Goal: Task Accomplishment & Management: Use online tool/utility

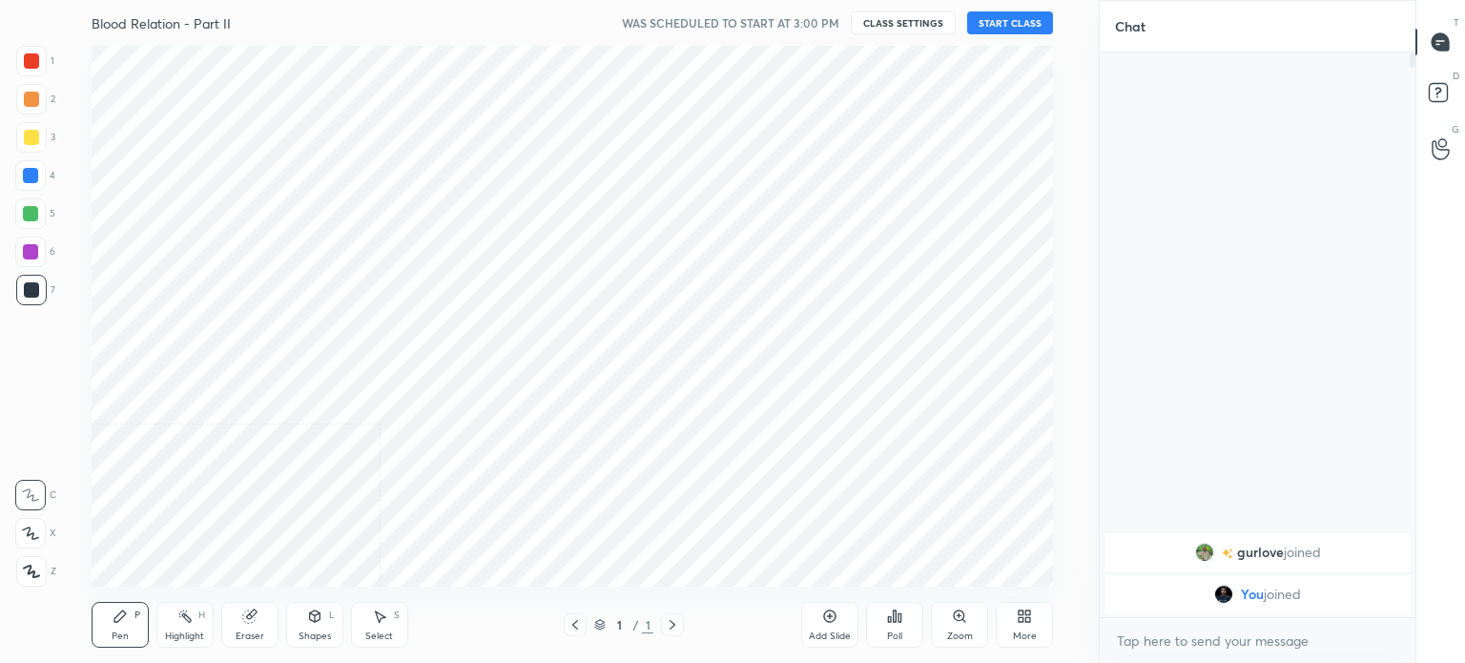
scroll to position [94823, 94342]
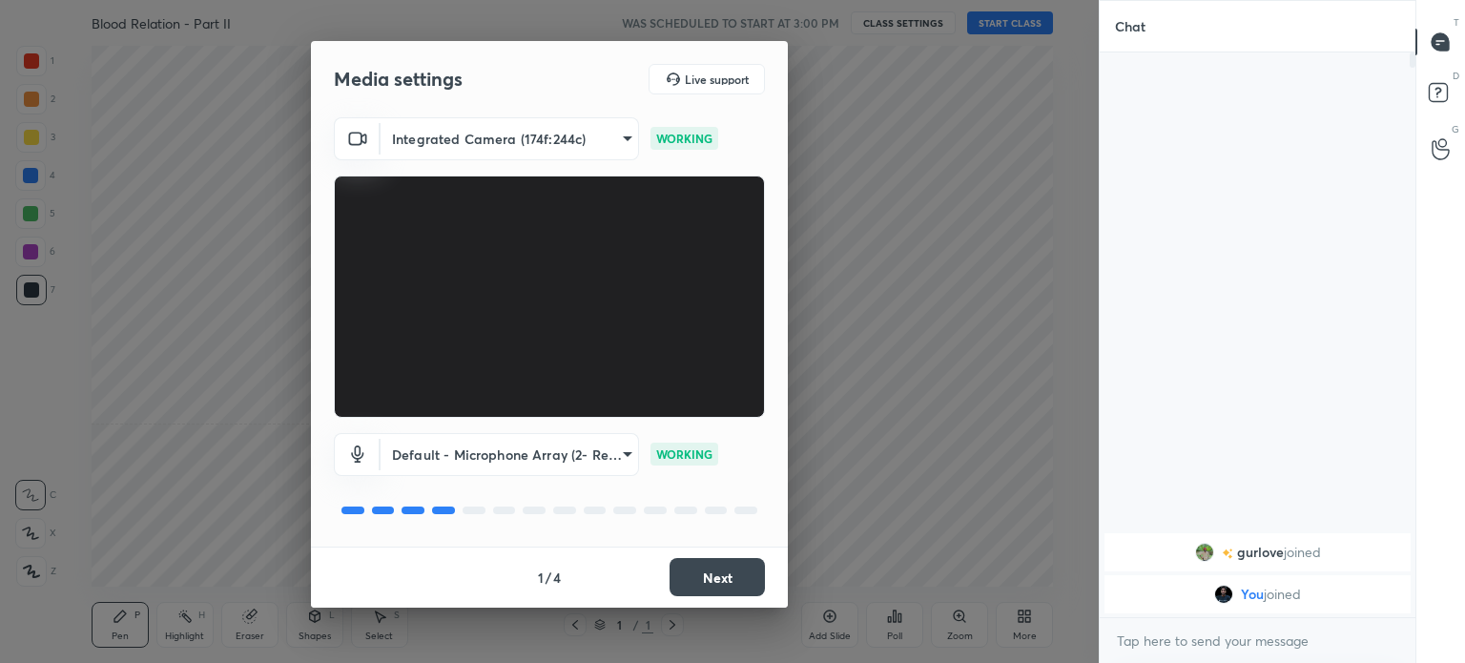
click at [724, 573] on button "Next" at bounding box center [716, 577] width 95 height 38
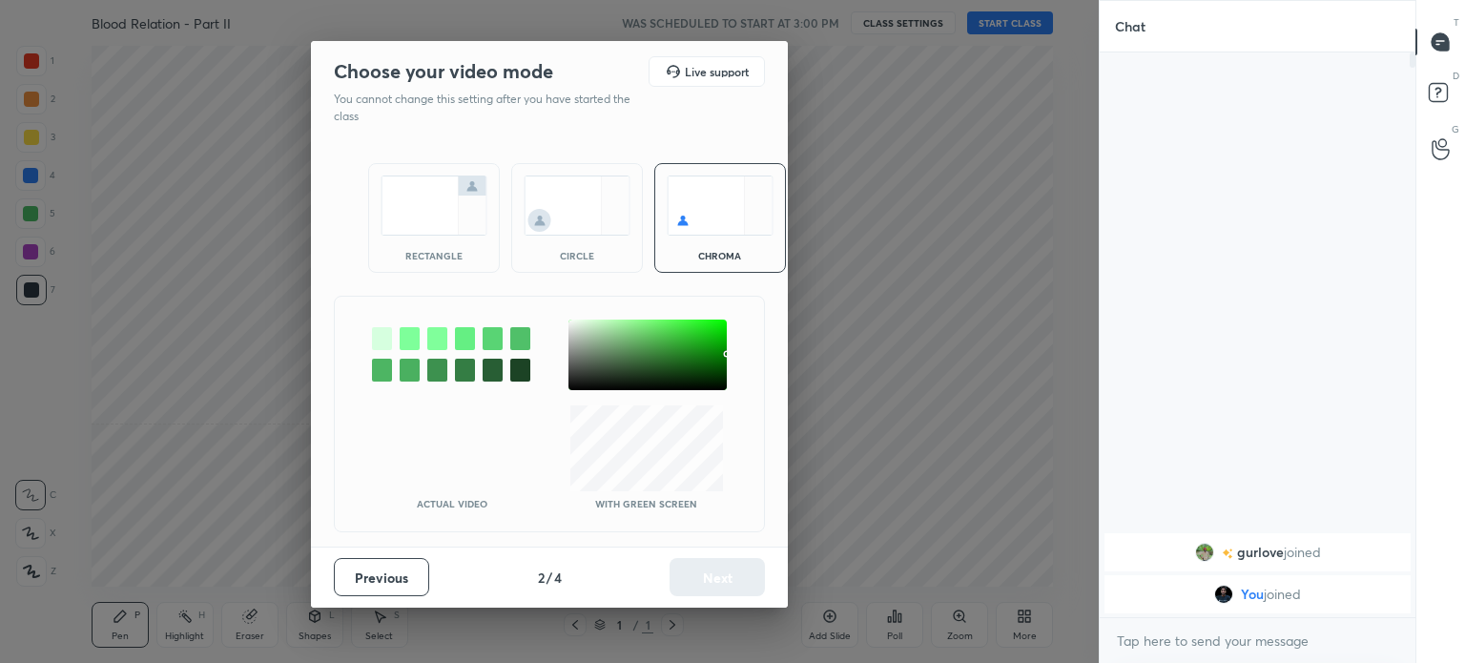
click at [401, 328] on div at bounding box center [410, 338] width 20 height 23
click at [421, 182] on img at bounding box center [434, 205] width 107 height 60
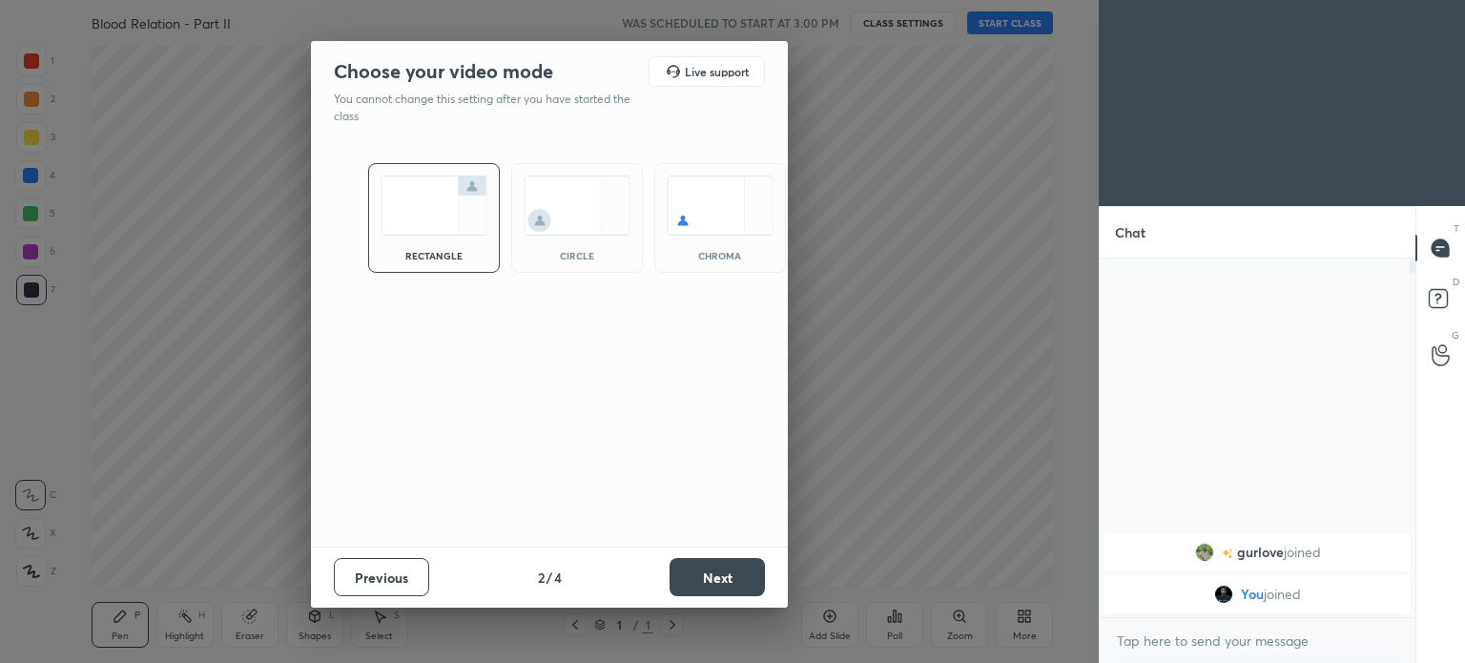
click at [717, 570] on button "Next" at bounding box center [716, 577] width 95 height 38
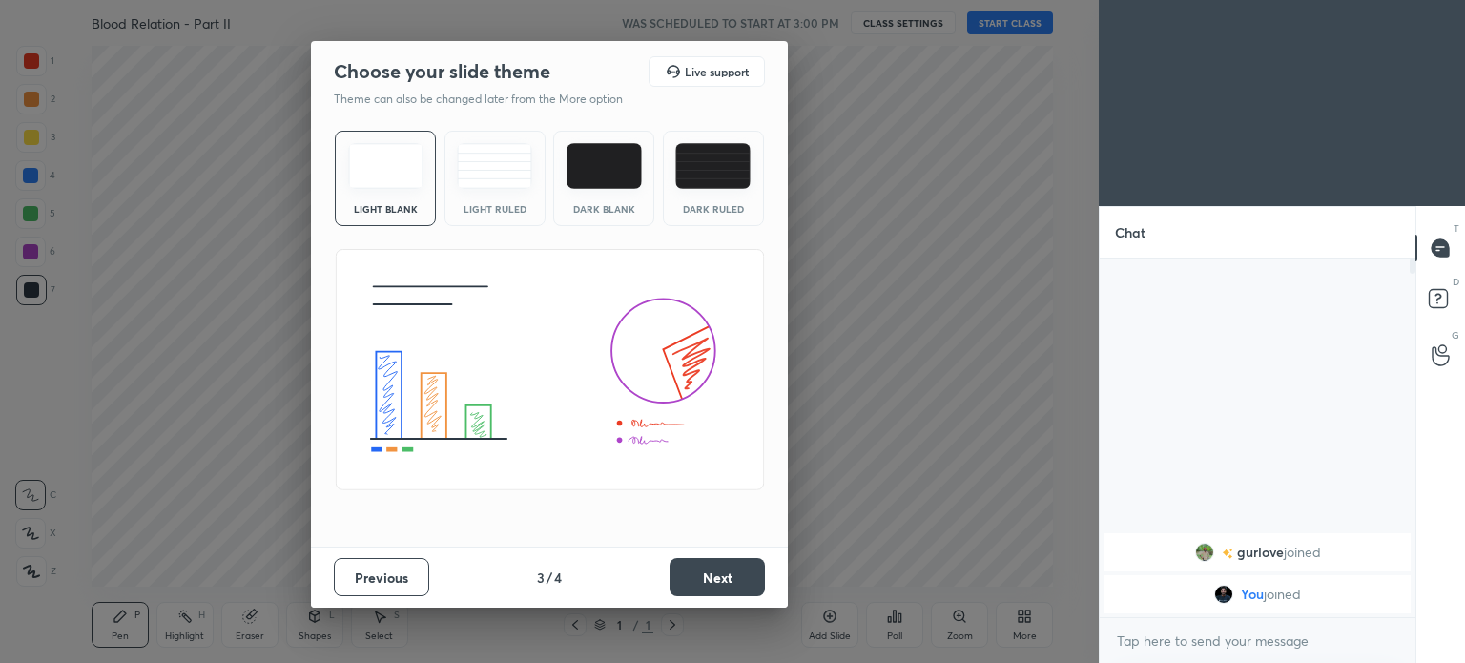
click at [707, 562] on button "Next" at bounding box center [716, 577] width 95 height 38
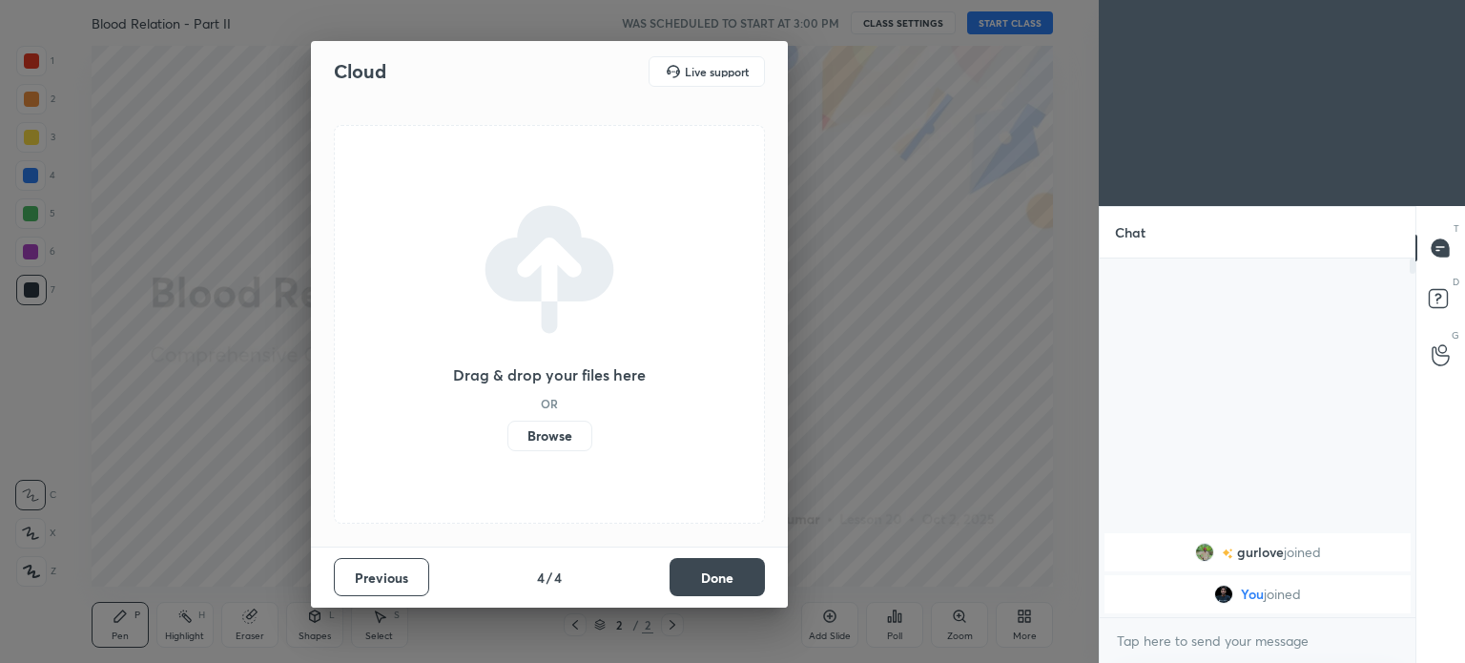
click at [729, 584] on button "Done" at bounding box center [716, 577] width 95 height 38
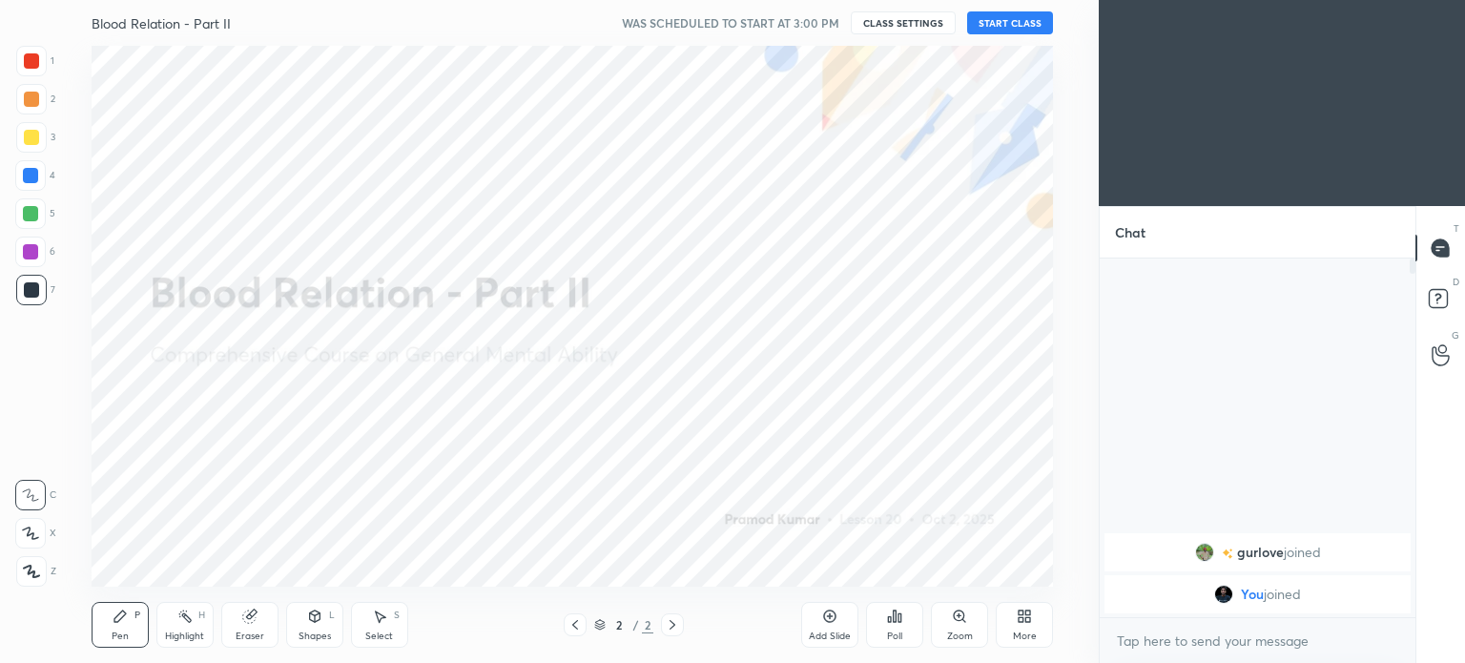
click at [1038, 615] on div "More" at bounding box center [1024, 625] width 57 height 46
click at [915, 411] on icon at bounding box center [916, 416] width 11 height 11
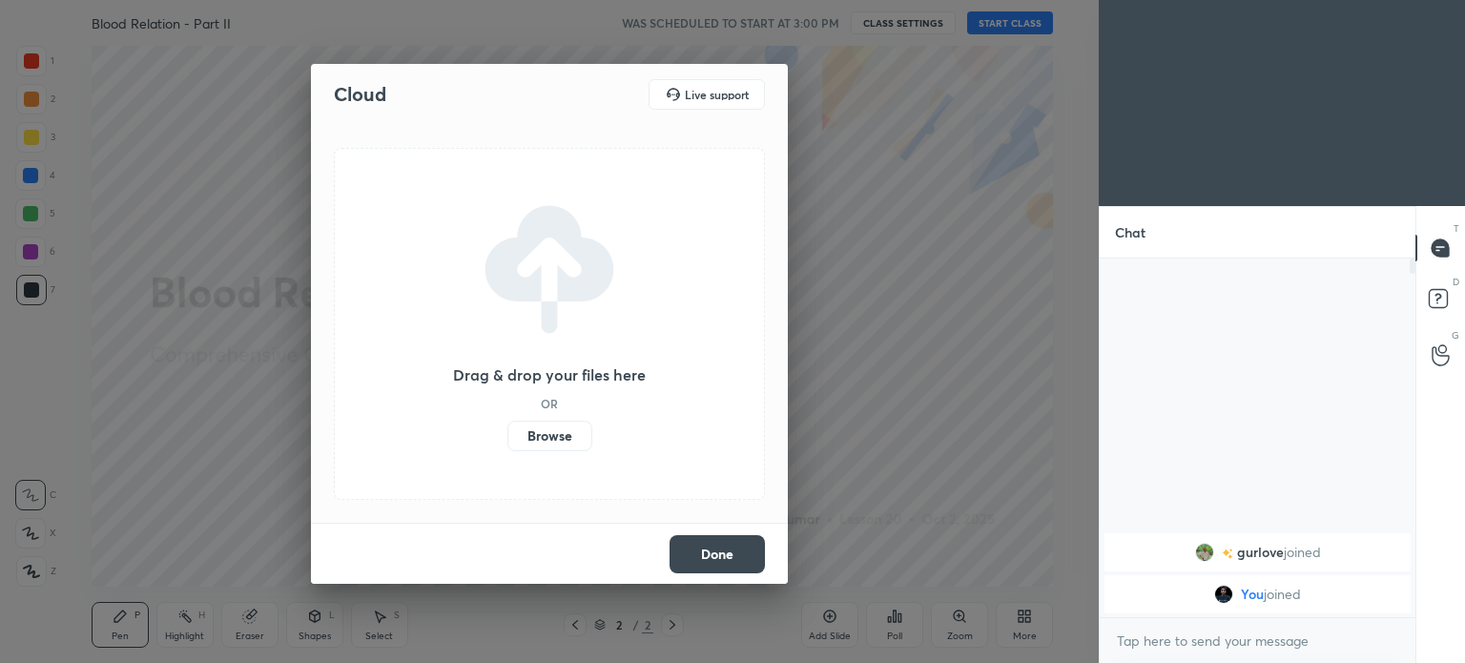
click at [526, 438] on label "Browse" at bounding box center [549, 436] width 85 height 31
click at [507, 438] on input "Browse" at bounding box center [507, 436] width 0 height 31
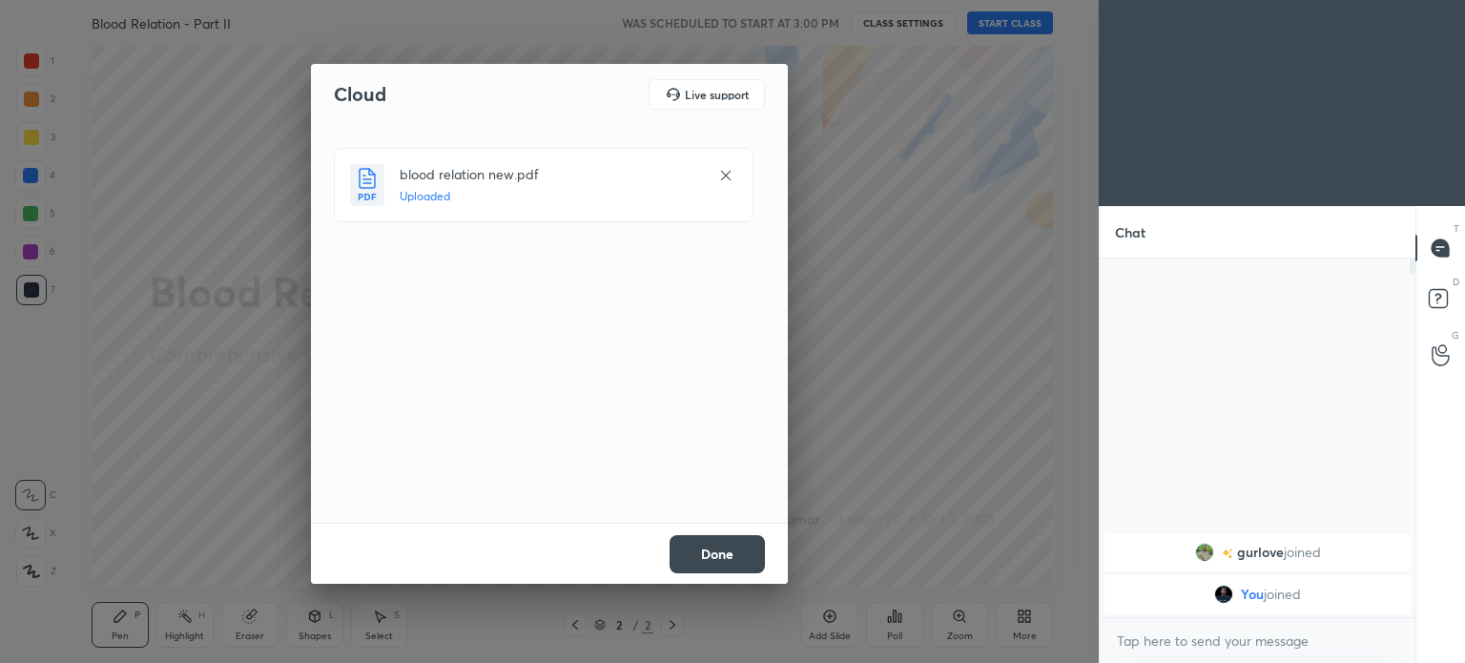
click at [708, 533] on div "Done" at bounding box center [549, 553] width 477 height 61
click at [685, 560] on button "Done" at bounding box center [716, 554] width 95 height 38
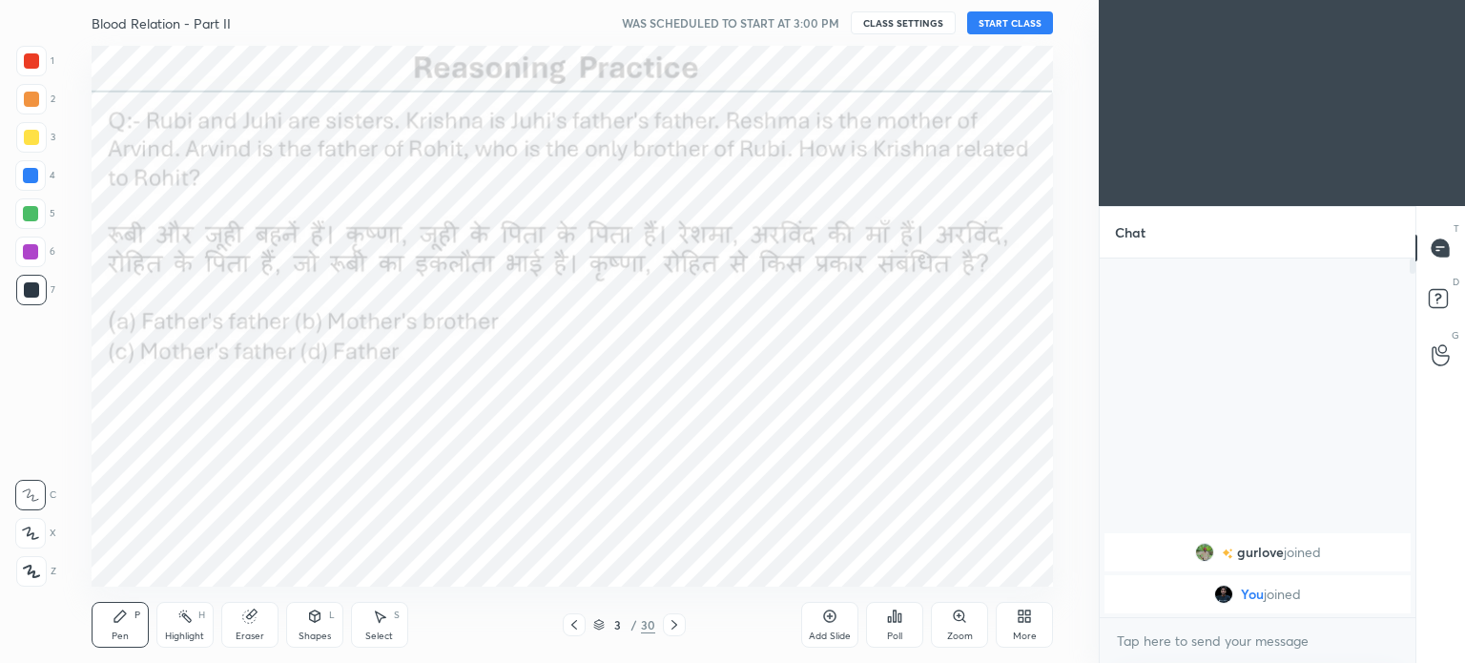
click at [575, 620] on icon at bounding box center [573, 624] width 15 height 15
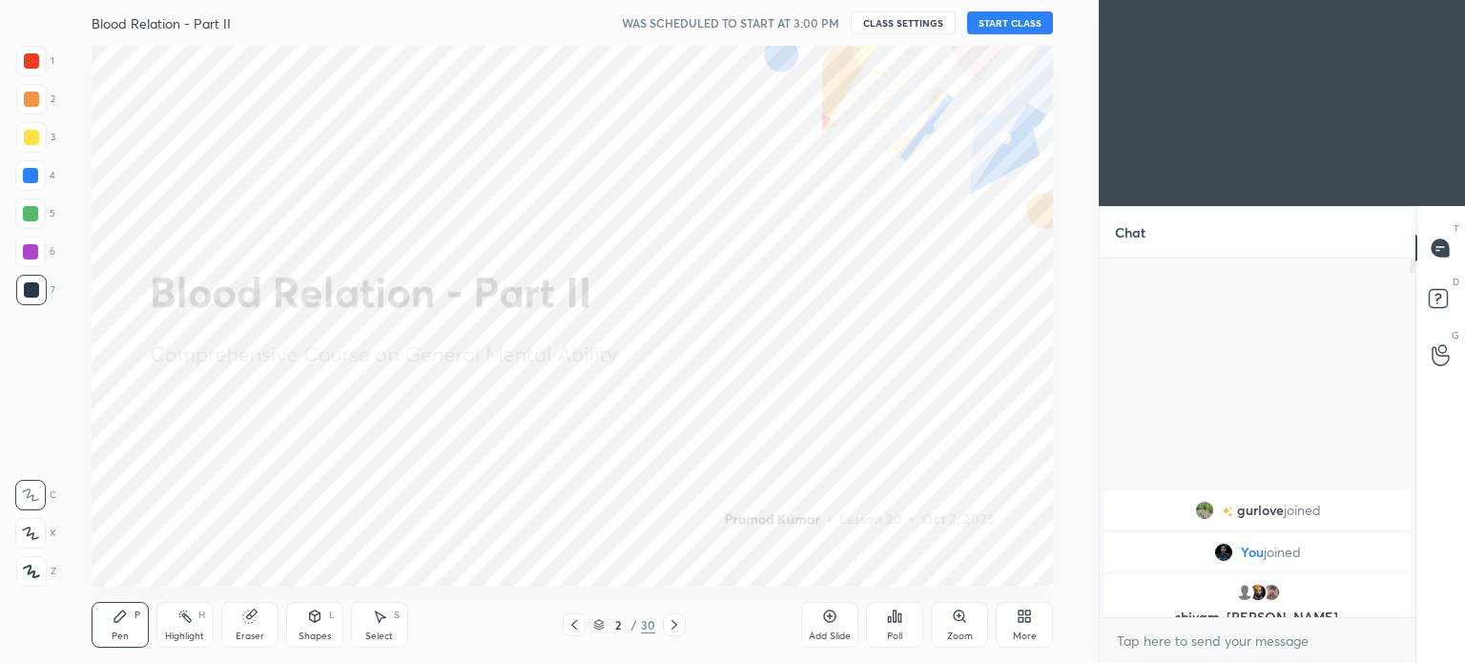
click at [1023, 22] on button "START CLASS" at bounding box center [1010, 22] width 86 height 23
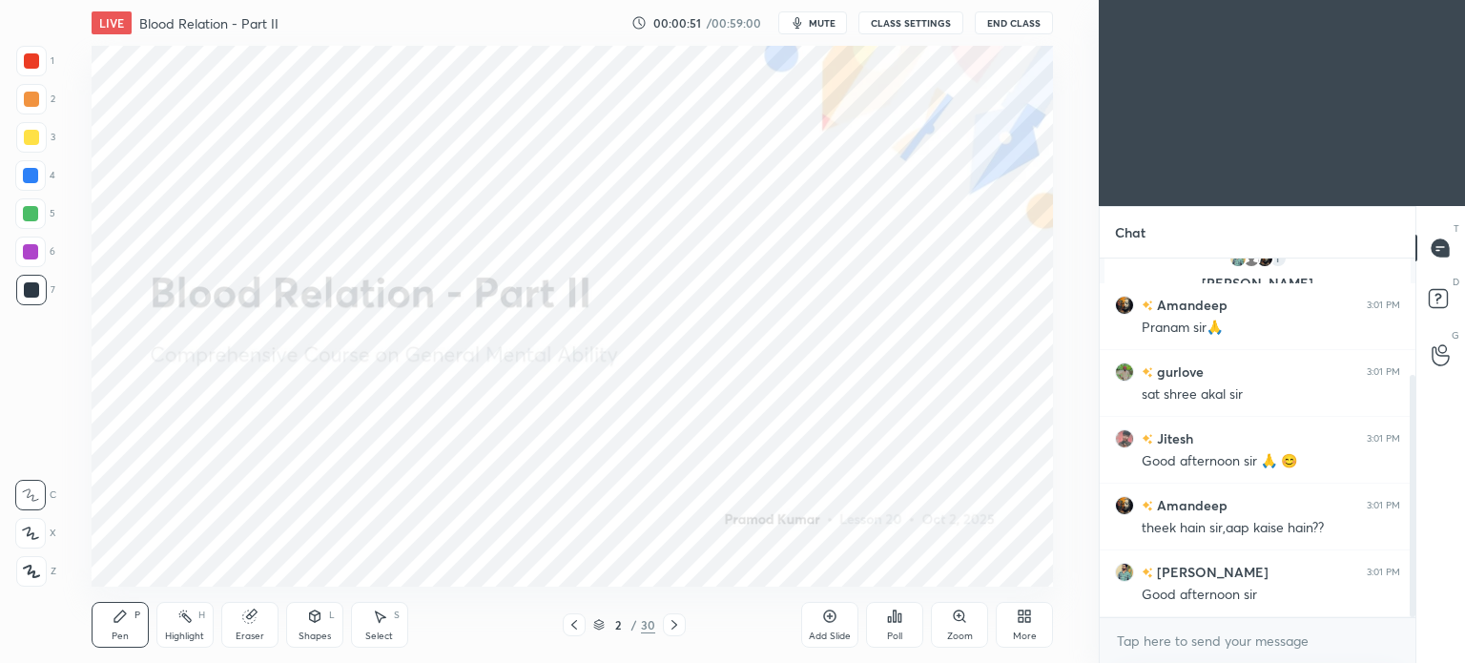
scroll to position [172, 0]
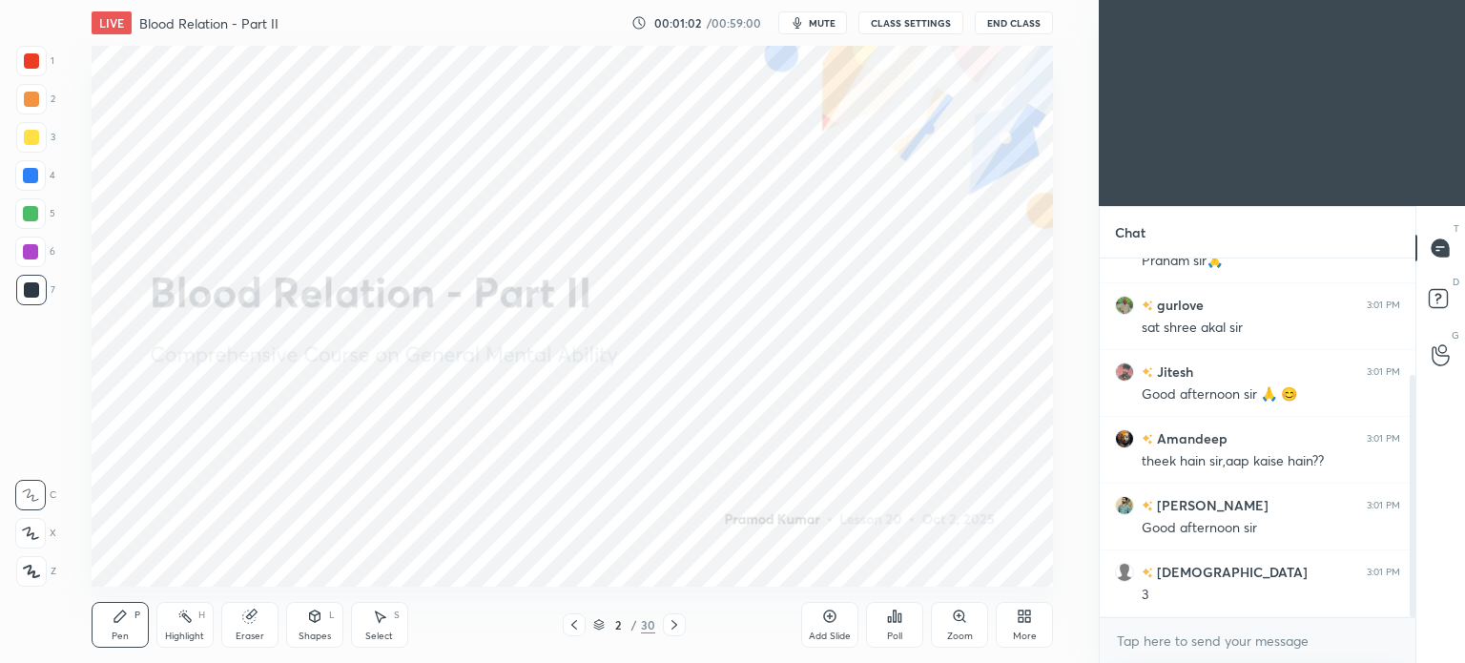
click at [679, 627] on icon at bounding box center [674, 624] width 15 height 15
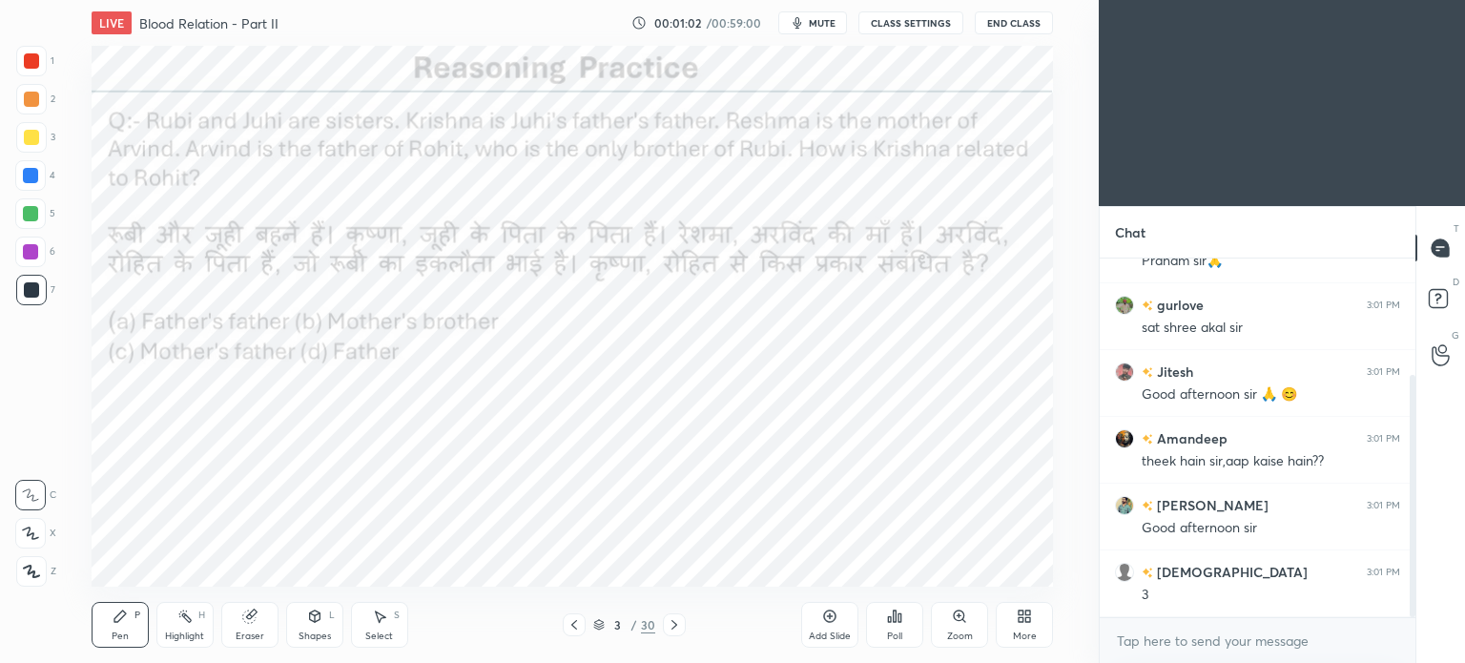
click at [679, 627] on icon at bounding box center [674, 624] width 15 height 15
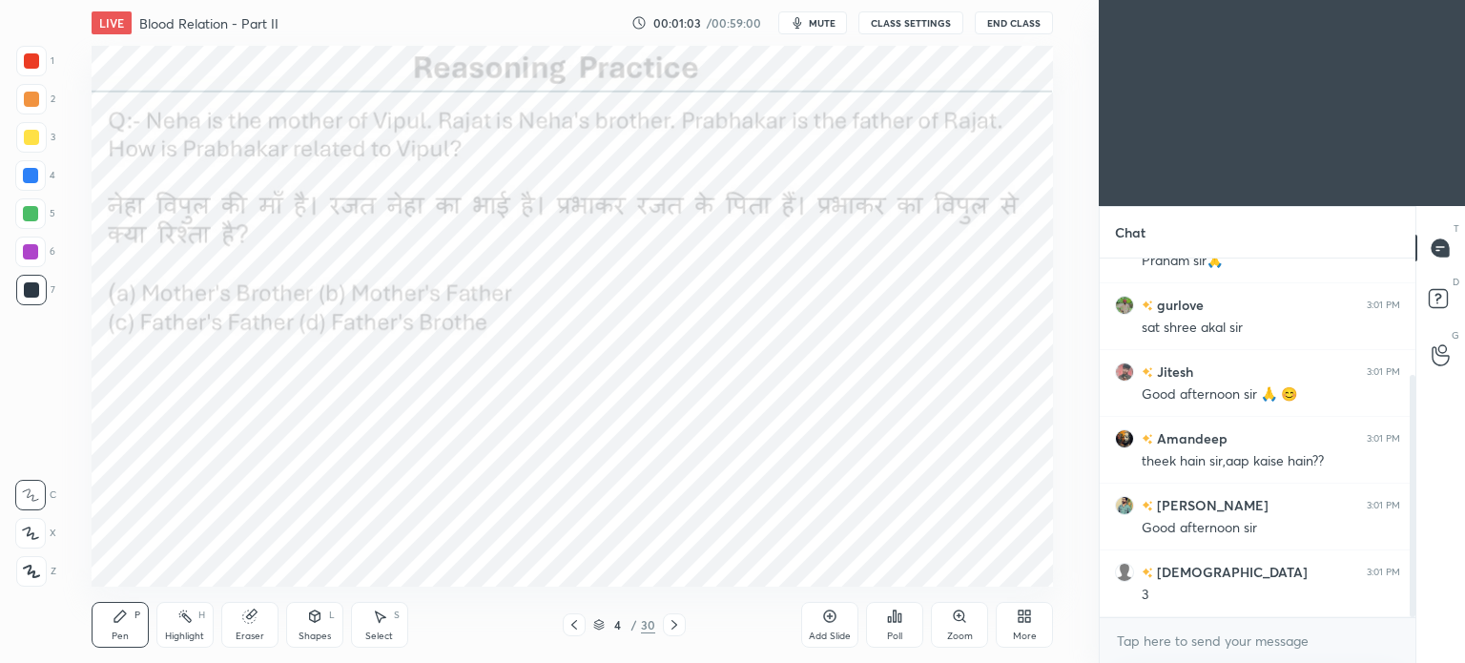
click at [679, 627] on icon at bounding box center [674, 624] width 15 height 15
click at [679, 628] on icon at bounding box center [674, 624] width 15 height 15
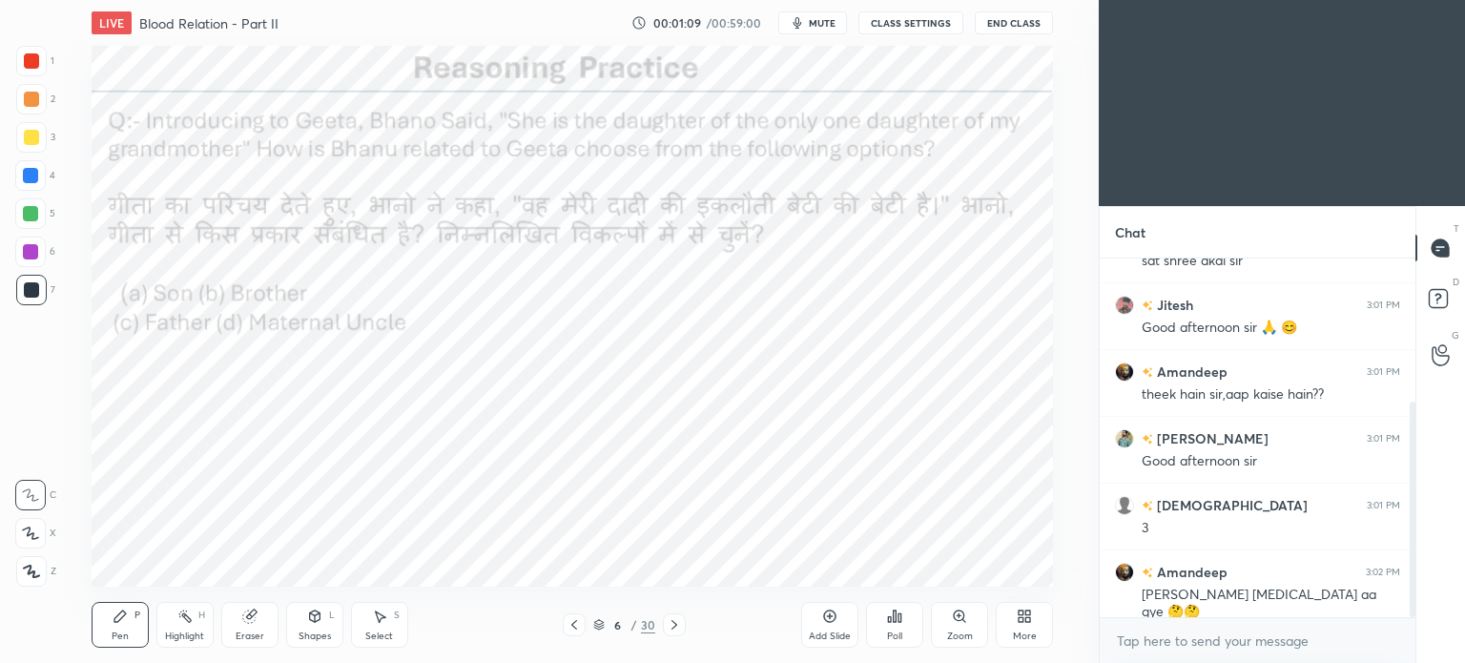
scroll to position [305, 0]
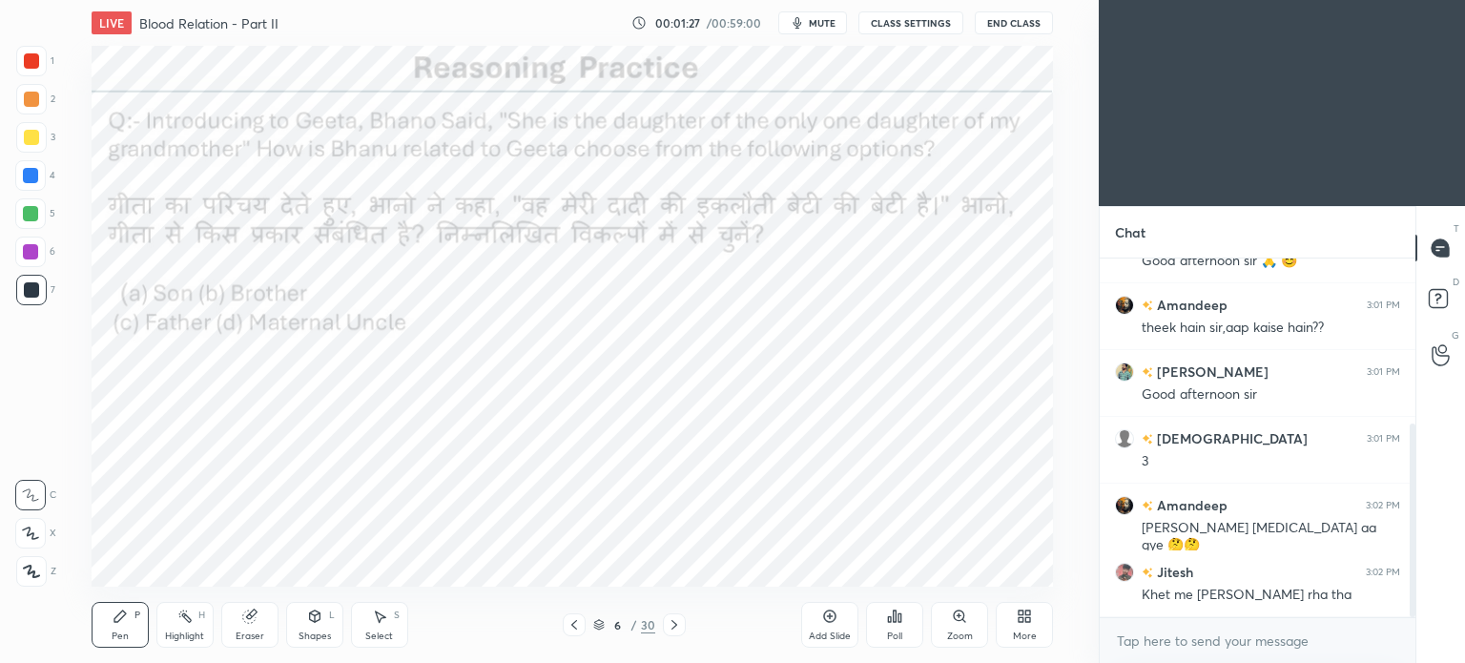
click at [256, 607] on div "Eraser" at bounding box center [249, 625] width 57 height 46
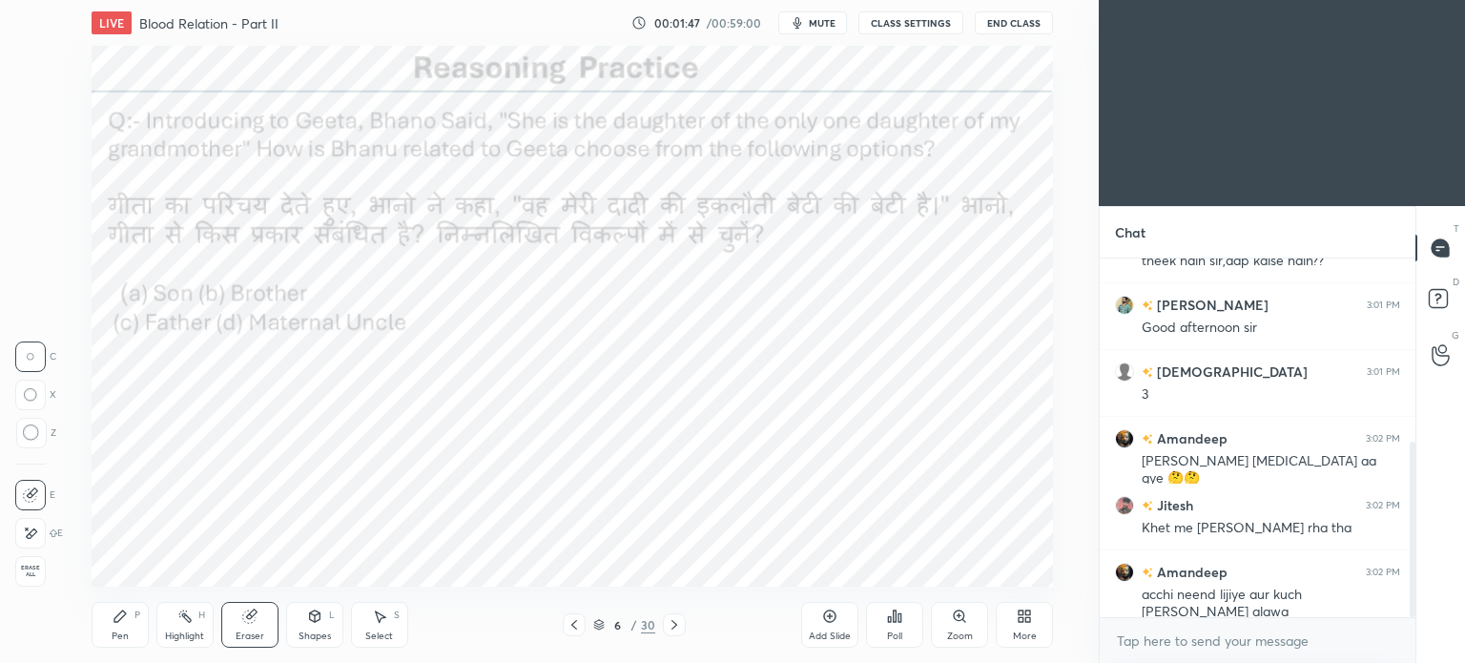
scroll to position [391, 0]
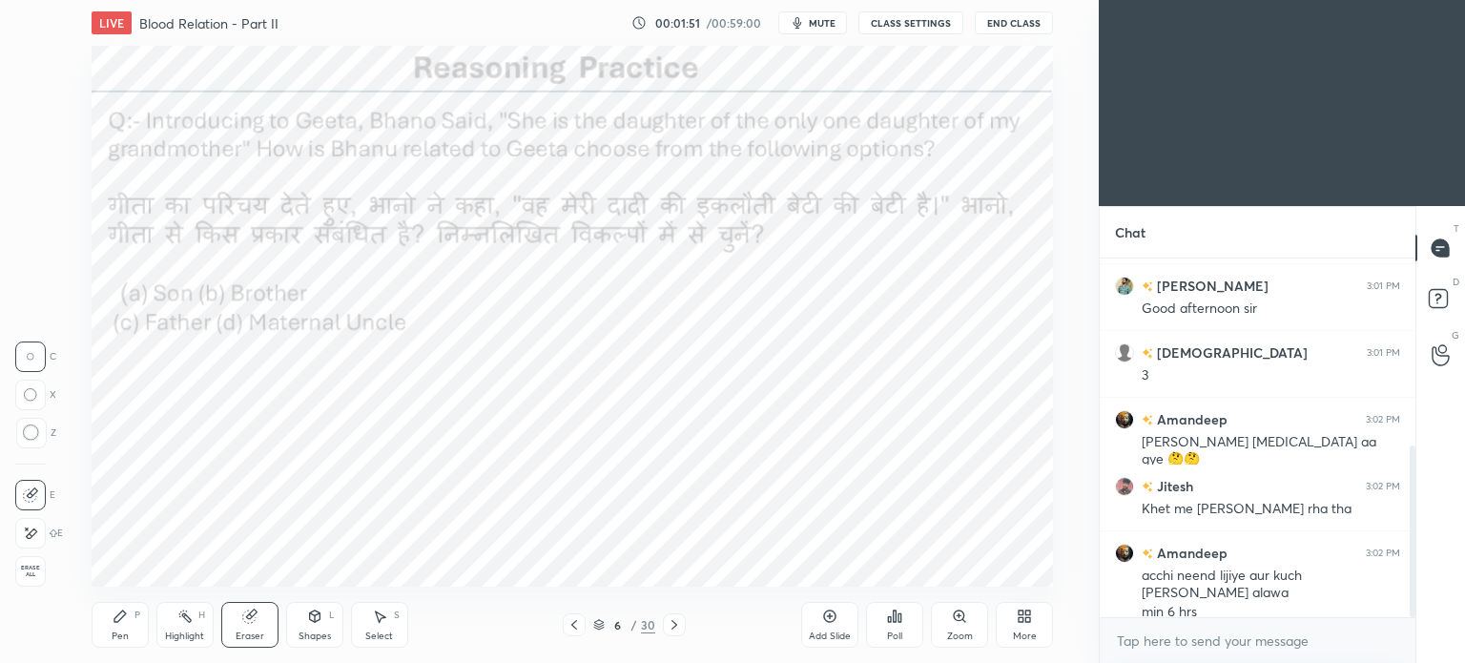
click at [904, 638] on div "Poll" at bounding box center [894, 625] width 57 height 46
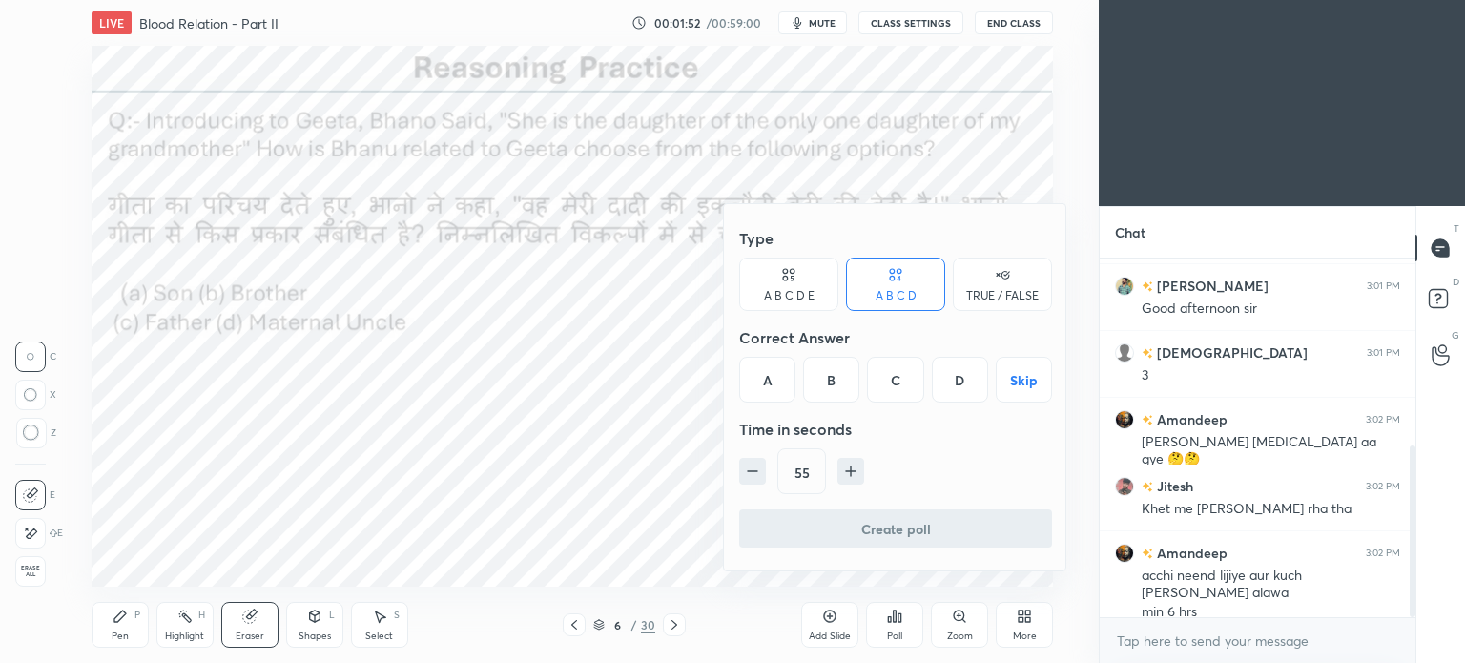
click at [829, 379] on div "B" at bounding box center [831, 380] width 56 height 46
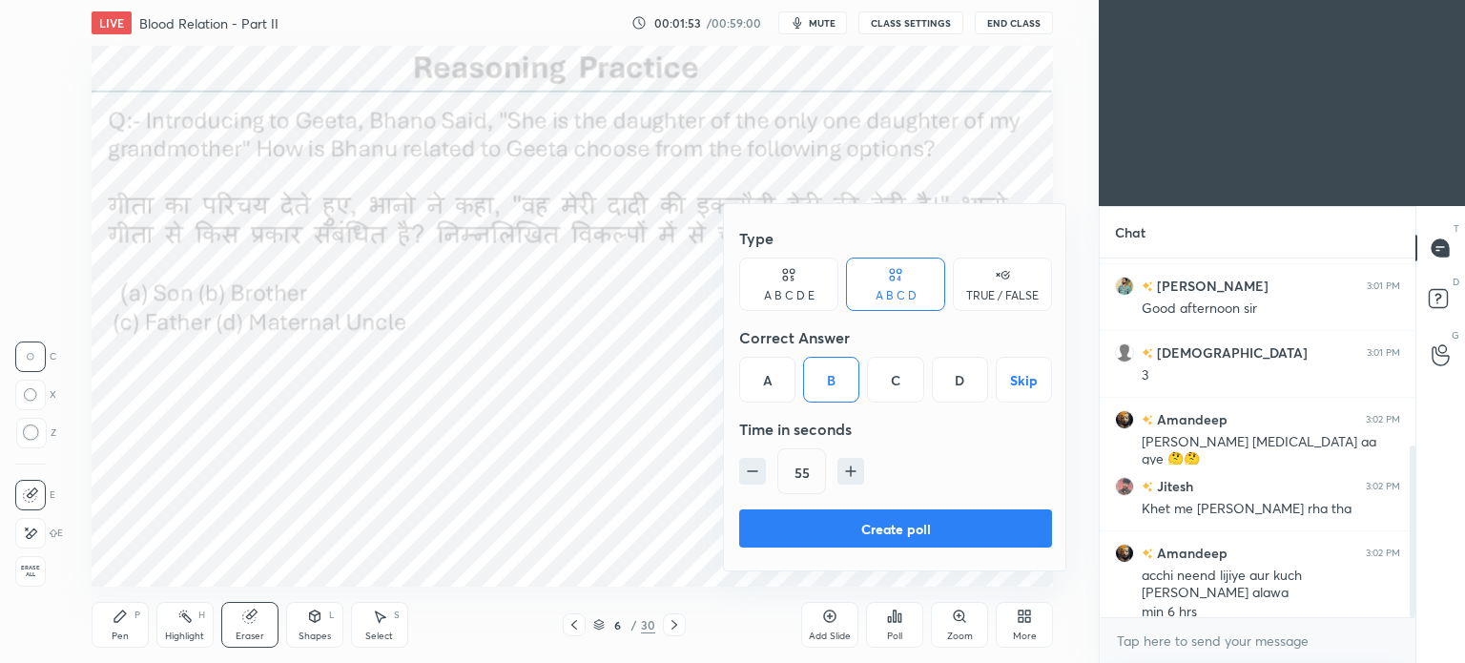
click at [985, 537] on button "Create poll" at bounding box center [895, 528] width 313 height 38
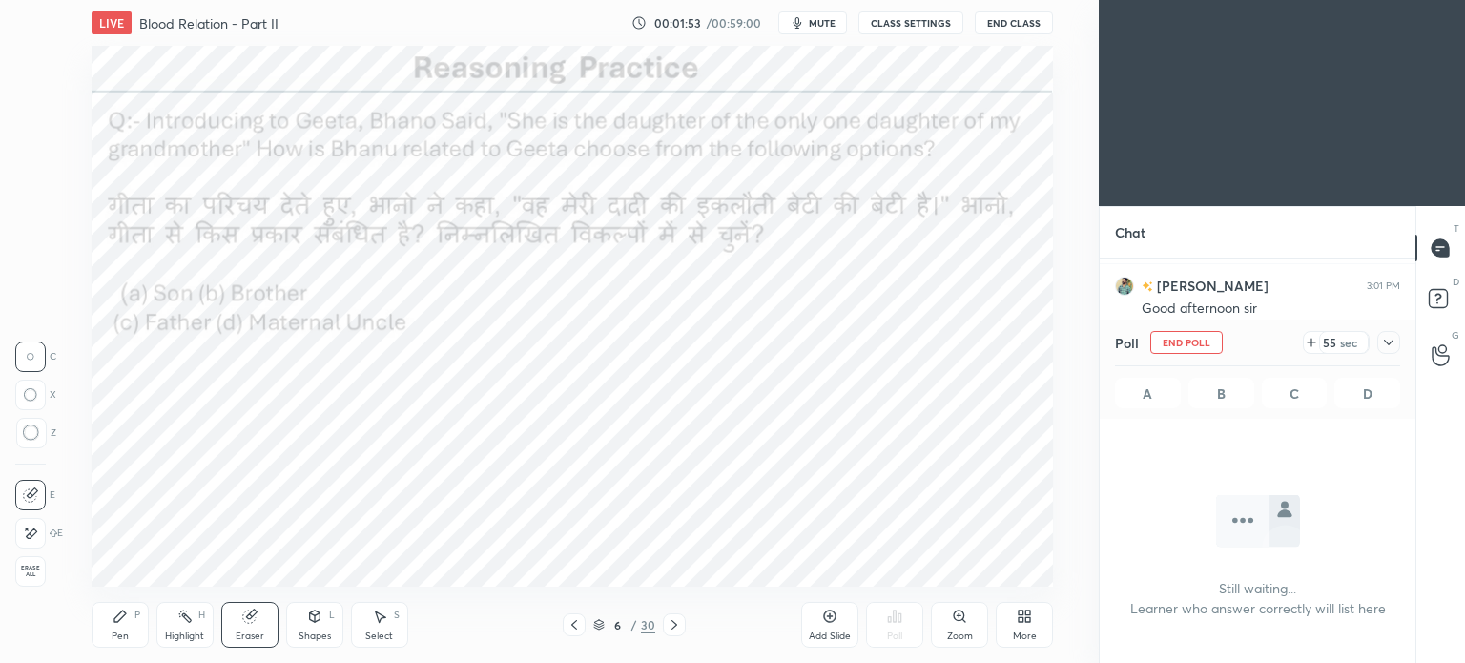
scroll to position [0, 0]
click at [1023, 25] on button "End Class" at bounding box center [1014, 22] width 78 height 23
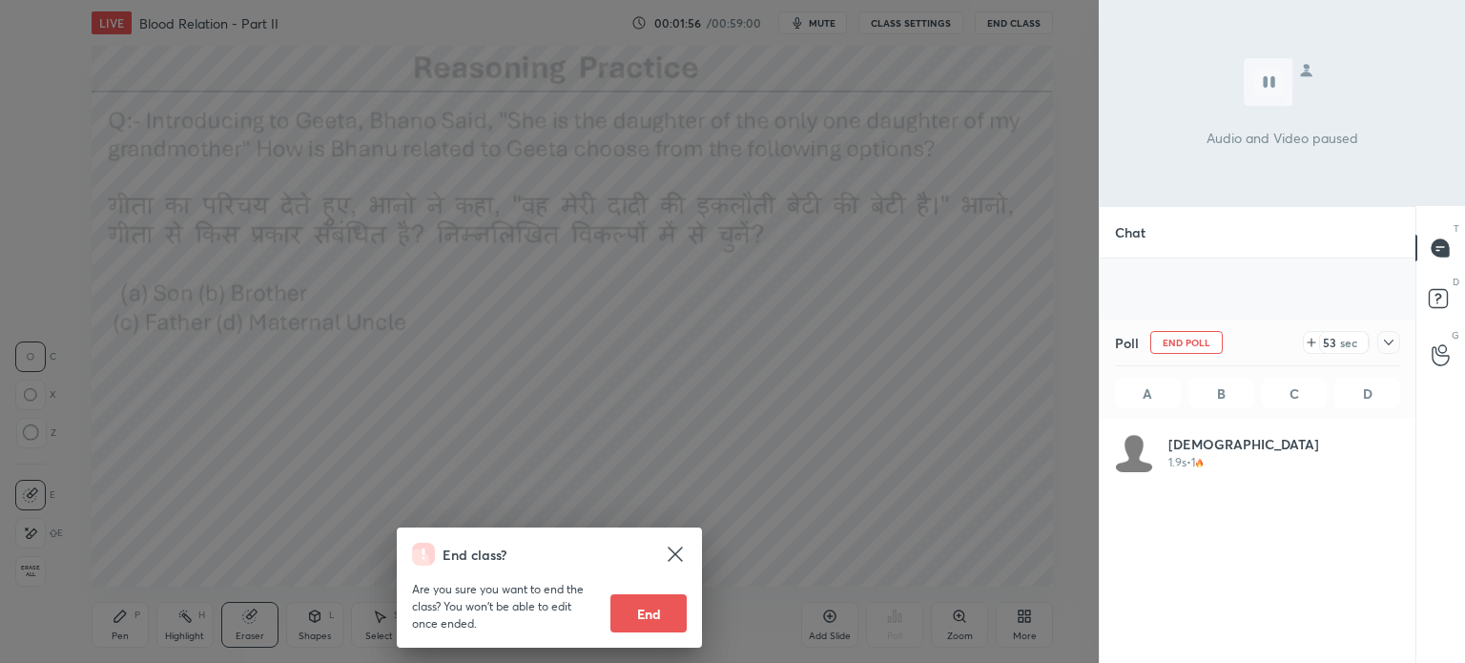
scroll to position [557, 0]
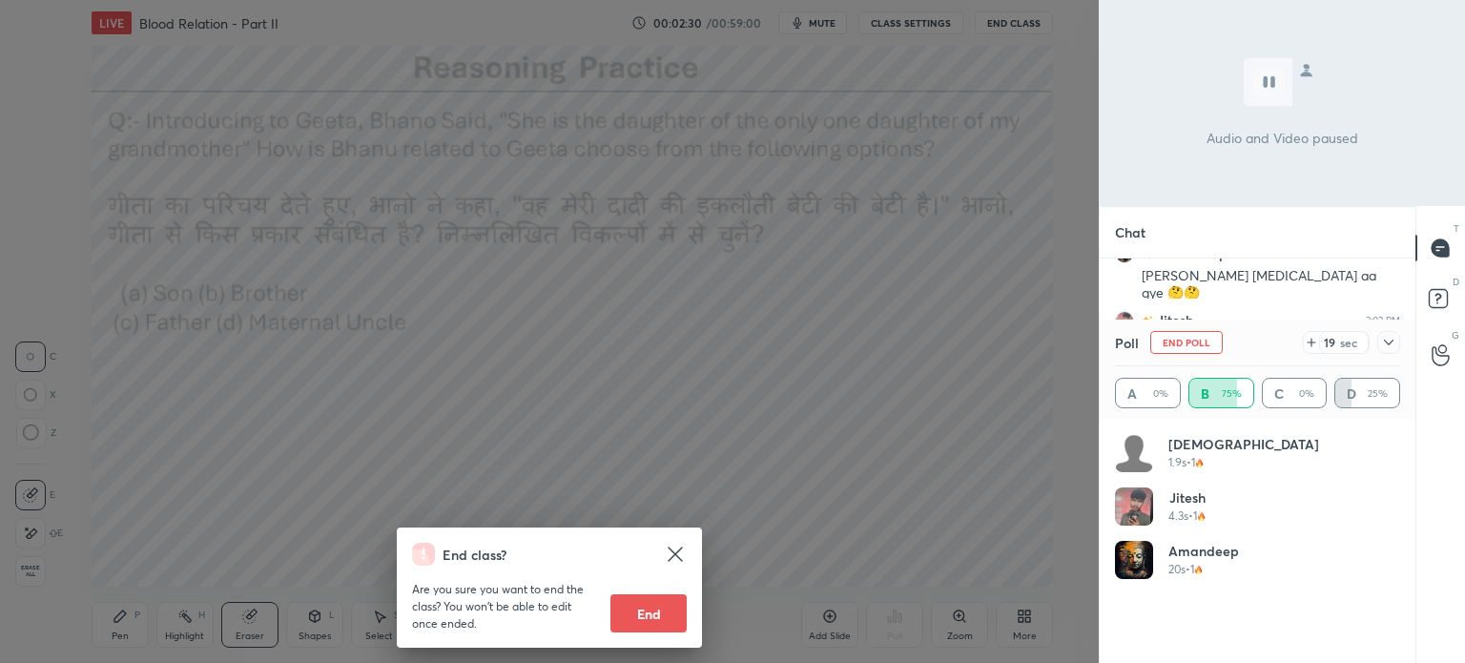
click at [903, 472] on div "End class? Are you sure you want to end the class? You won’t be able to edit on…" at bounding box center [549, 331] width 1099 height 663
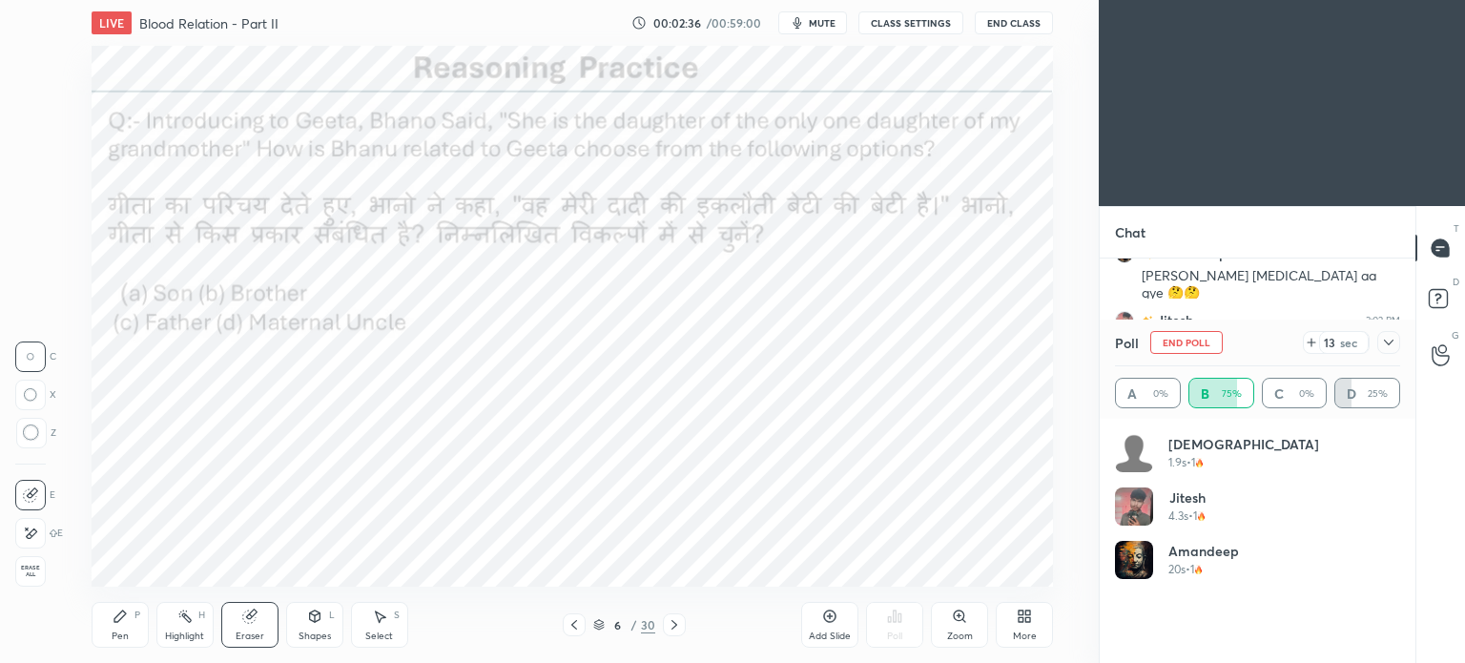
click at [1393, 343] on icon at bounding box center [1388, 342] width 15 height 15
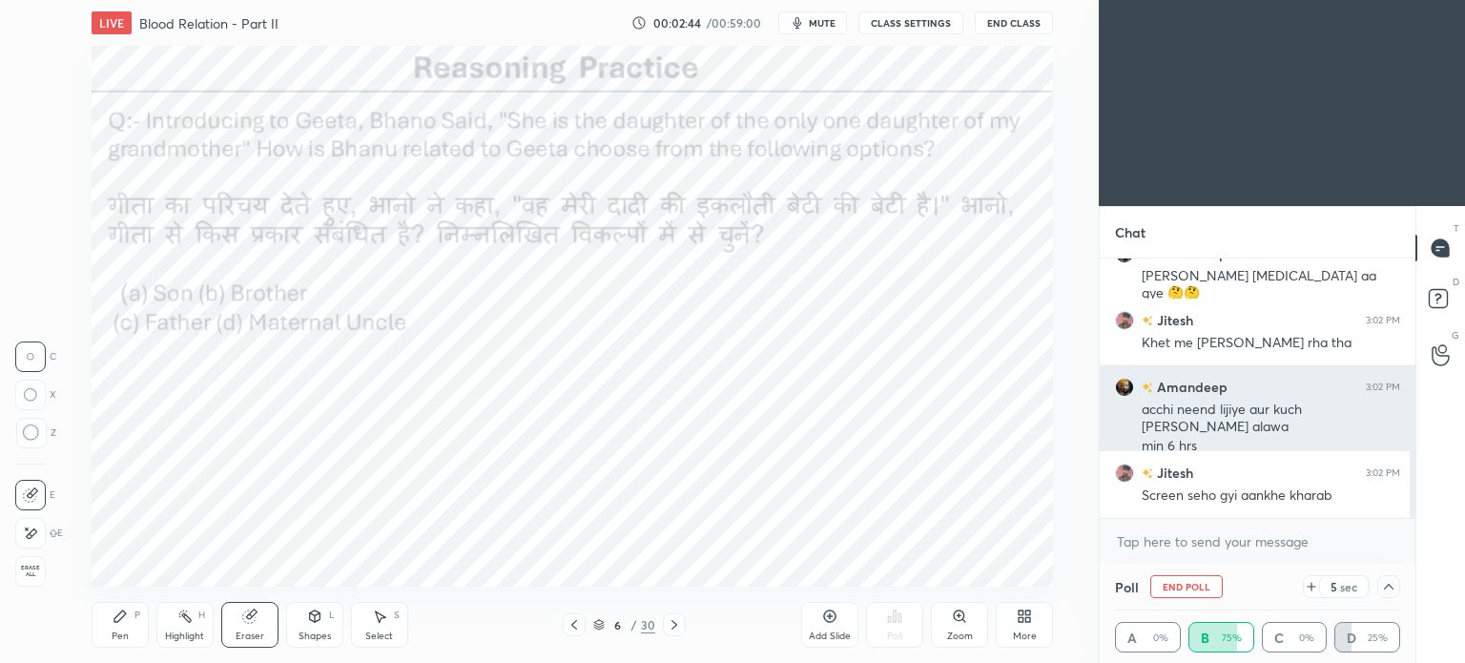
scroll to position [658, 0]
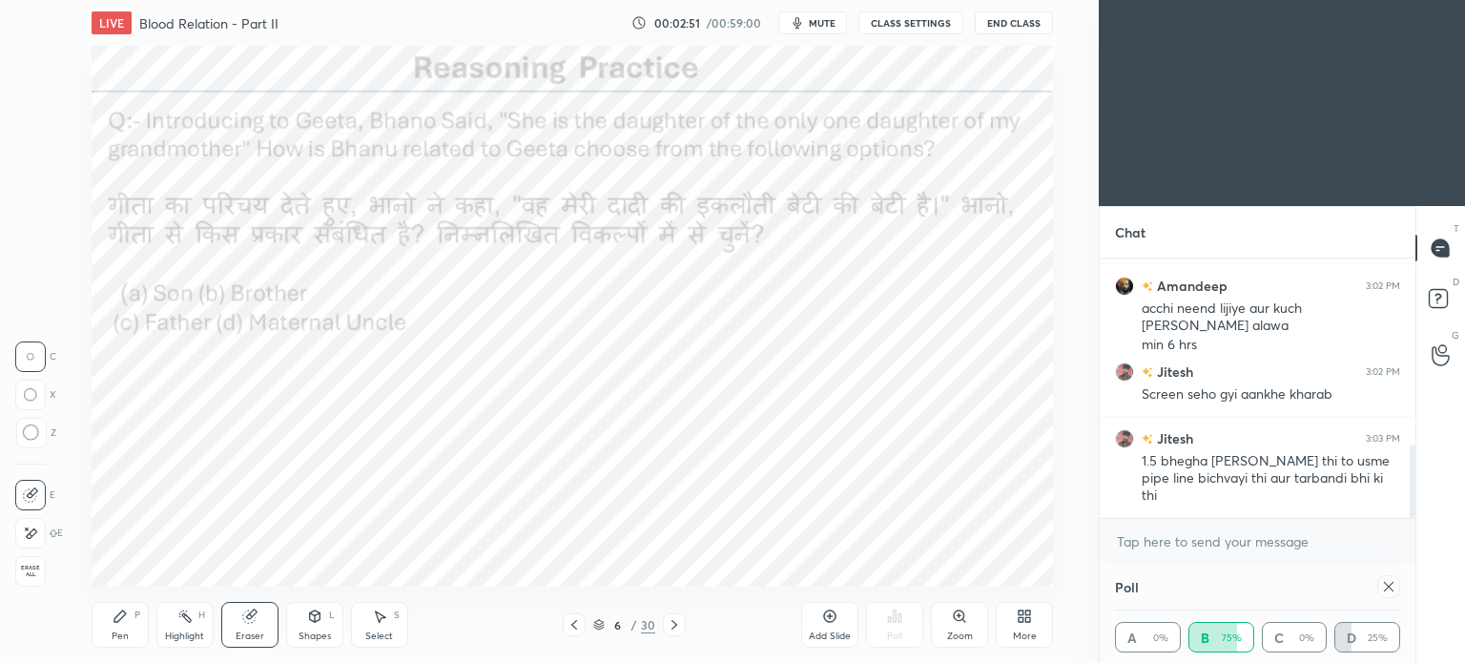
click at [1395, 586] on icon at bounding box center [1388, 586] width 15 height 15
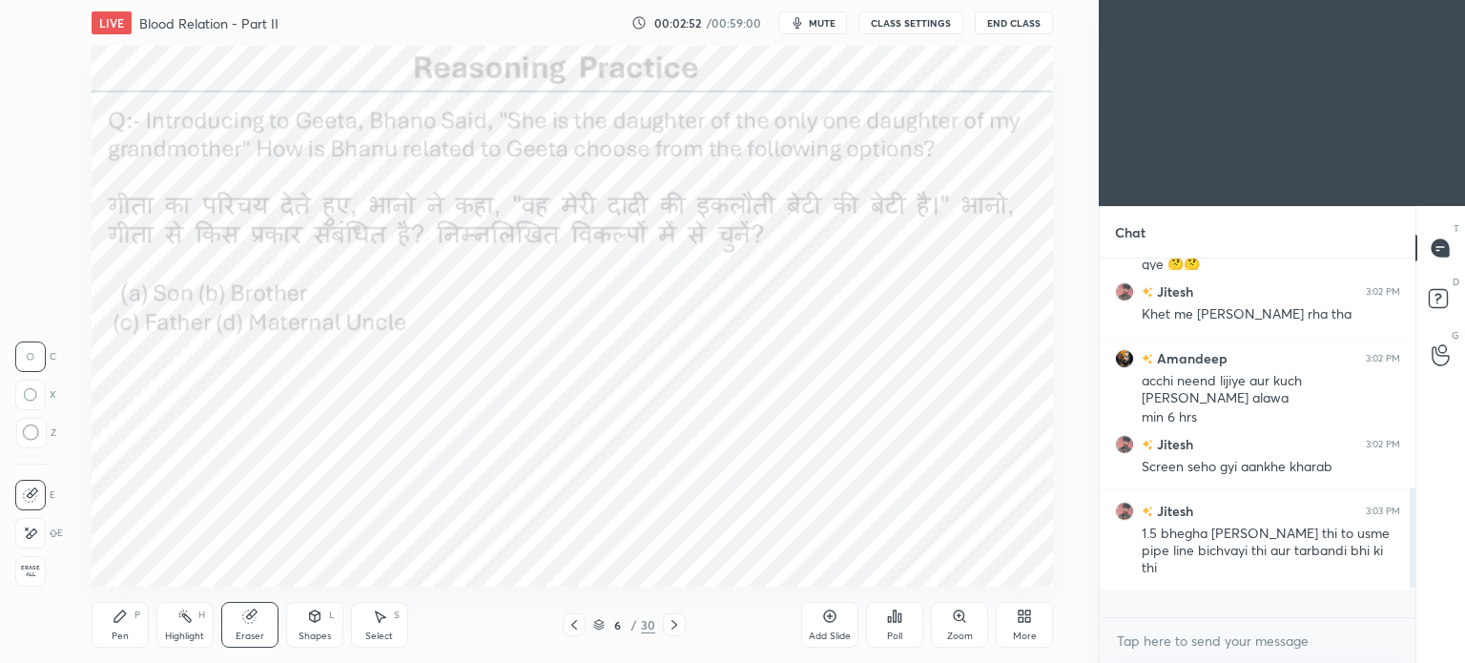
scroll to position [5, 6]
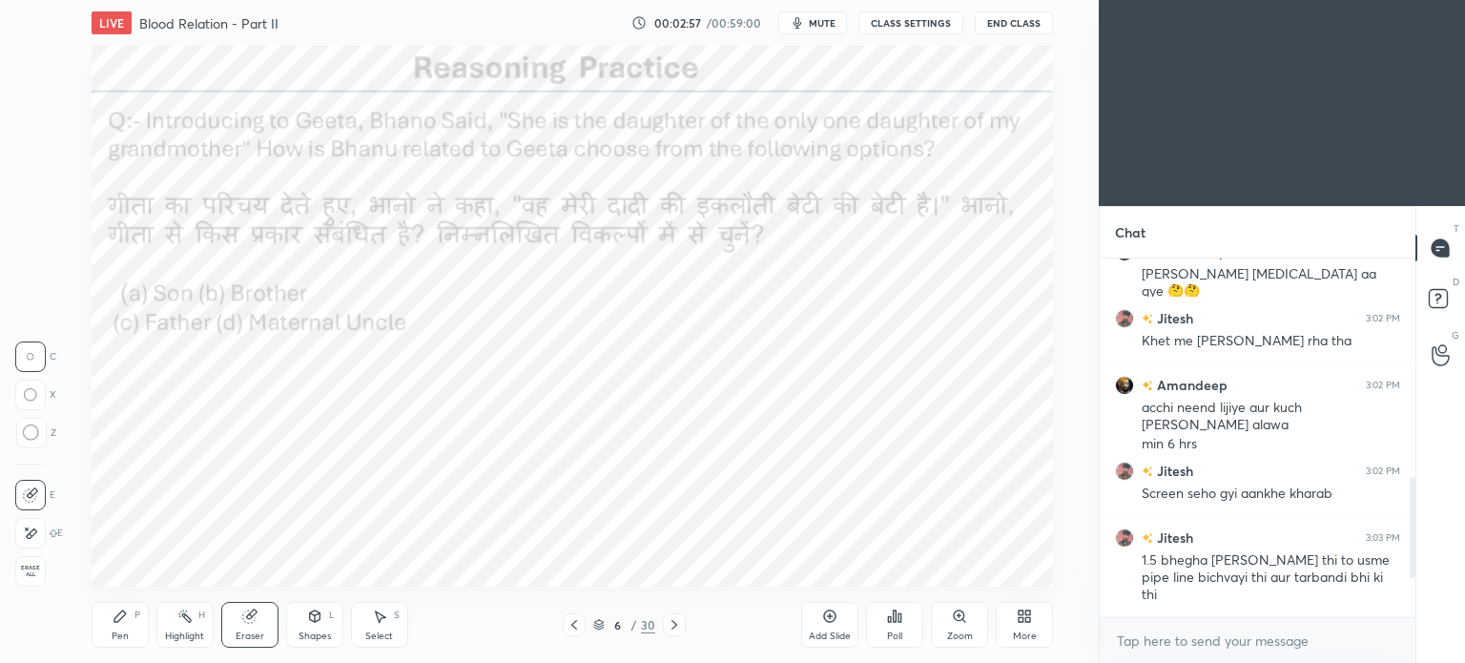
click at [122, 627] on div "Pen P" at bounding box center [120, 625] width 57 height 46
click at [27, 569] on icon at bounding box center [31, 571] width 17 height 13
click at [26, 59] on div at bounding box center [31, 60] width 15 height 15
click at [25, 65] on div at bounding box center [31, 60] width 15 height 15
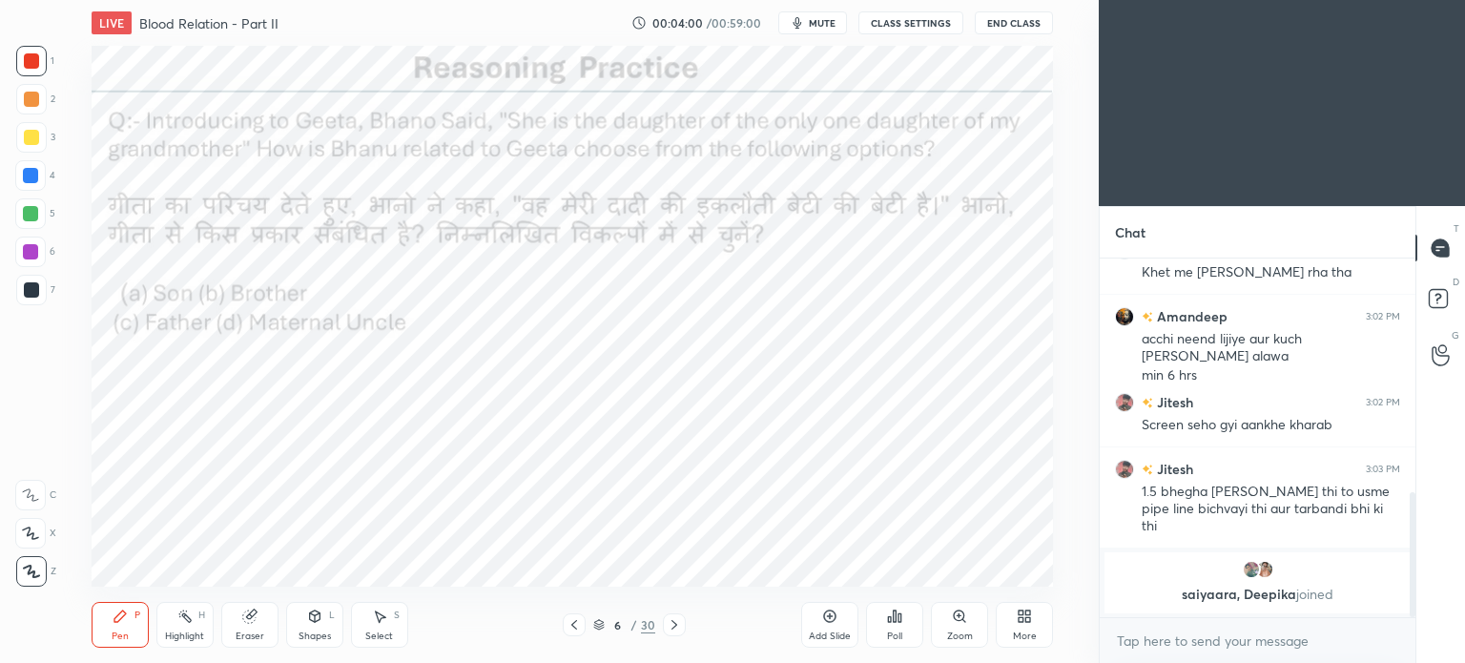
scroll to position [732, 0]
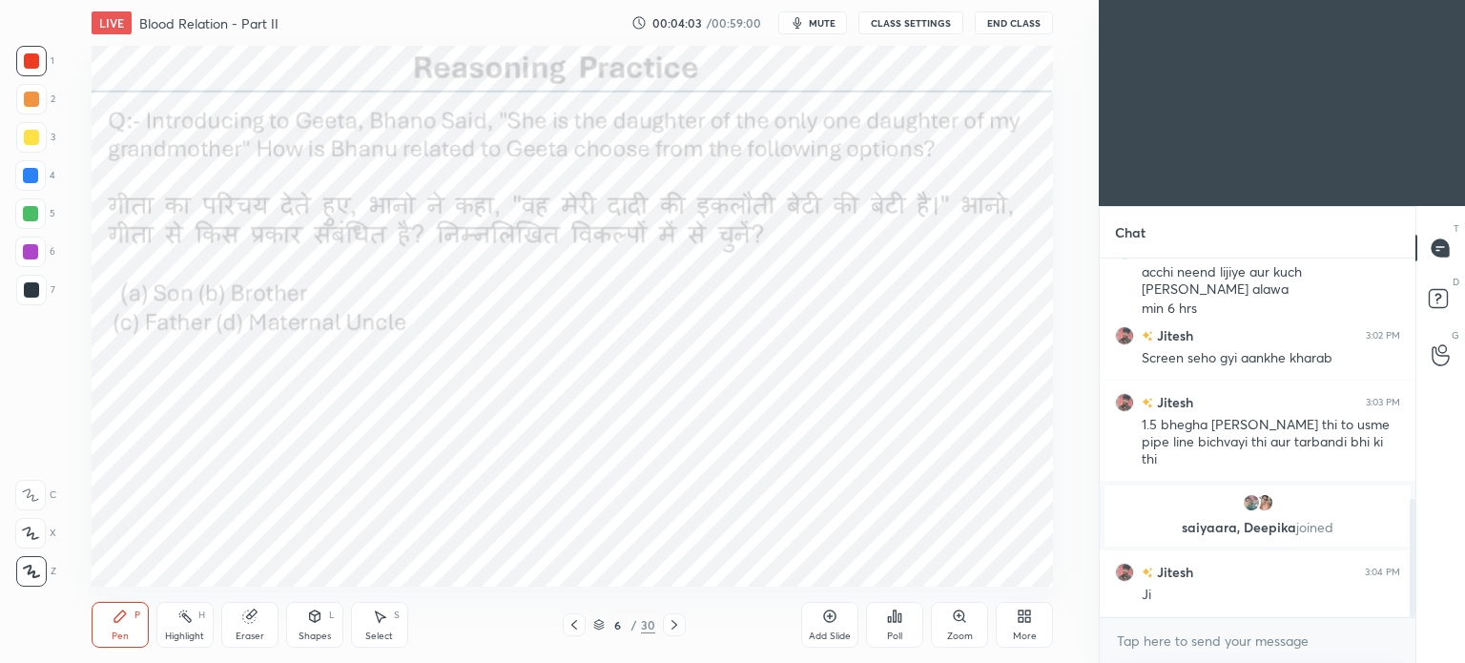
click at [29, 181] on div at bounding box center [30, 175] width 15 height 15
click at [29, 178] on div at bounding box center [30, 175] width 15 height 15
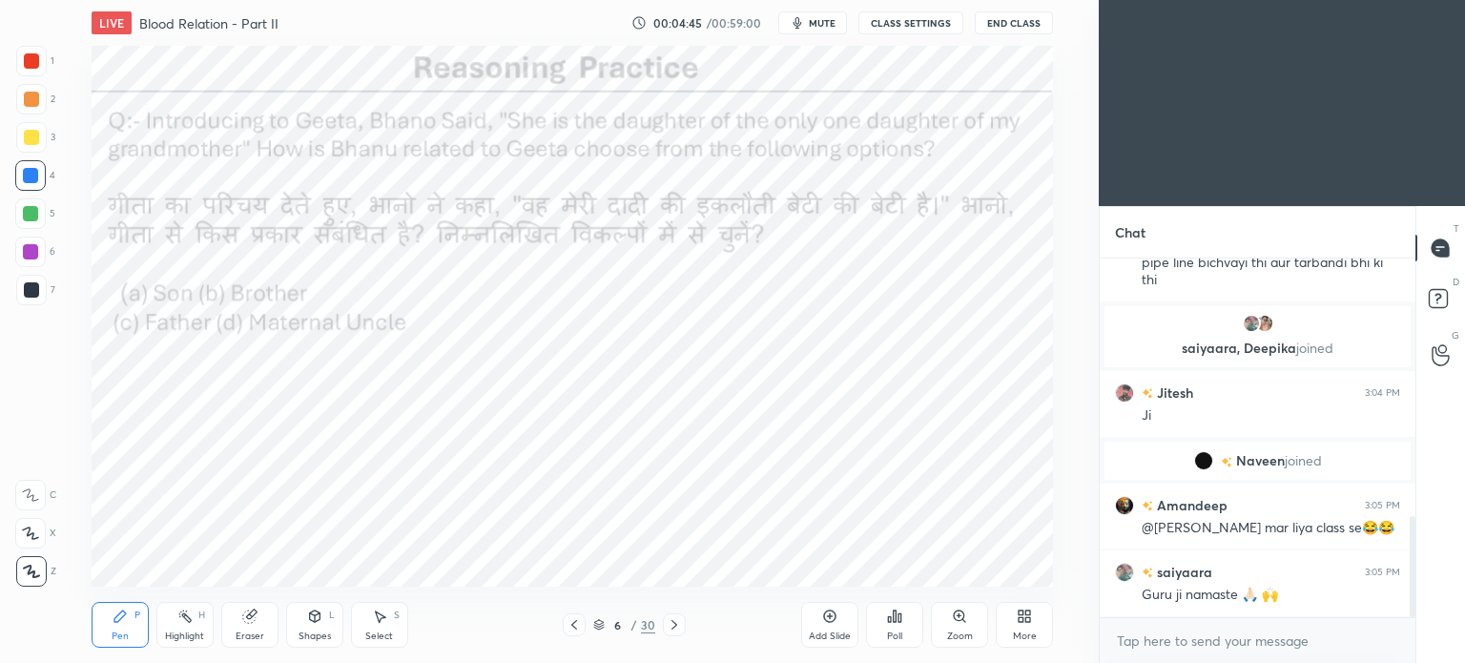
scroll to position [978, 0]
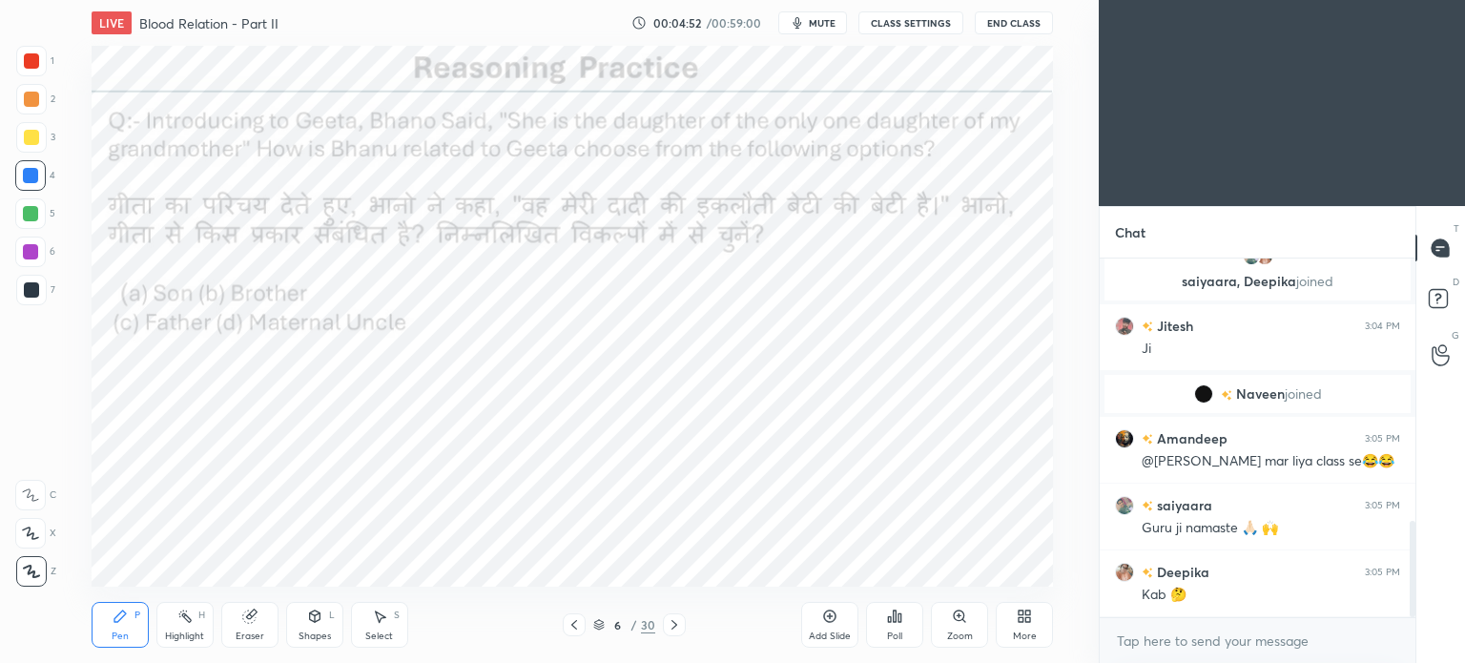
click at [681, 627] on div at bounding box center [674, 624] width 23 height 23
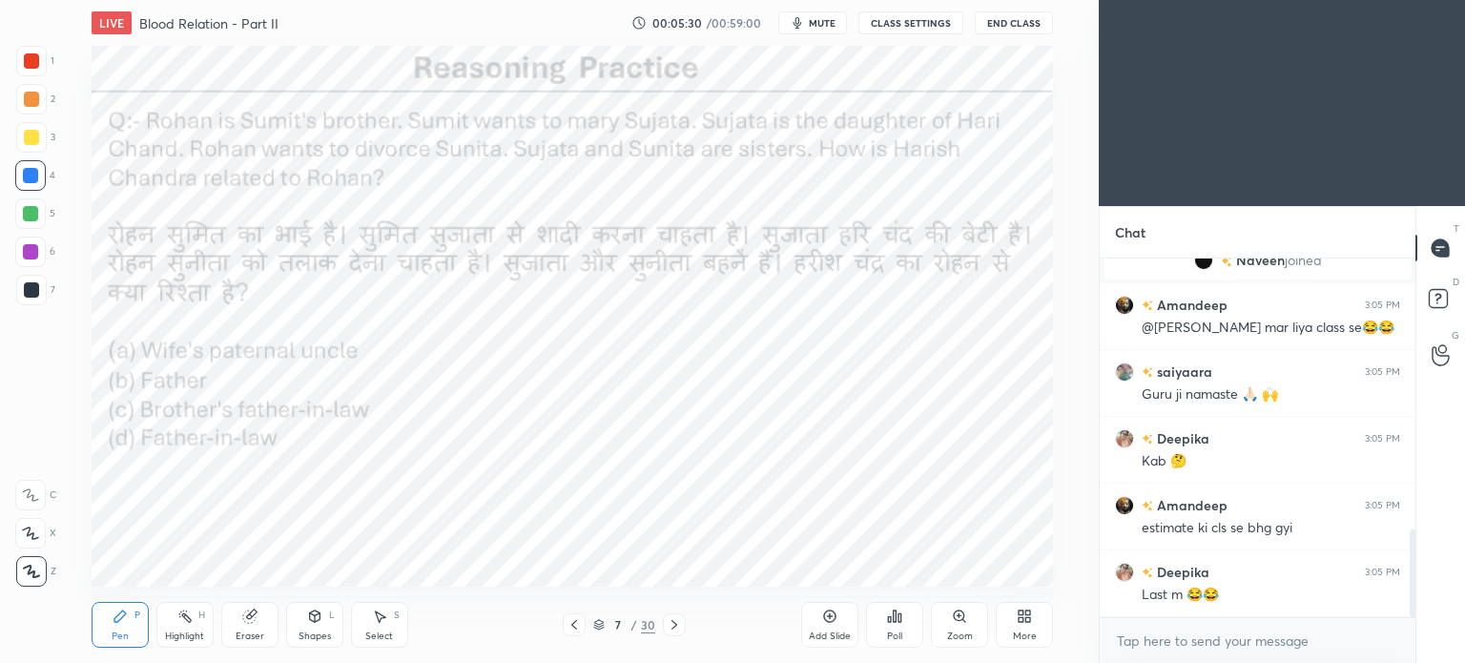
scroll to position [1179, 0]
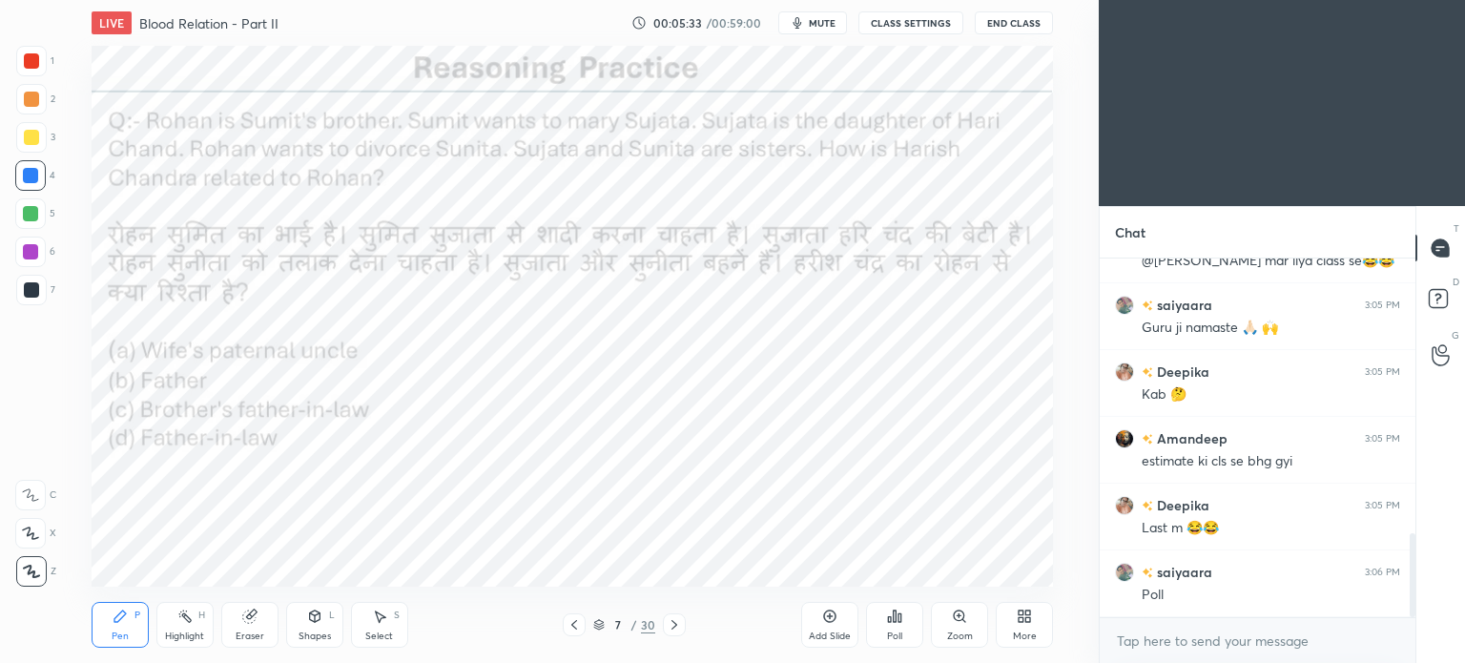
click at [907, 631] on div "Poll" at bounding box center [894, 625] width 57 height 46
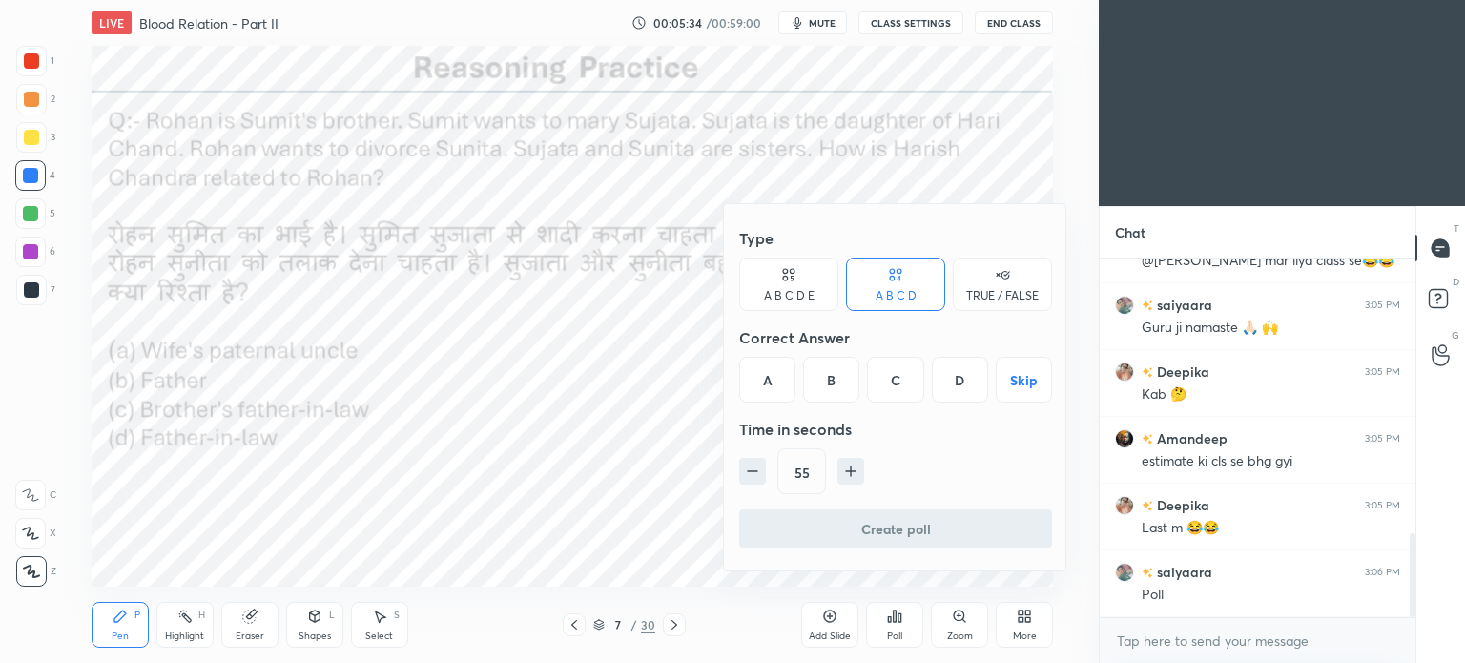
click at [957, 381] on div "D" at bounding box center [960, 380] width 56 height 46
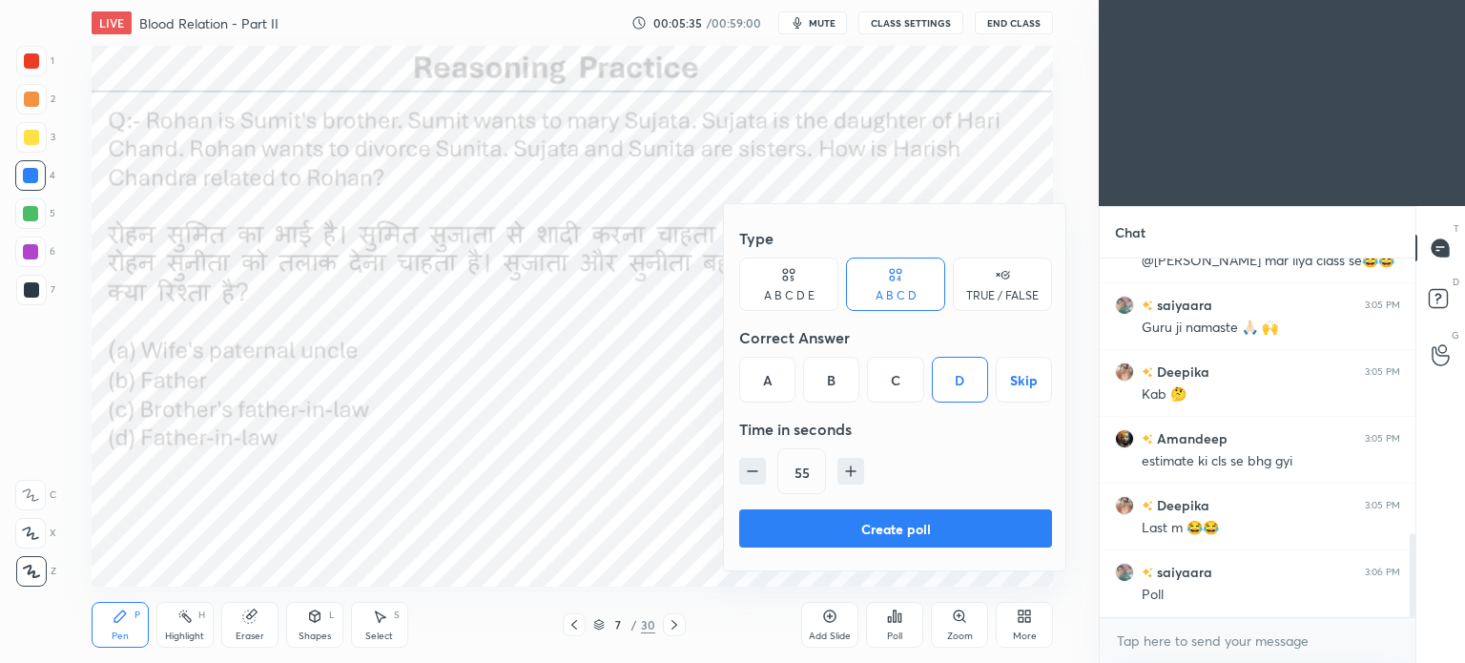
click at [904, 531] on button "Create poll" at bounding box center [895, 528] width 313 height 38
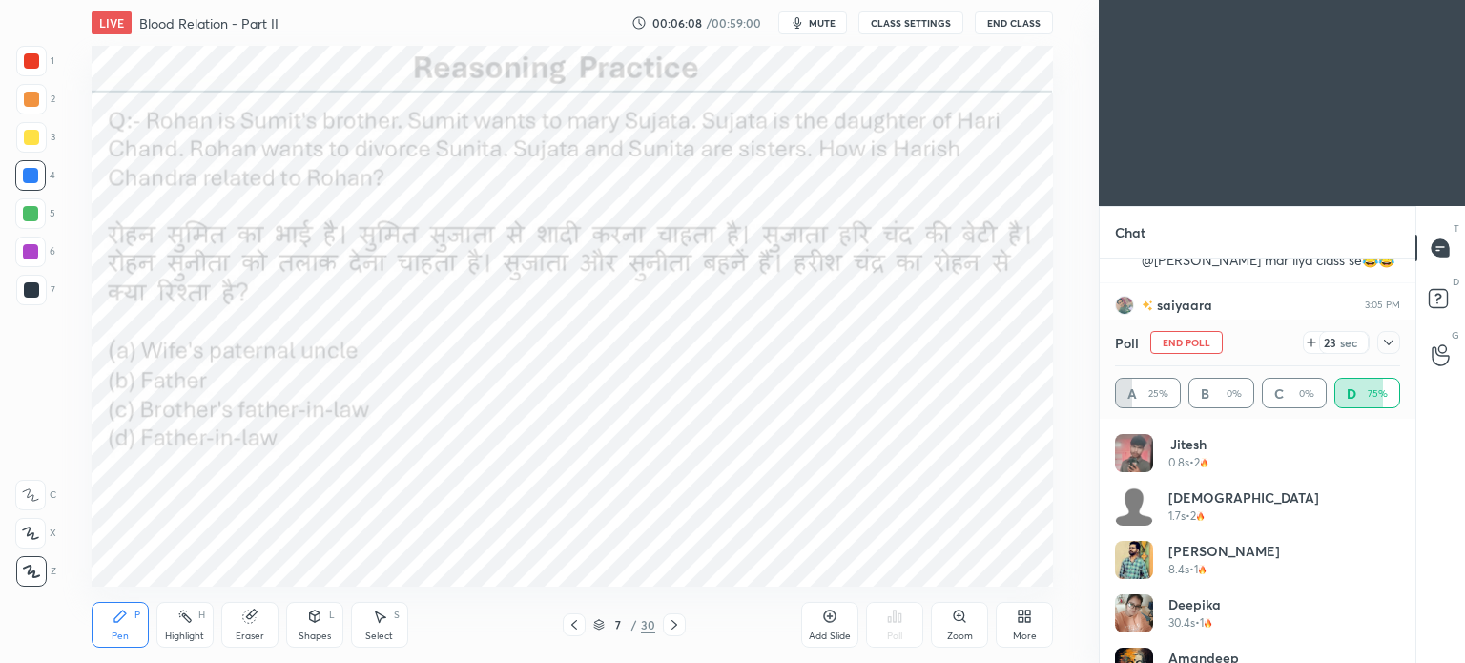
scroll to position [1345, 0]
click at [1396, 339] on div at bounding box center [1388, 342] width 23 height 23
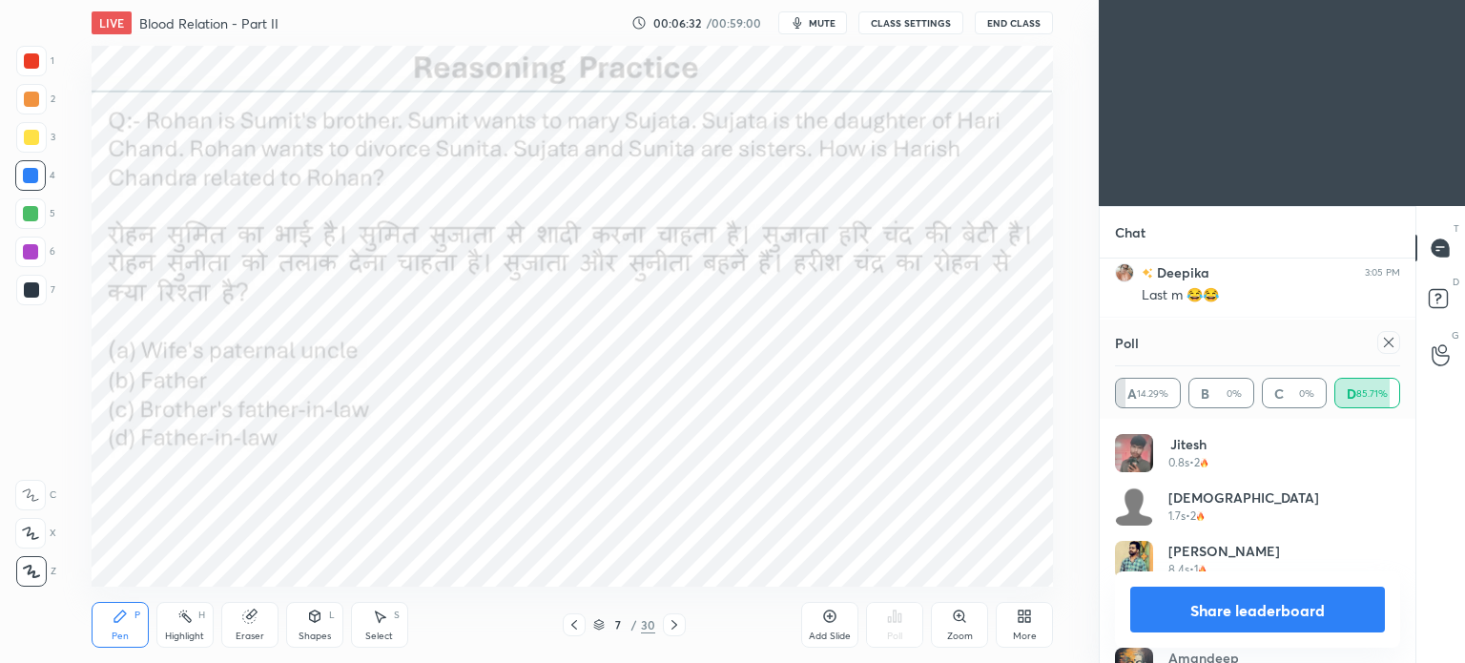
scroll to position [1478, 0]
click at [1388, 335] on icon at bounding box center [1388, 342] width 15 height 15
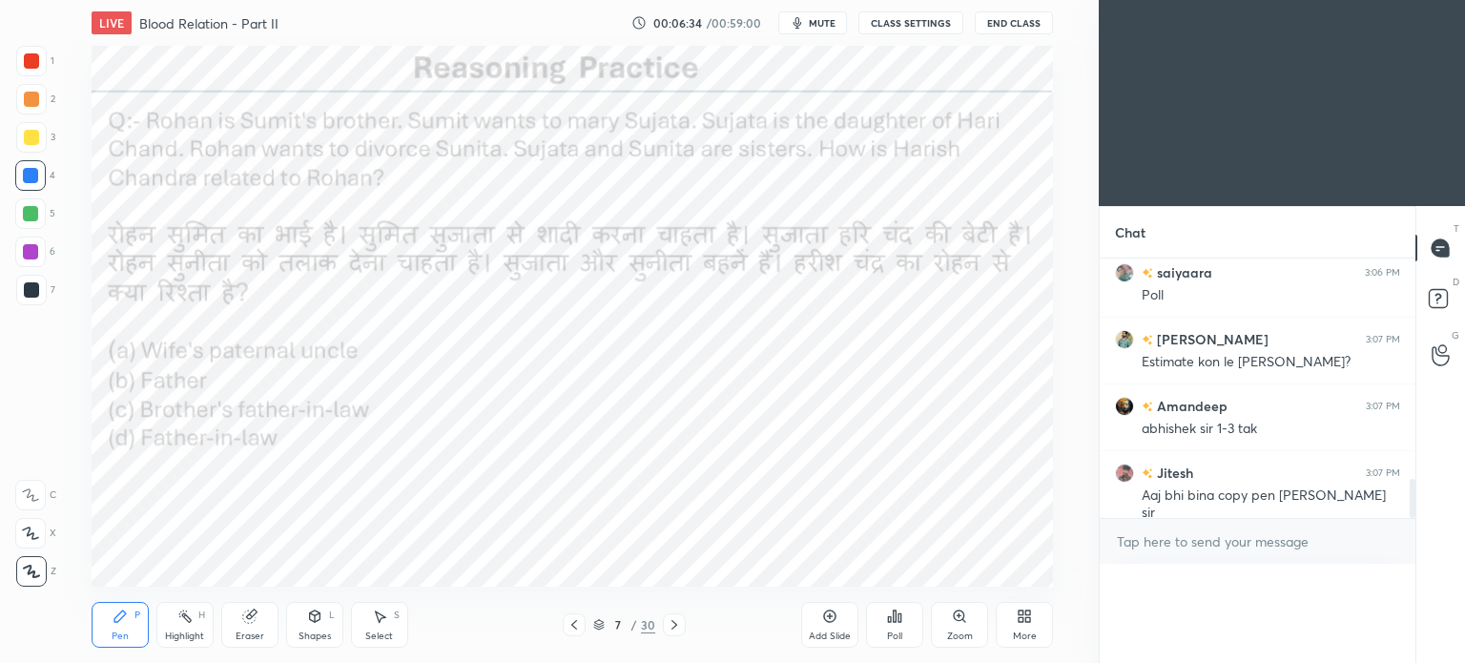
scroll to position [277, 310]
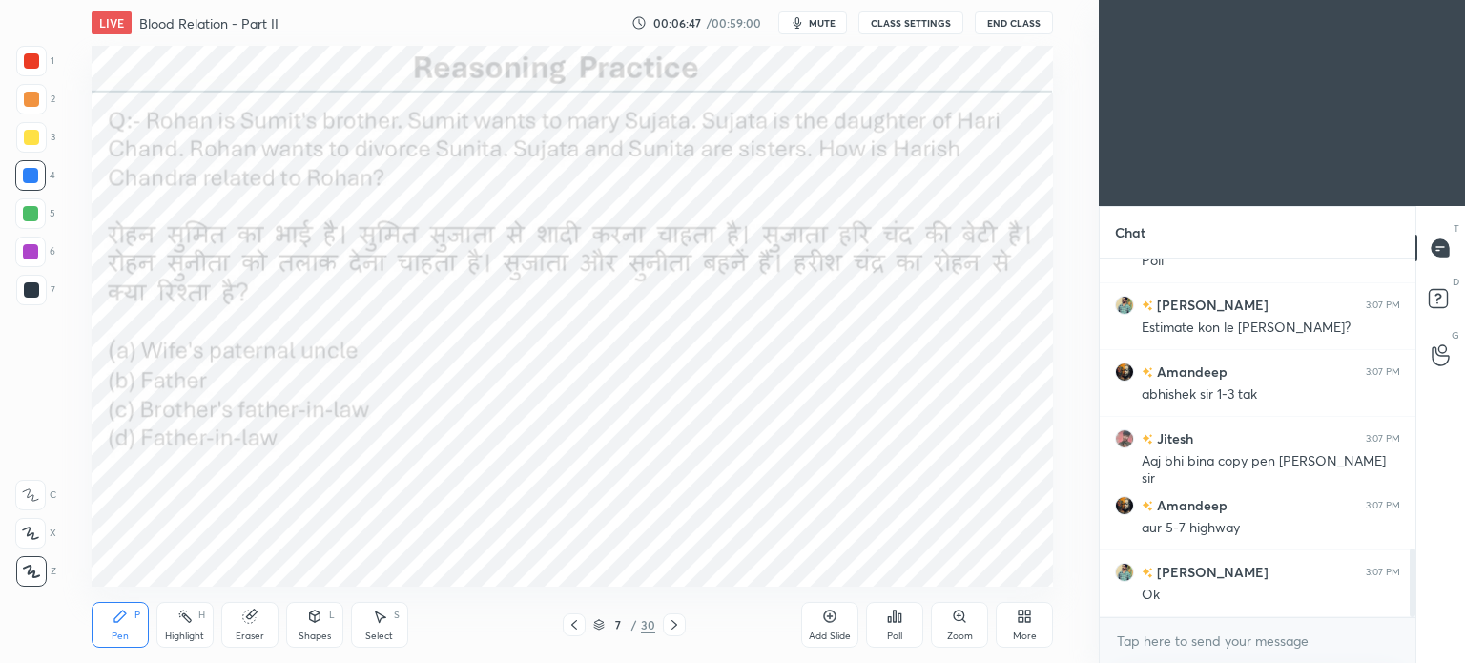
click at [33, 63] on div at bounding box center [31, 60] width 15 height 15
click at [34, 63] on div at bounding box center [31, 60] width 15 height 15
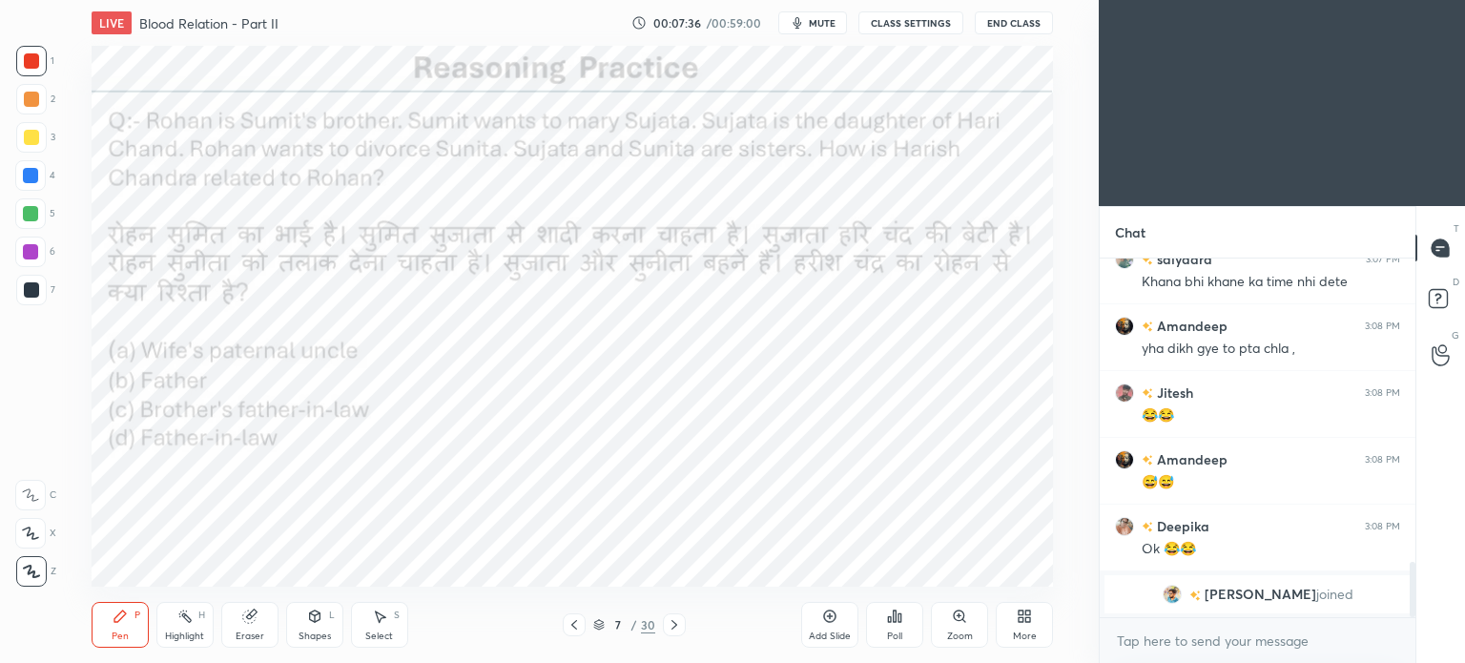
click at [317, 628] on div "Shapes L" at bounding box center [314, 625] width 57 height 46
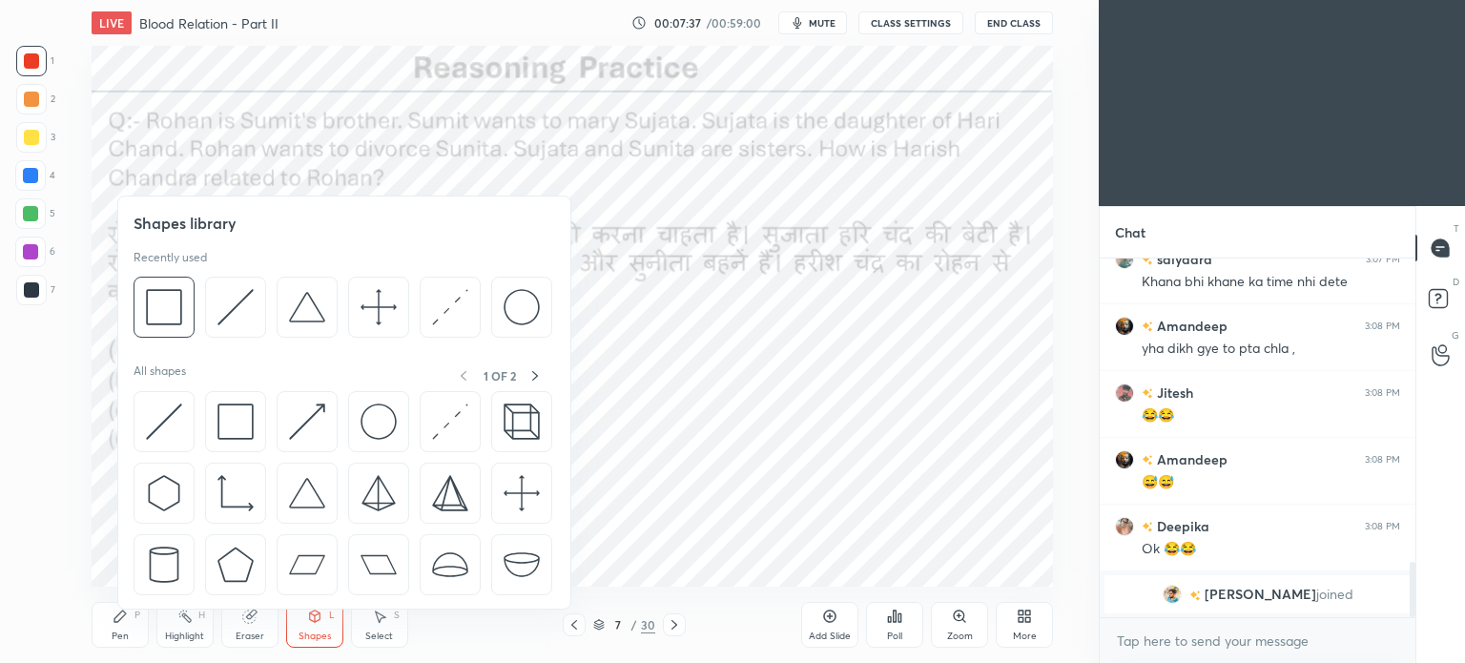
click at [374, 616] on icon at bounding box center [379, 615] width 15 height 15
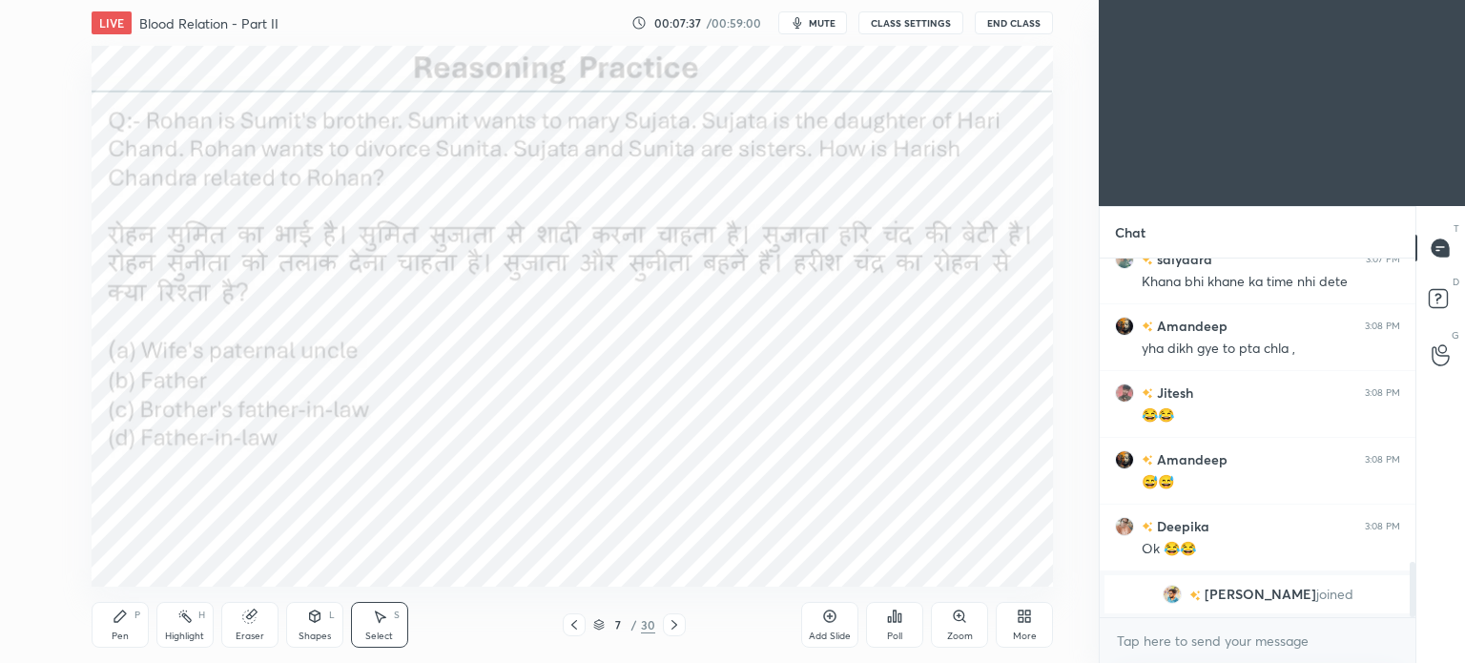
click at [377, 617] on icon at bounding box center [381, 616] width 10 height 11
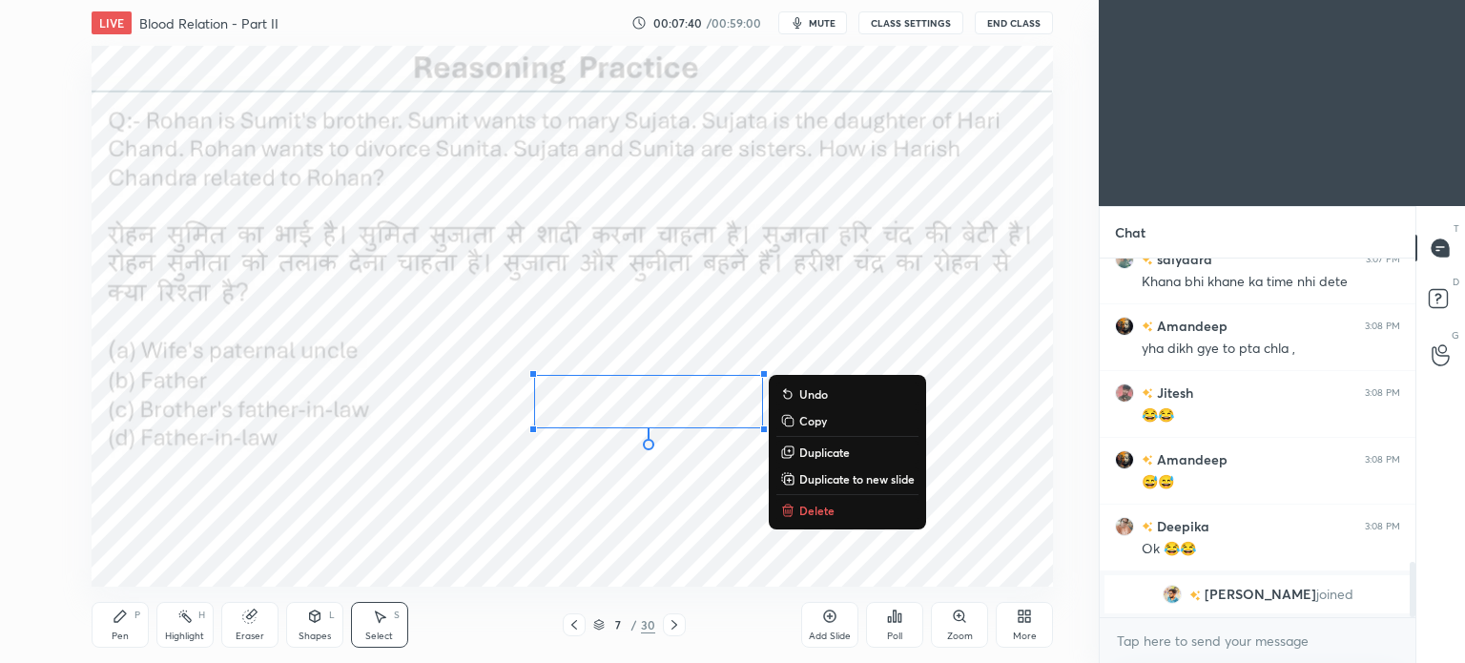
click at [108, 625] on div "Pen P" at bounding box center [120, 625] width 57 height 46
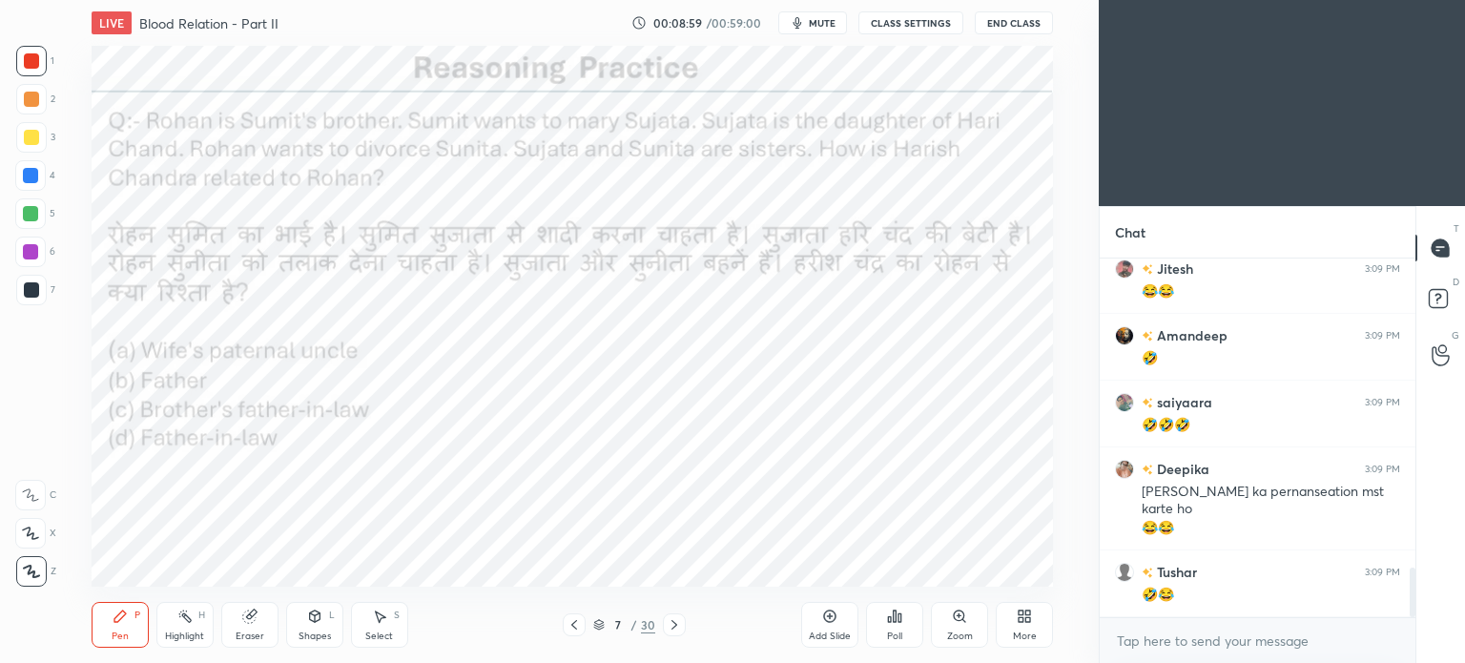
scroll to position [2224, 0]
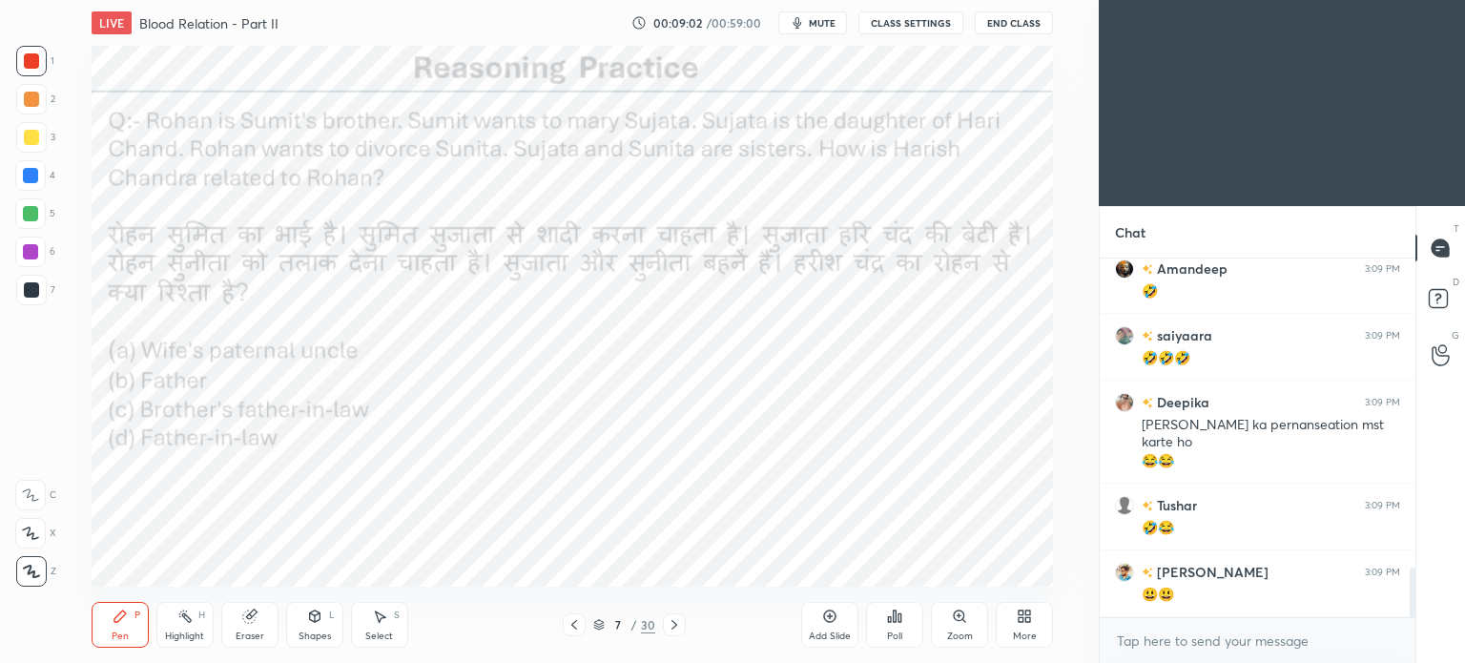
drag, startPoint x: 1159, startPoint y: 568, endPoint x: 1073, endPoint y: 566, distance: 85.9
click at [1137, 569] on div "[PERSON_NAME]" at bounding box center [1192, 572] width 154 height 20
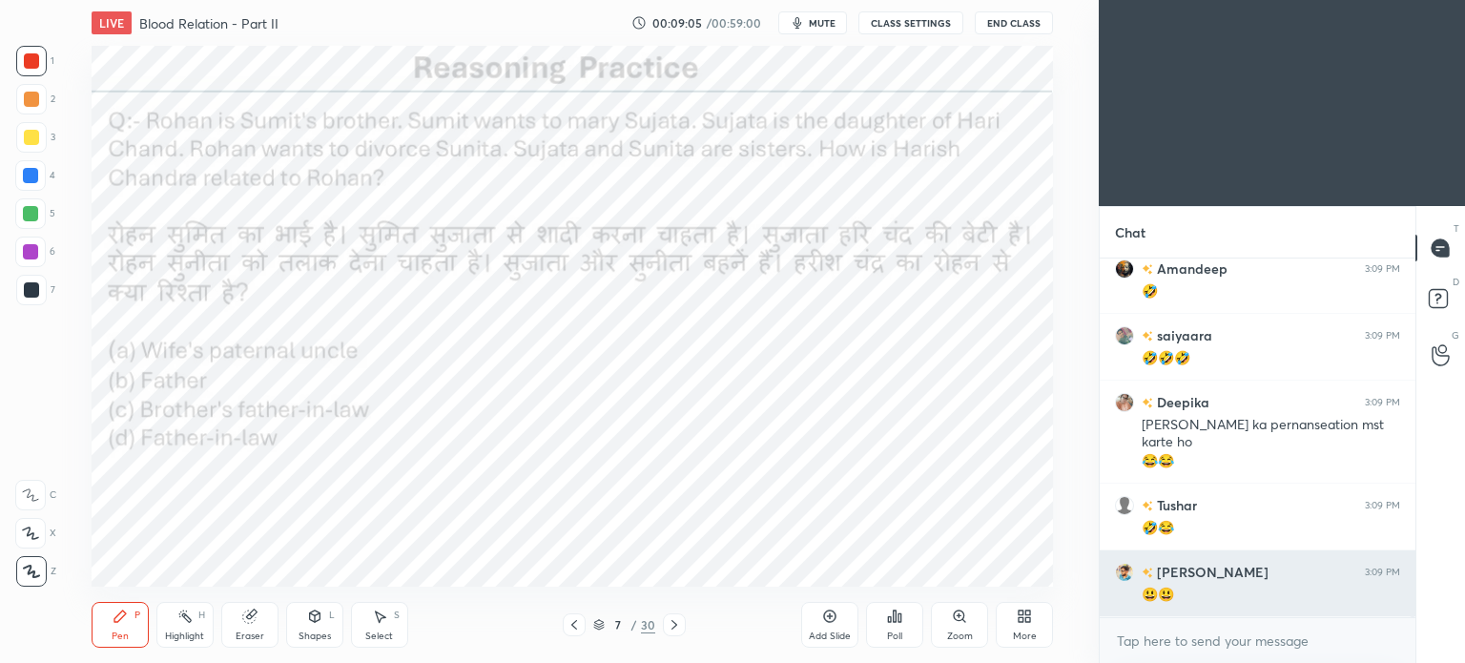
click at [1242, 594] on div "😃😃" at bounding box center [1271, 595] width 258 height 19
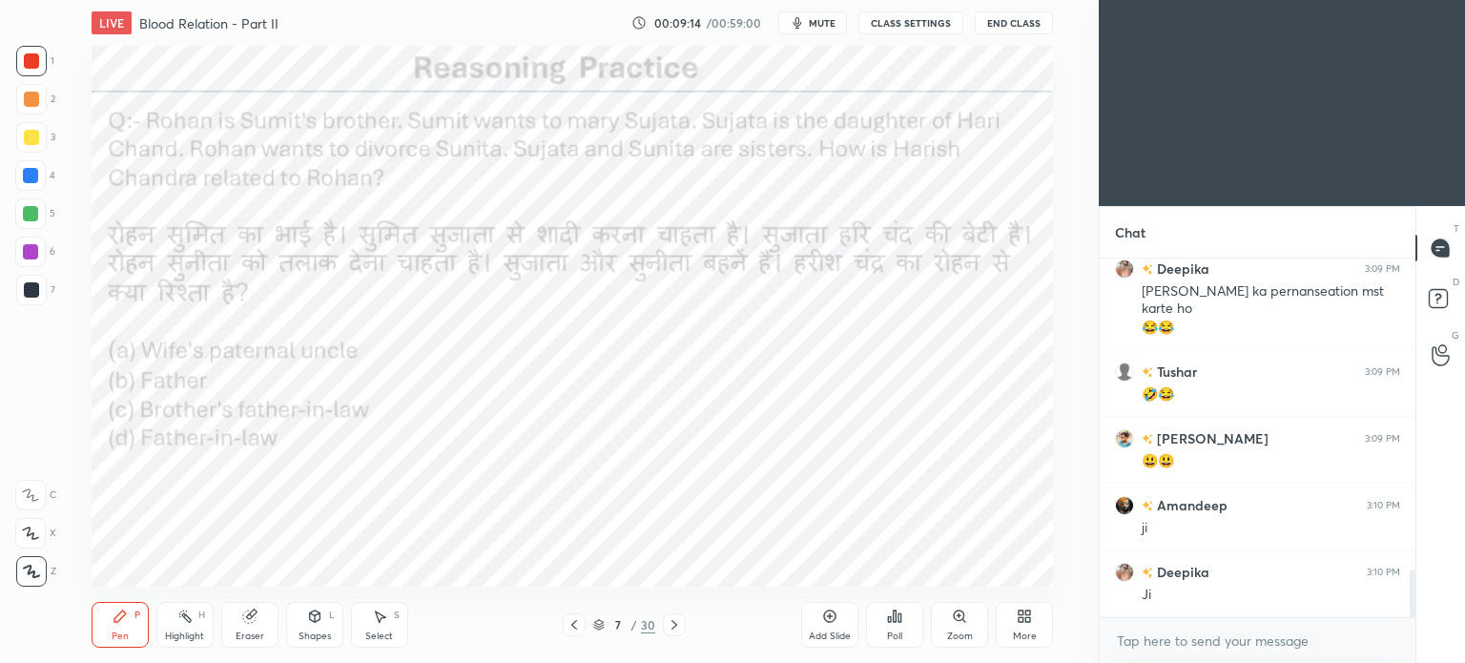
scroll to position [2424, 0]
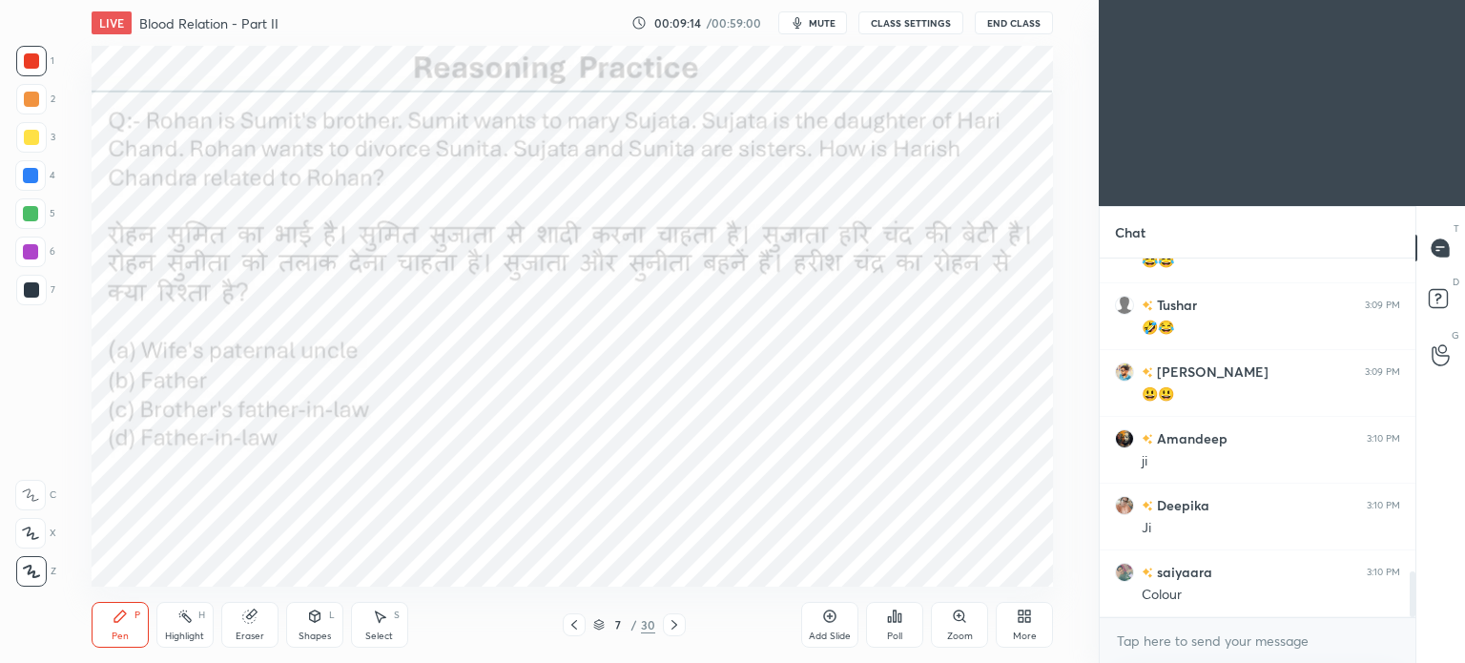
click at [675, 626] on icon at bounding box center [674, 625] width 6 height 10
click at [901, 622] on icon at bounding box center [894, 615] width 15 height 15
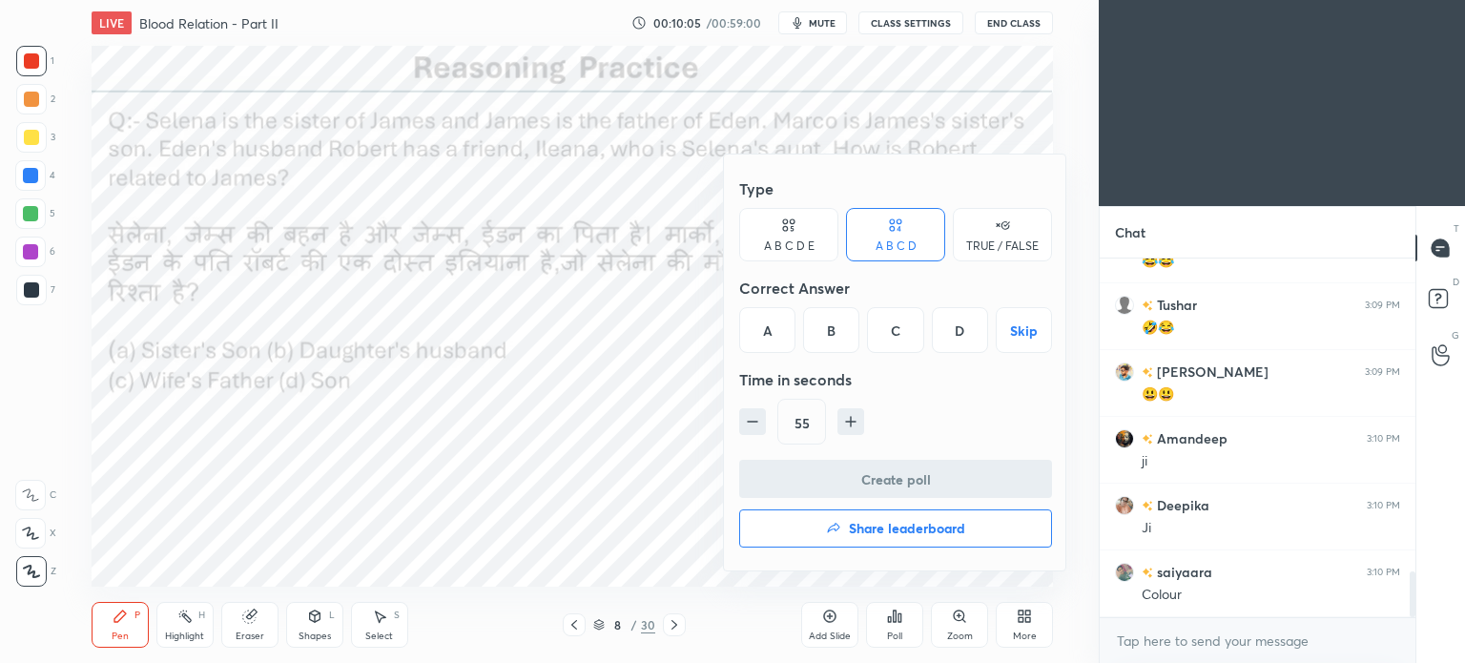
click at [848, 331] on div "B" at bounding box center [831, 330] width 56 height 46
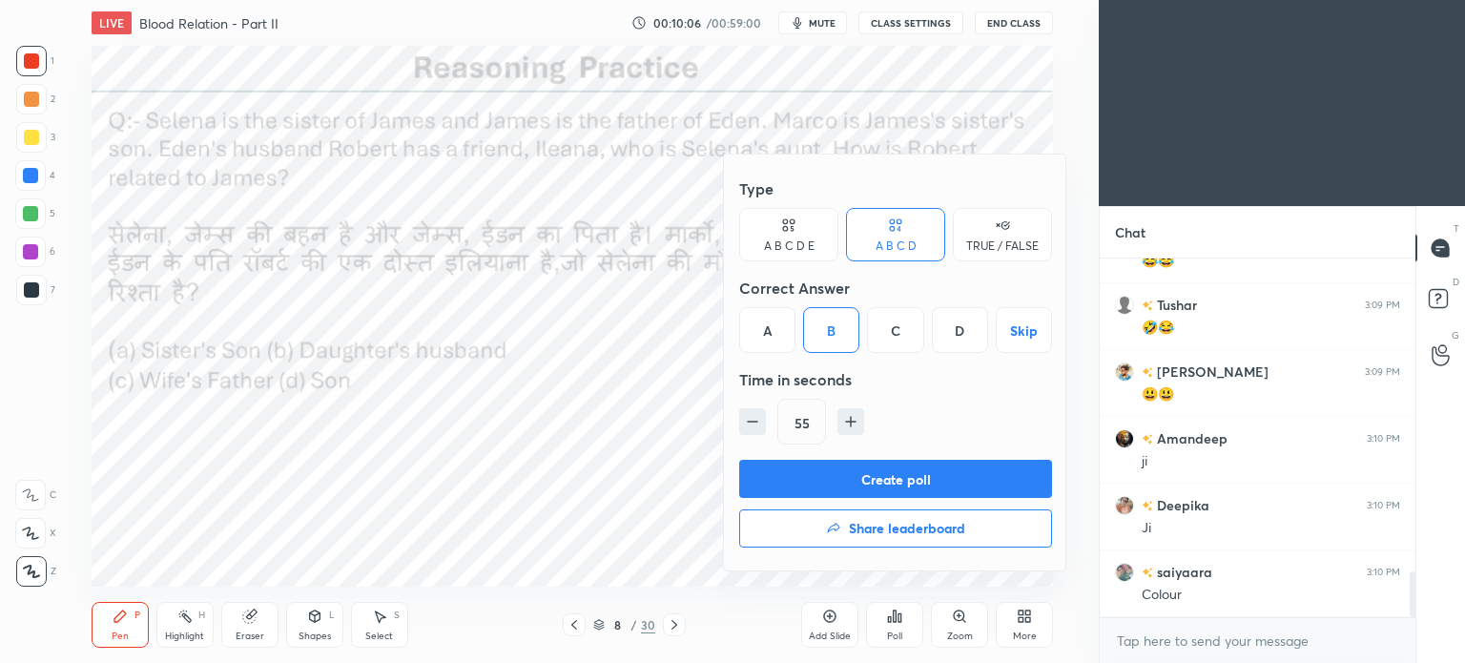
click at [870, 480] on button "Create poll" at bounding box center [895, 479] width 313 height 38
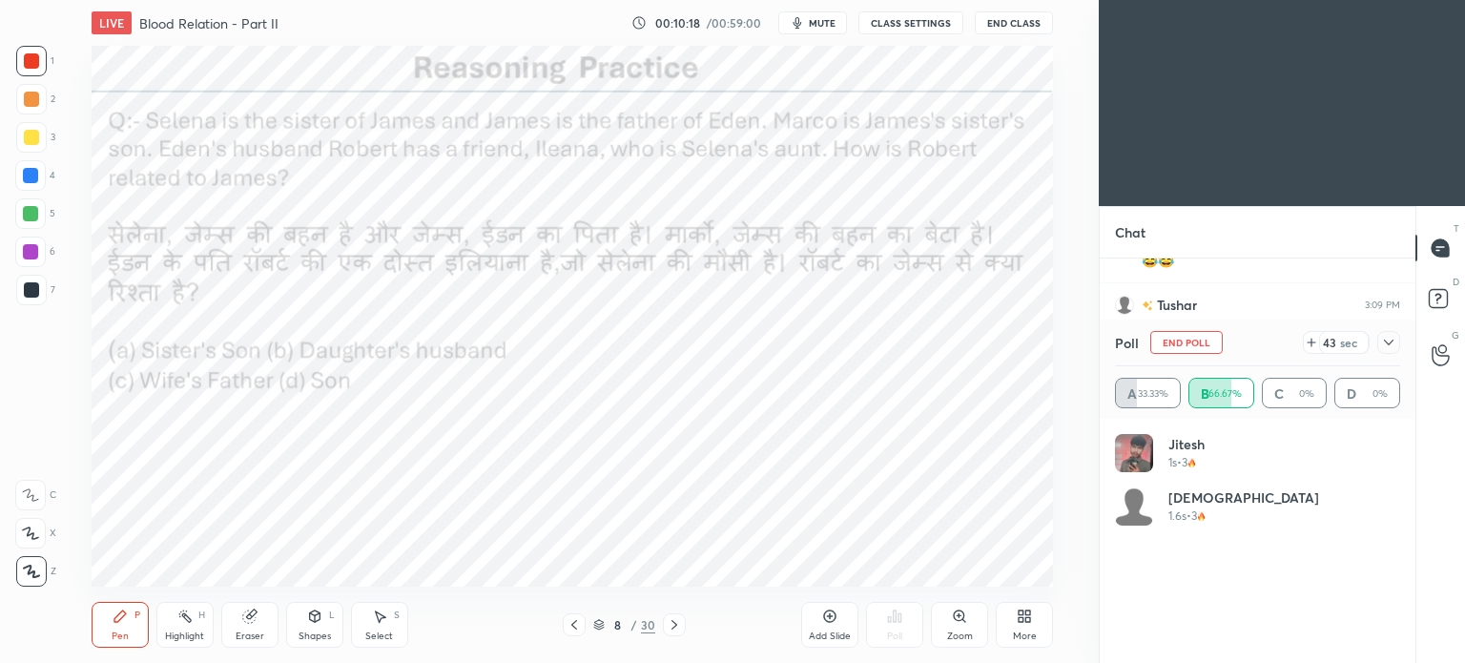
scroll to position [2590, 0]
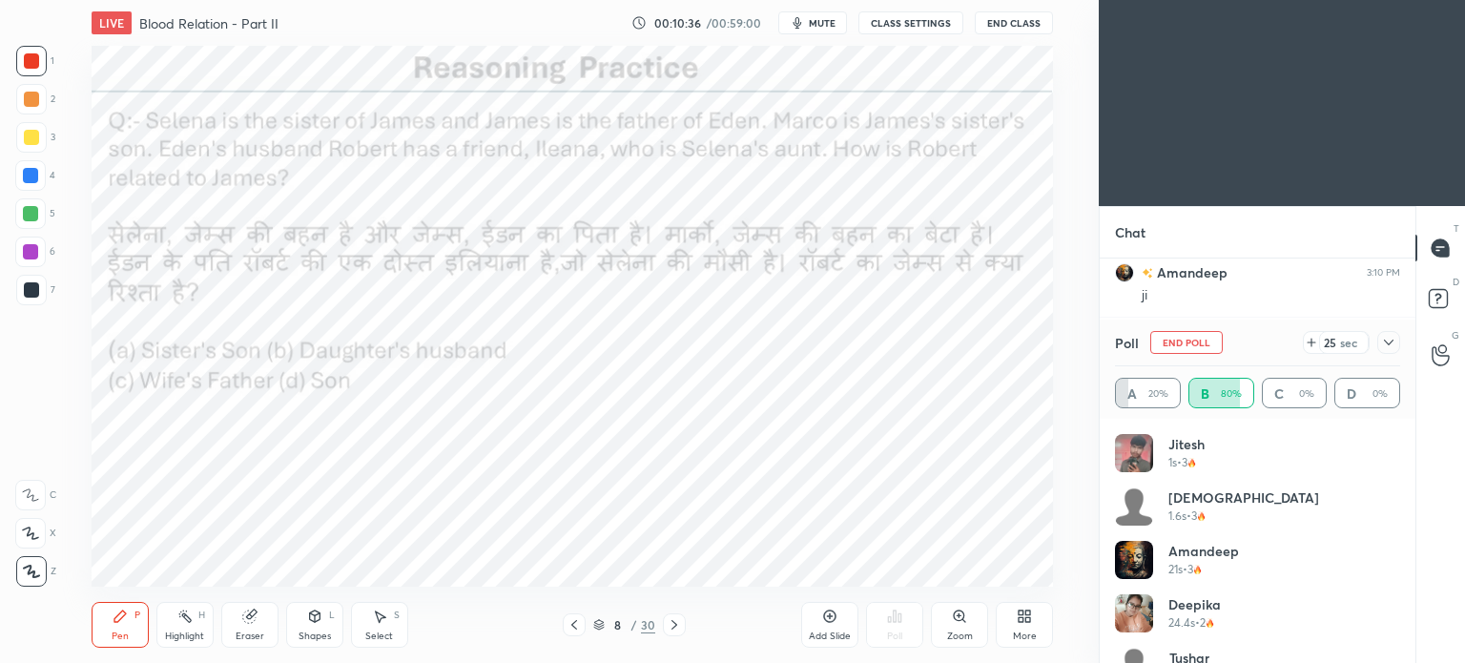
click at [1397, 338] on div at bounding box center [1388, 342] width 23 height 23
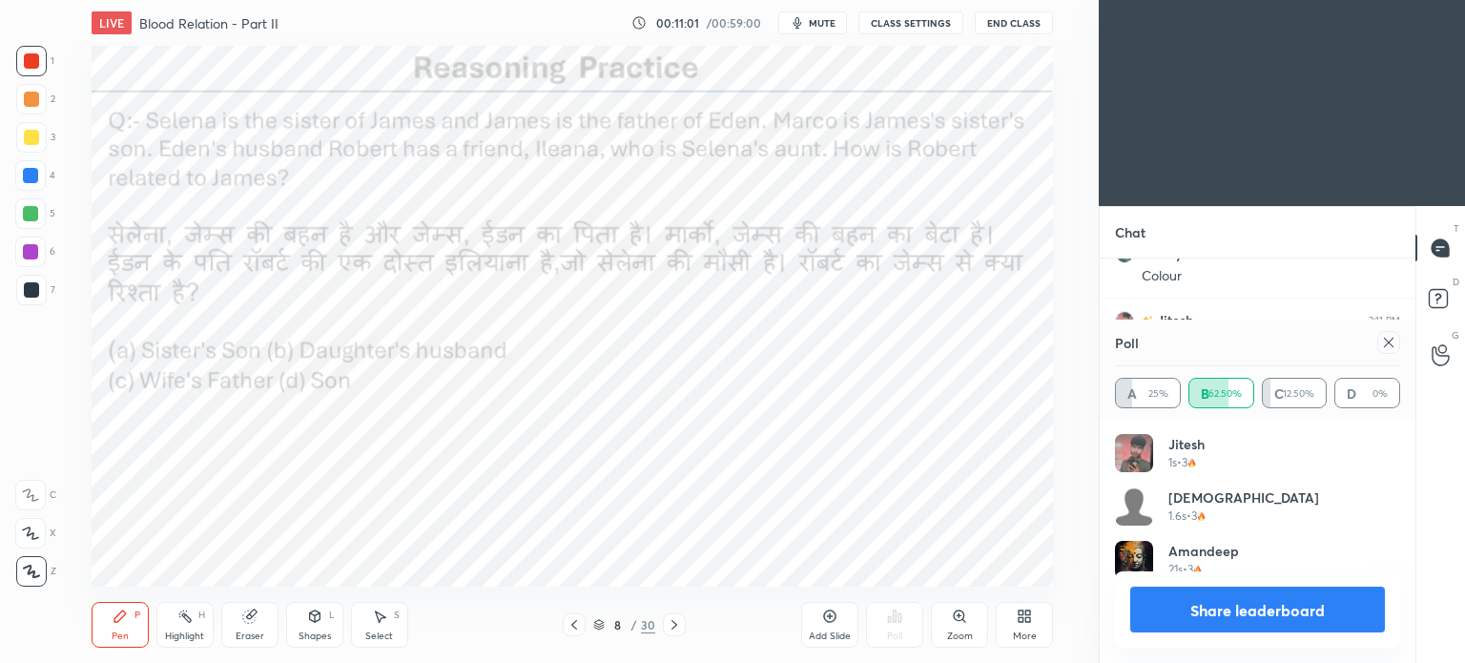
scroll to position [222, 279]
click at [1384, 339] on icon at bounding box center [1389, 343] width 10 height 10
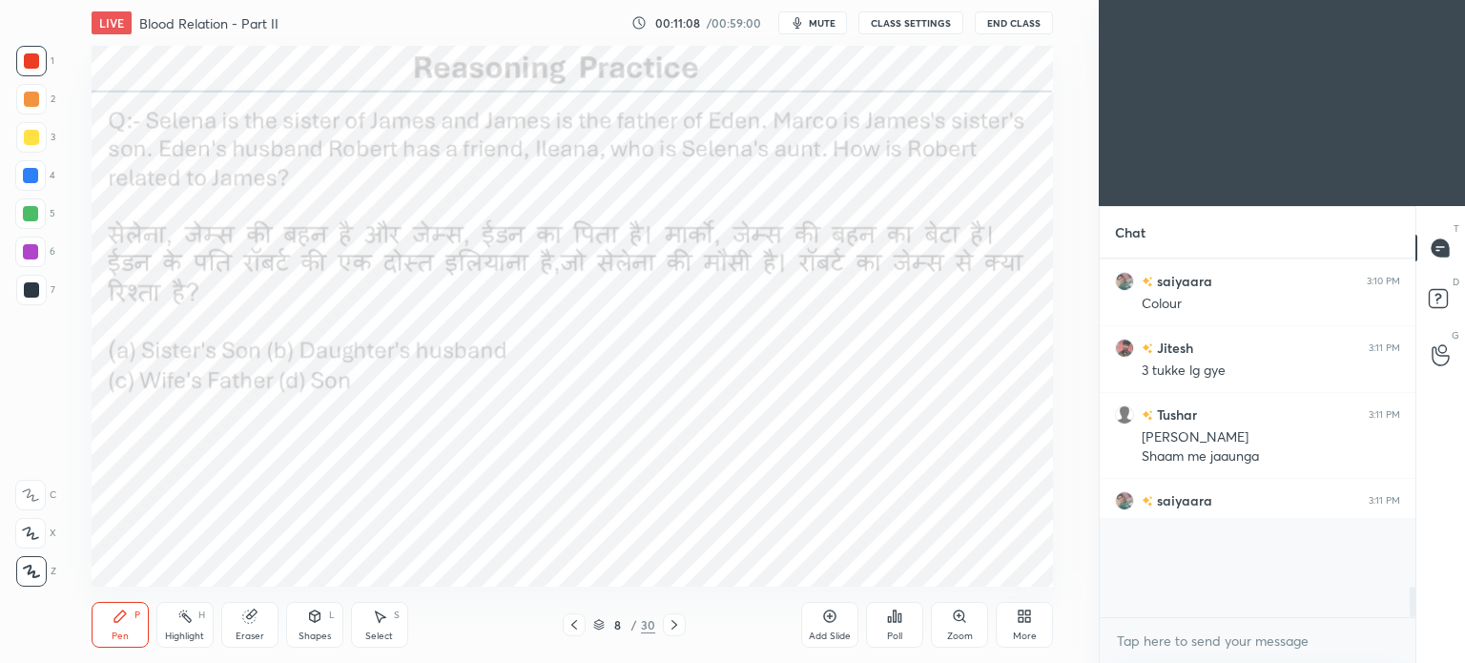
scroll to position [168, 310]
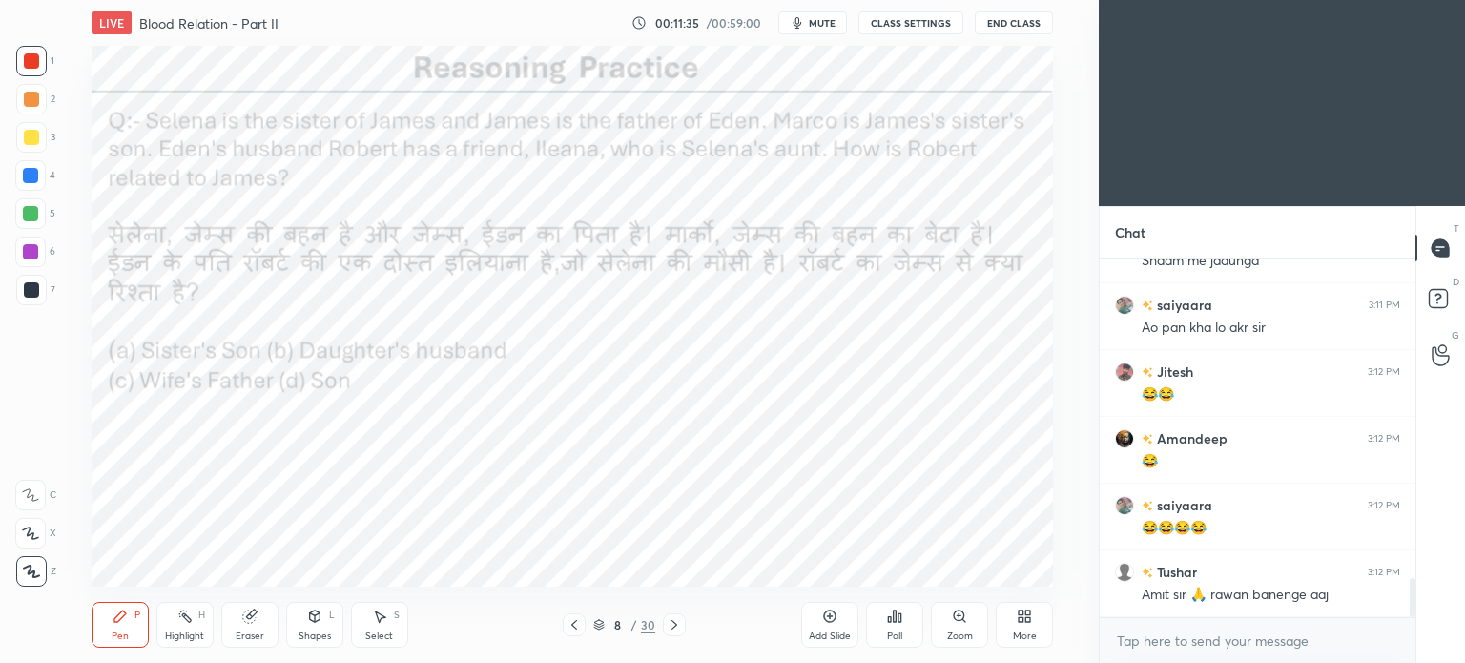
click at [49, 203] on div "5" at bounding box center [35, 213] width 40 height 31
click at [22, 176] on div at bounding box center [30, 175] width 31 height 31
click at [31, 181] on div at bounding box center [30, 175] width 15 height 15
click at [29, 180] on div at bounding box center [30, 175] width 15 height 15
click at [27, 64] on div at bounding box center [31, 60] width 15 height 15
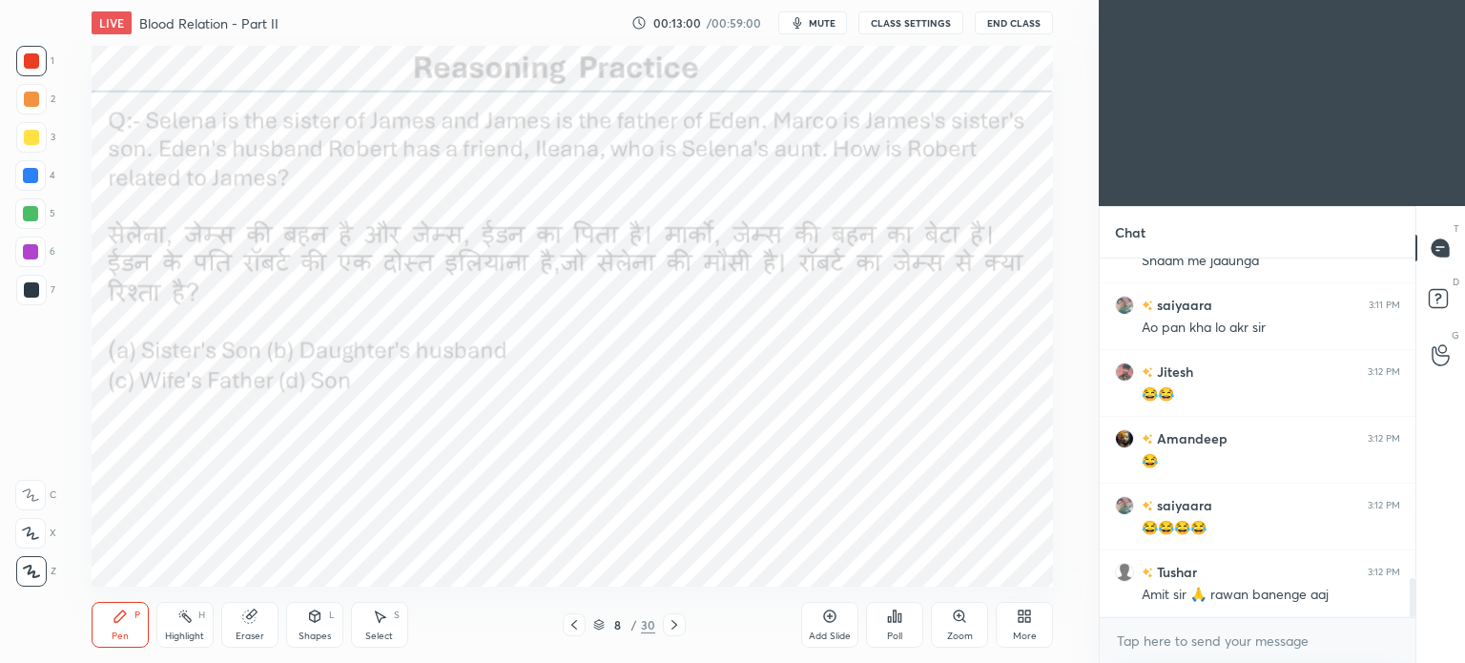
click at [25, 59] on div at bounding box center [31, 60] width 15 height 15
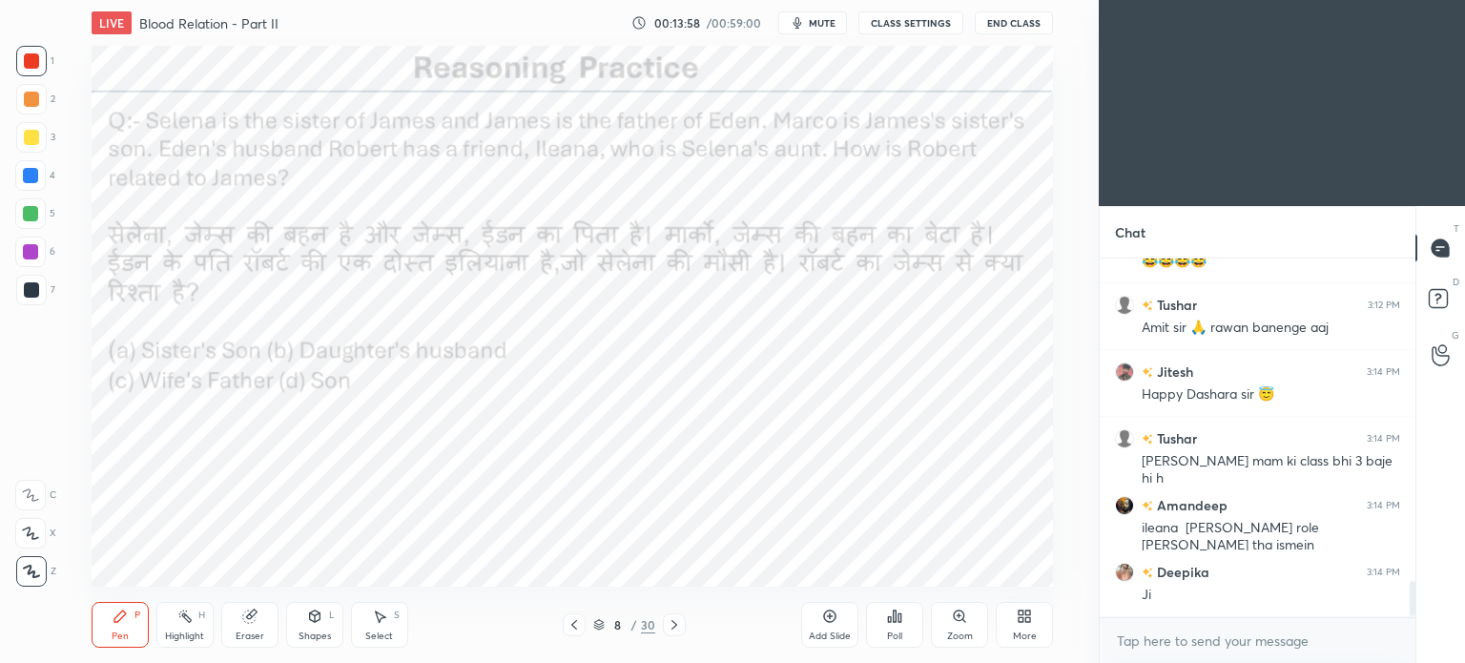
scroll to position [3244, 0]
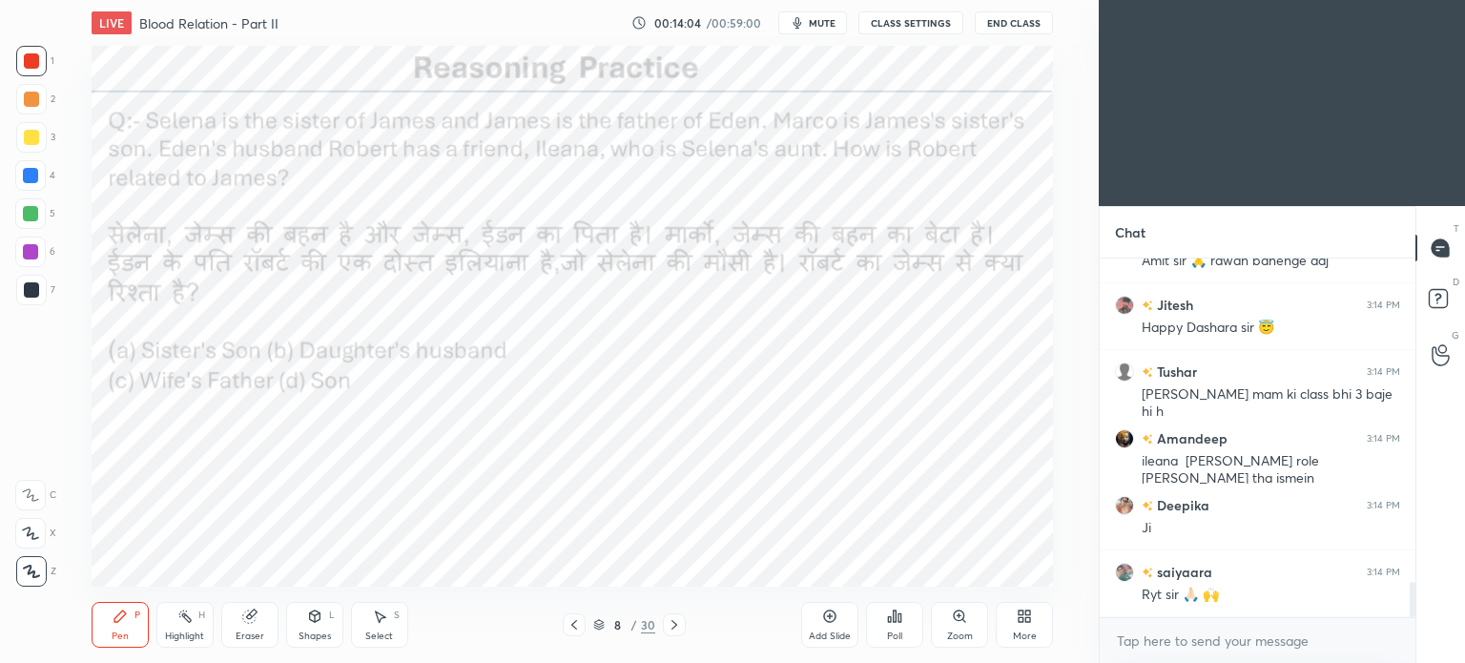
click at [675, 627] on icon at bounding box center [674, 624] width 15 height 15
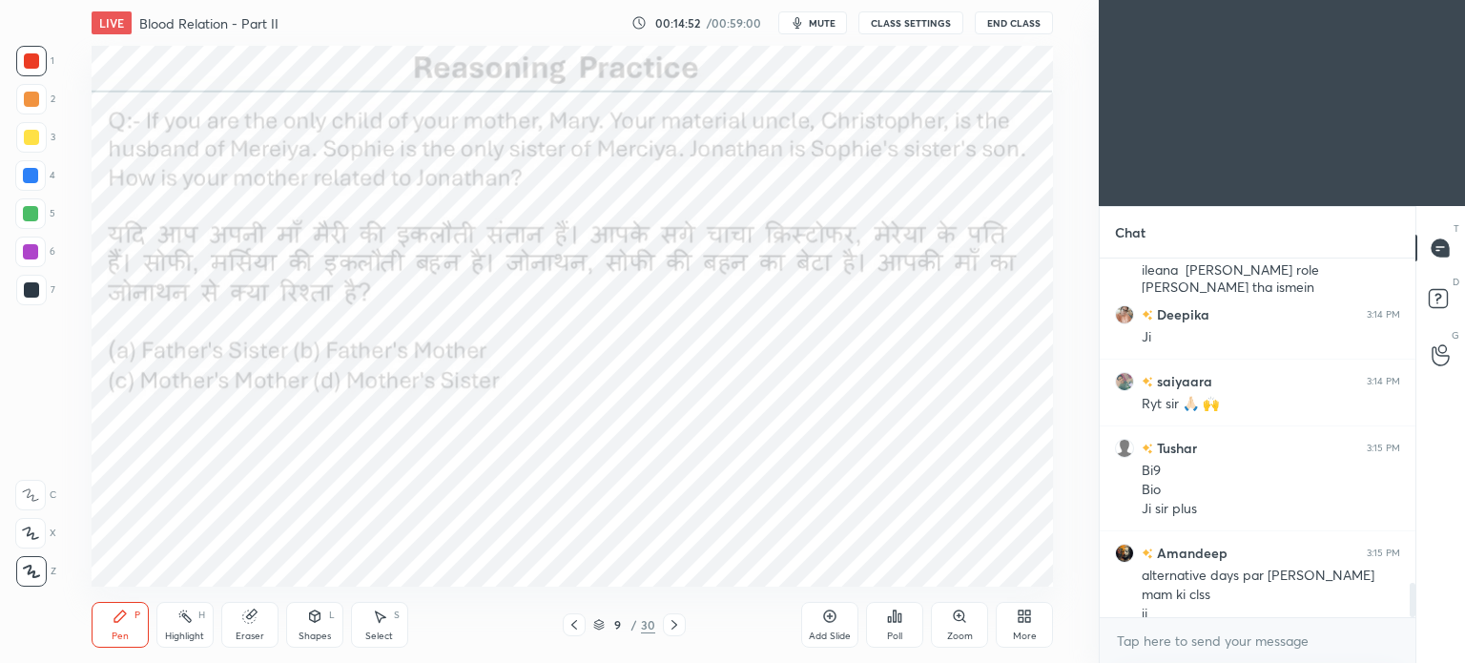
scroll to position [3454, 0]
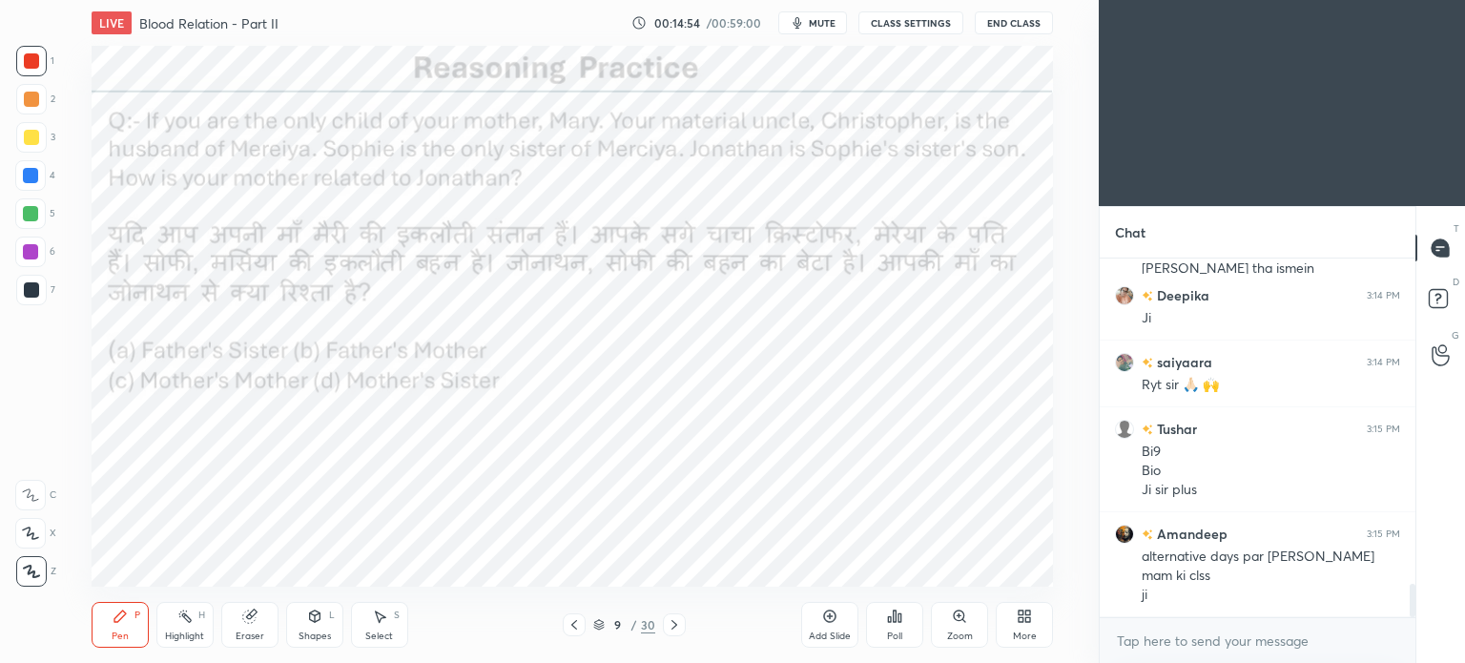
click at [892, 620] on icon at bounding box center [894, 615] width 15 height 15
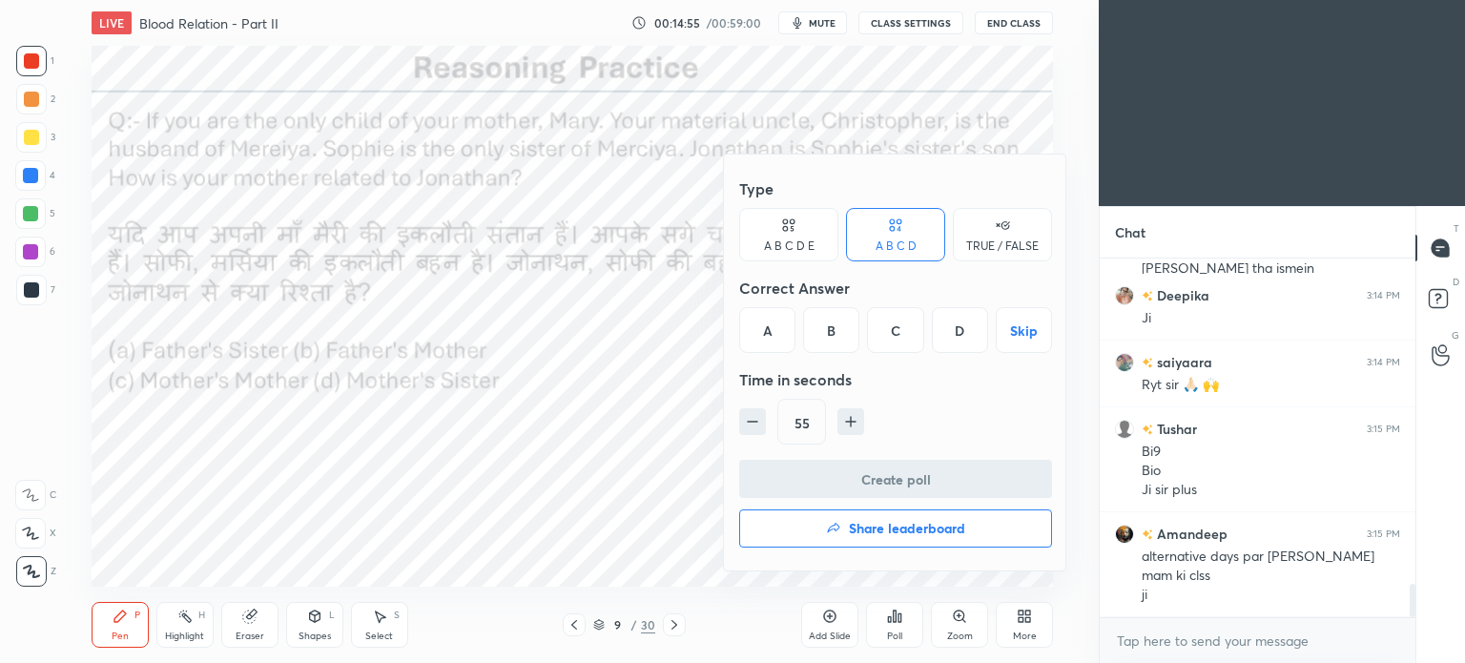
click at [770, 343] on div "A" at bounding box center [767, 330] width 56 height 46
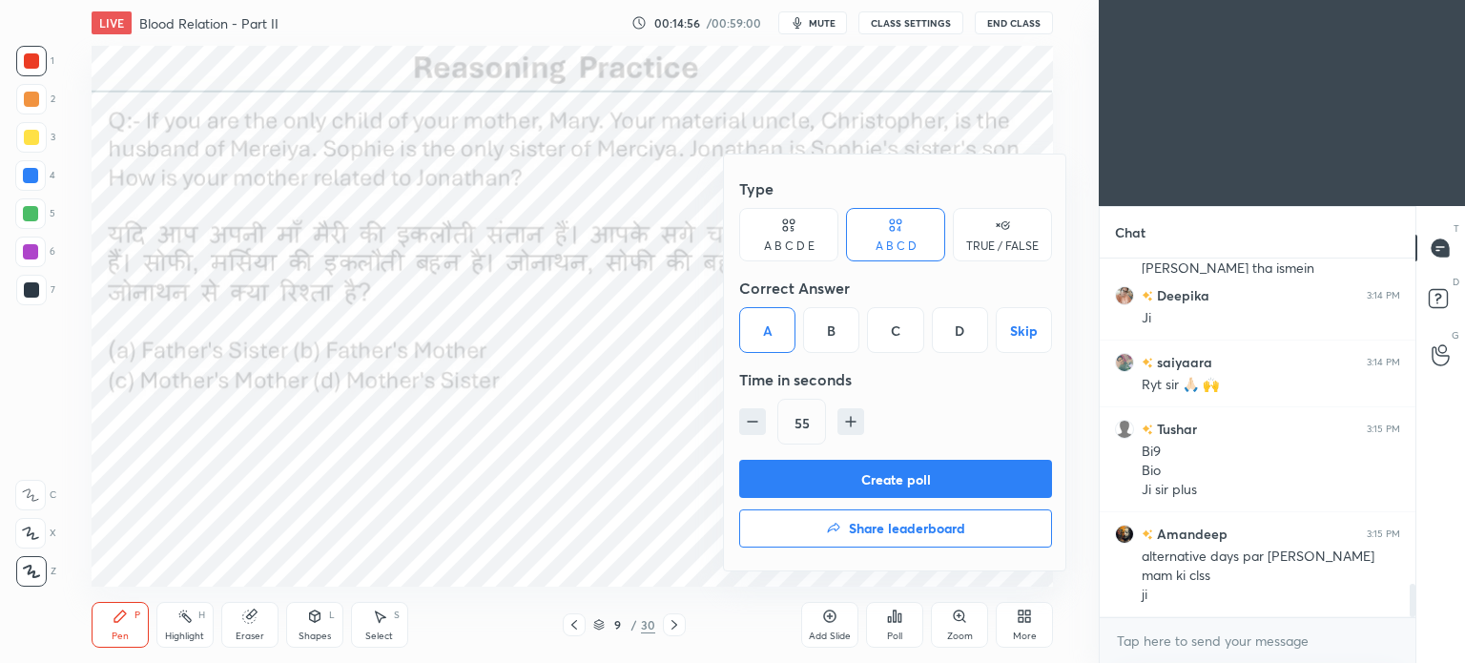
click at [865, 474] on button "Create poll" at bounding box center [895, 479] width 313 height 38
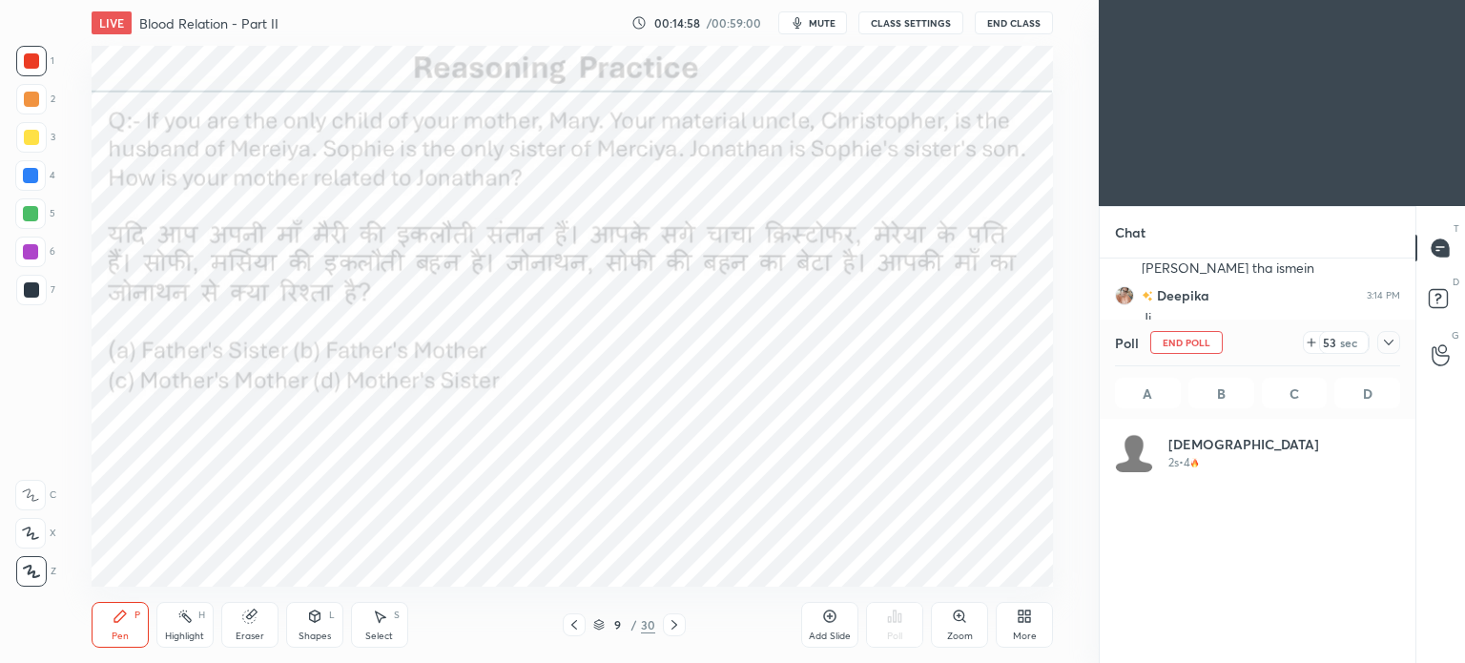
scroll to position [223, 279]
click at [835, 20] on span "mute" at bounding box center [822, 22] width 27 height 13
click at [839, 26] on span "unmute" at bounding box center [820, 22] width 41 height 13
click at [1417, 255] on div "T Messages (T)" at bounding box center [1440, 247] width 49 height 53
click at [1390, 343] on icon at bounding box center [1388, 342] width 15 height 15
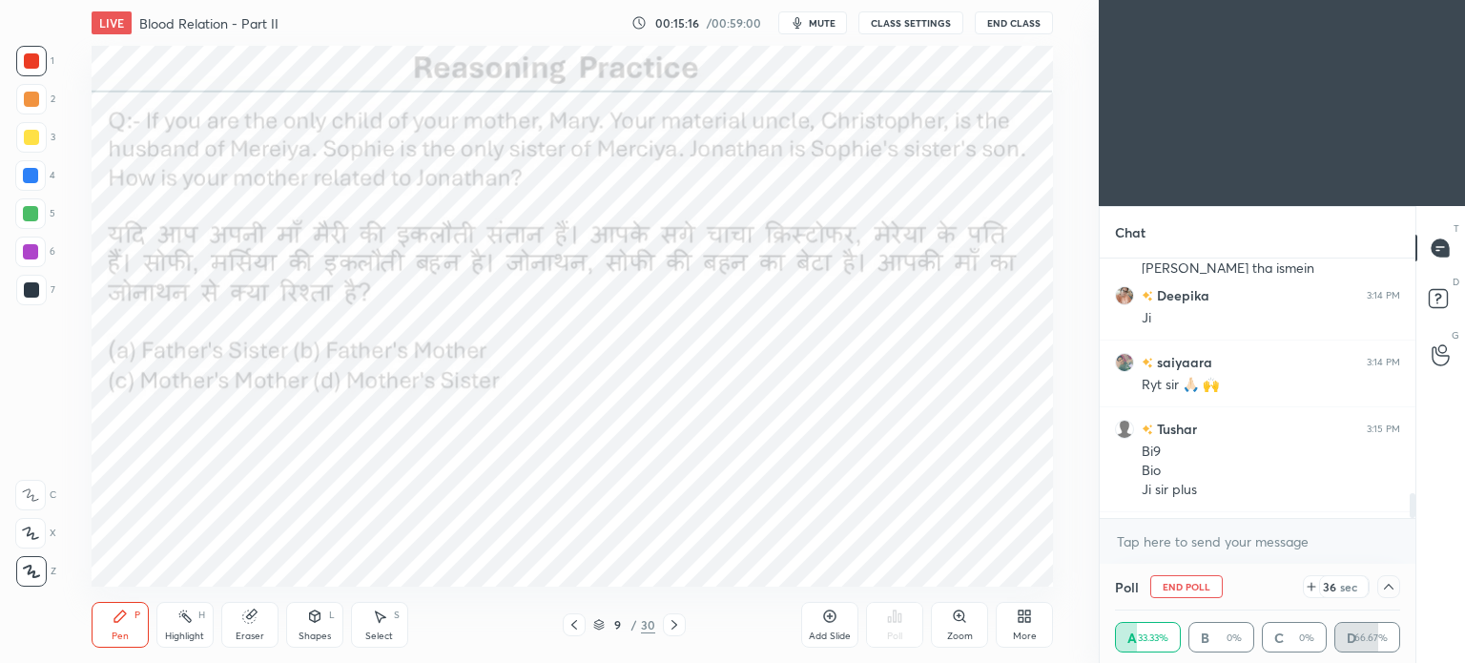
scroll to position [0, 6]
click at [816, 21] on span "mute" at bounding box center [822, 22] width 27 height 13
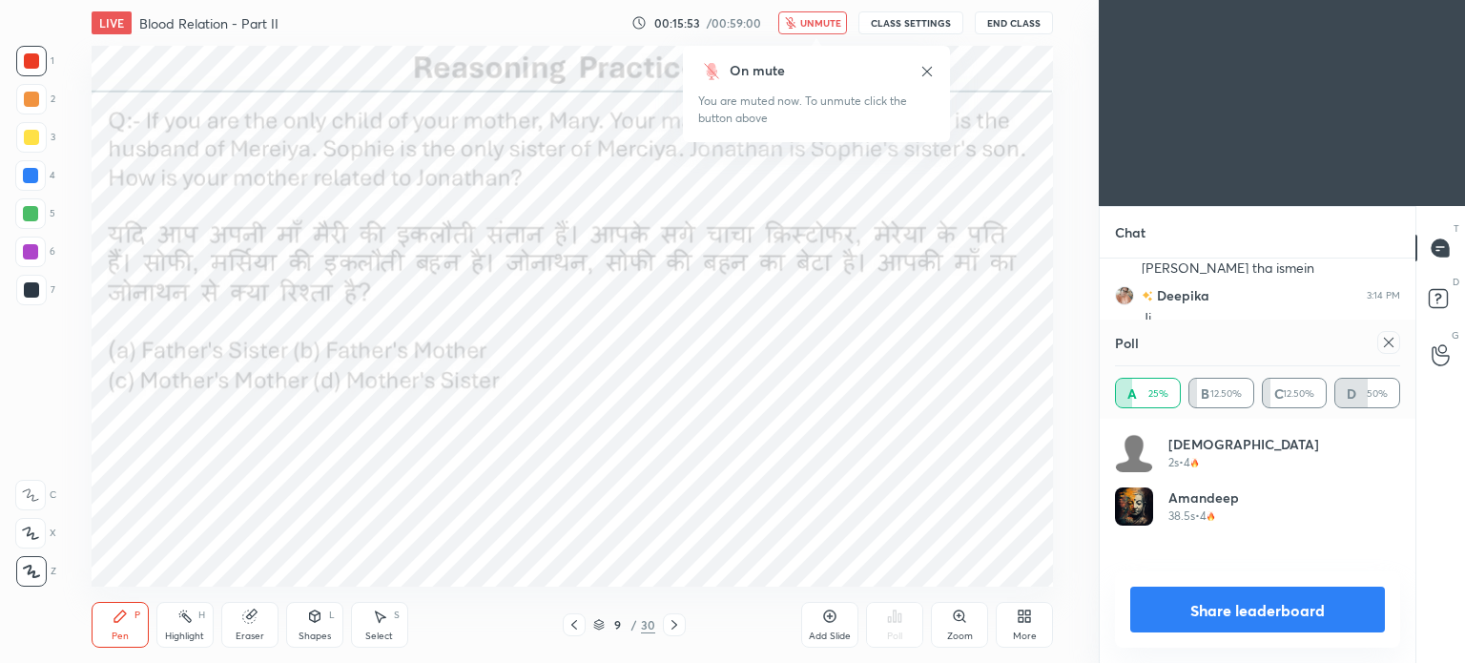
scroll to position [3620, 0]
click at [1388, 350] on icon at bounding box center [1388, 342] width 15 height 15
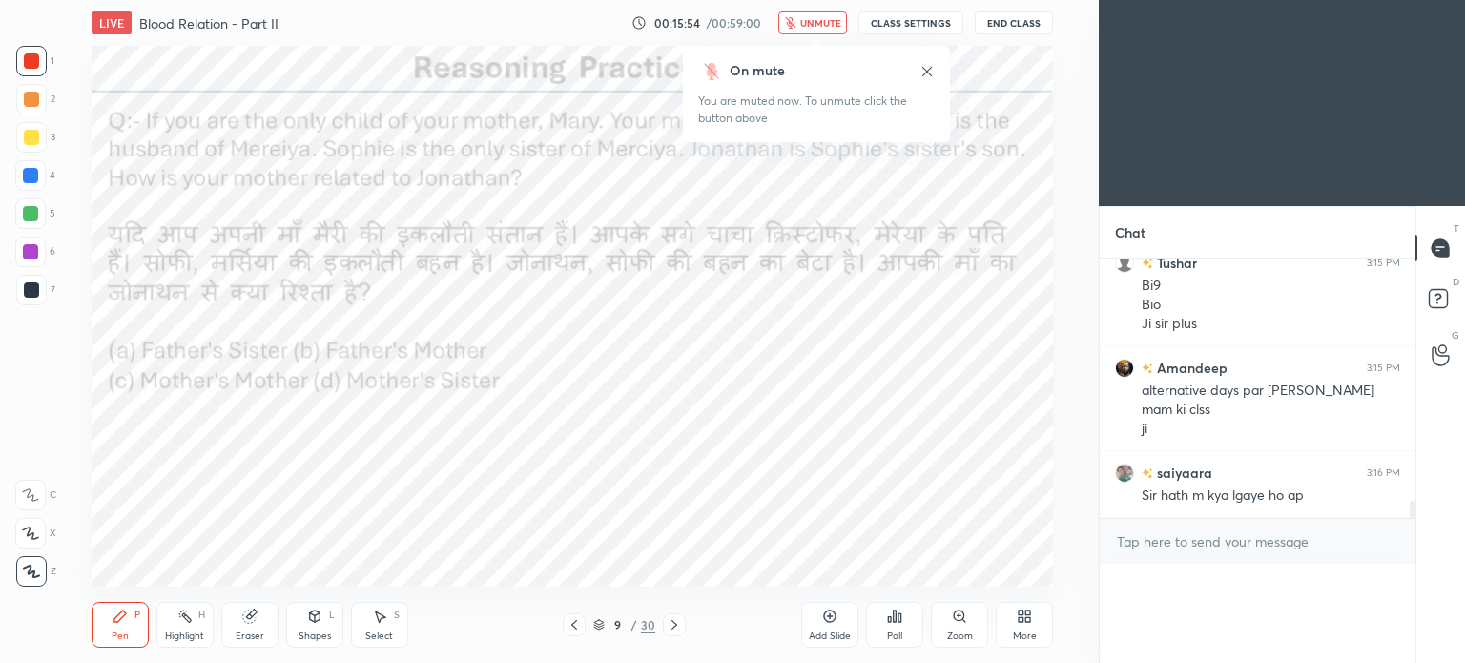
scroll to position [7, 6]
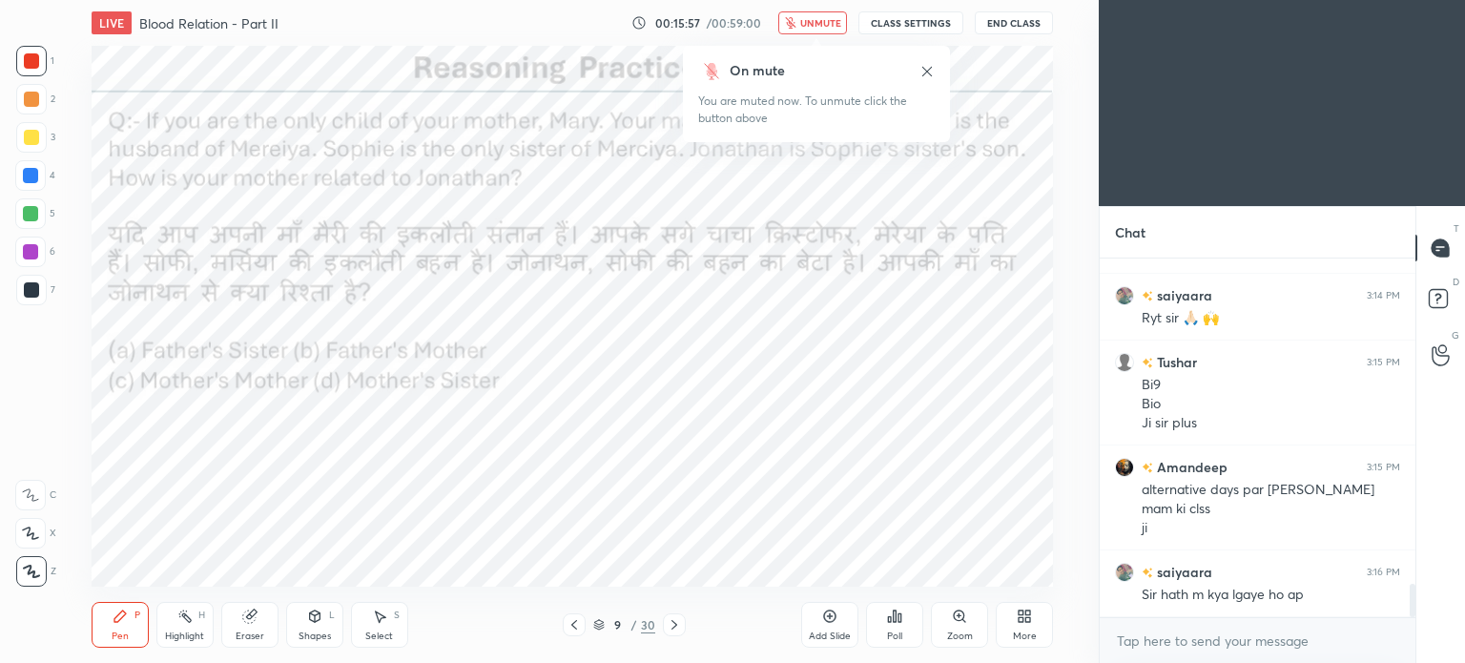
click at [802, 21] on button "unmute" at bounding box center [812, 22] width 69 height 23
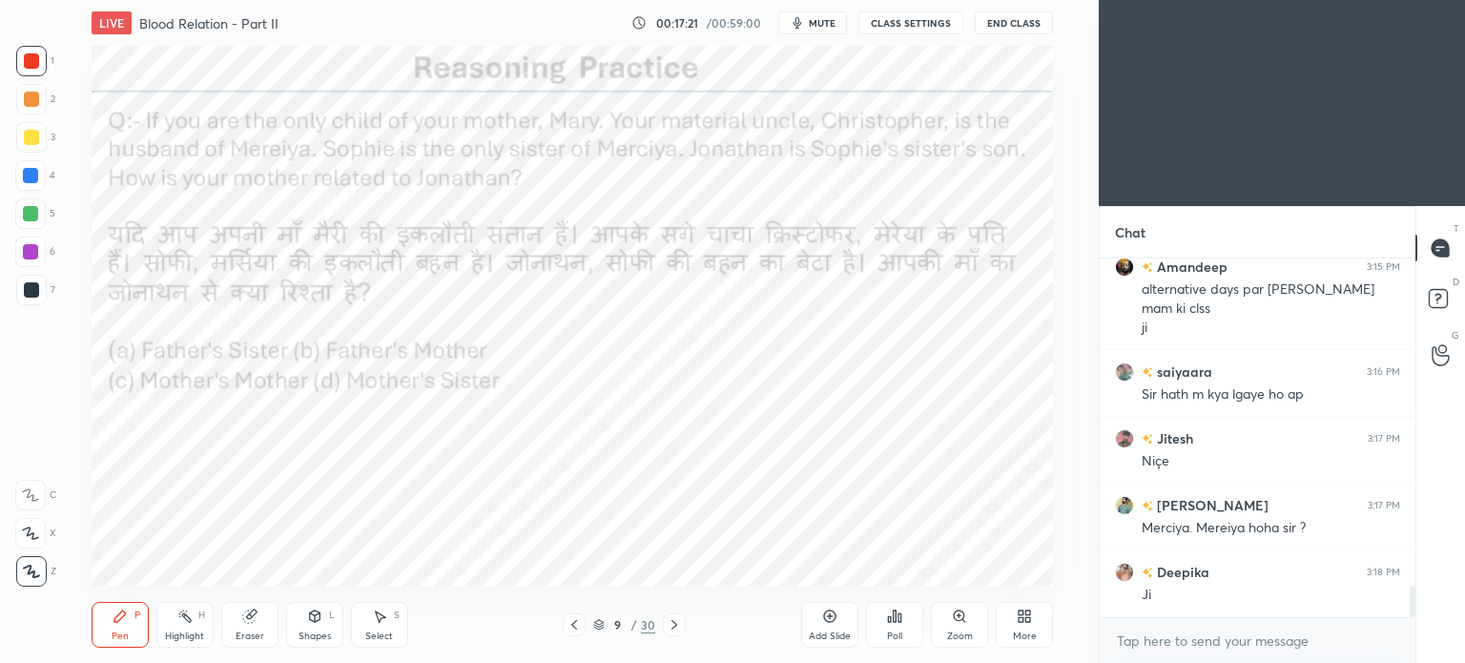
scroll to position [3788, 0]
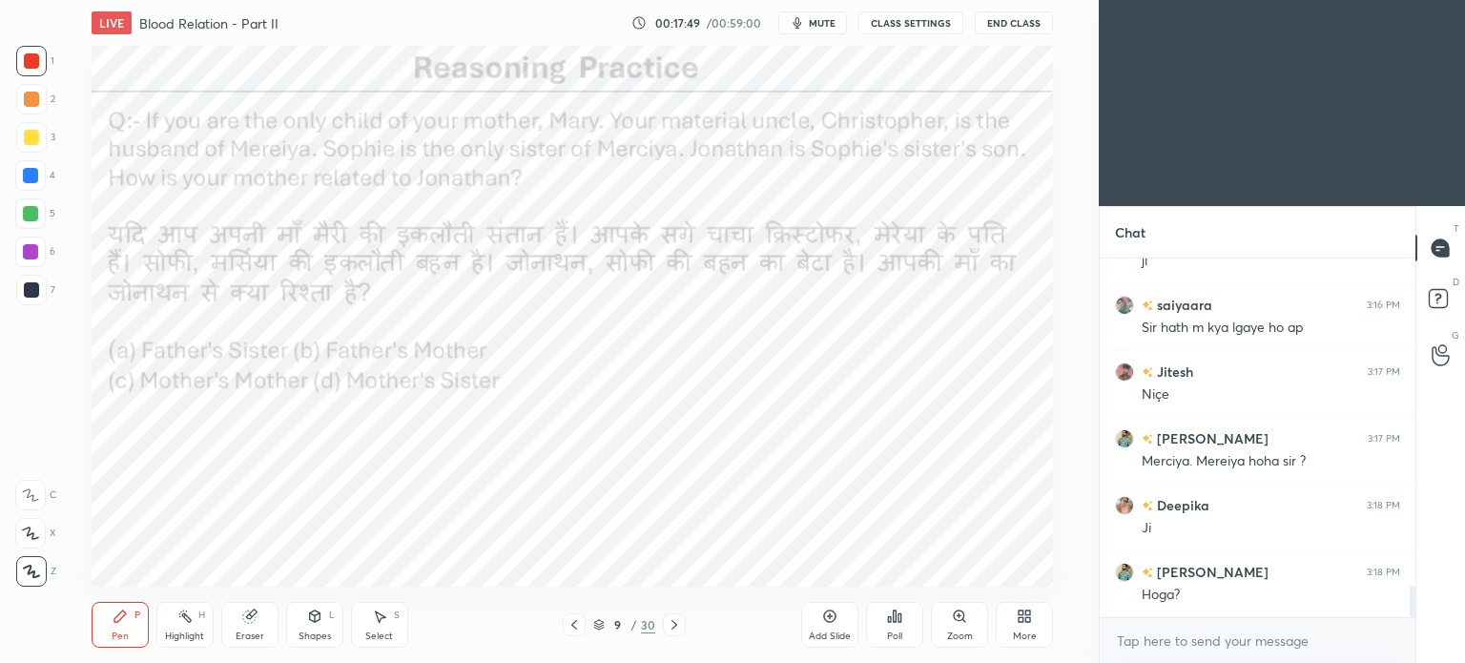
click at [18, 167] on div at bounding box center [30, 175] width 31 height 31
click at [31, 178] on div at bounding box center [30, 175] width 15 height 15
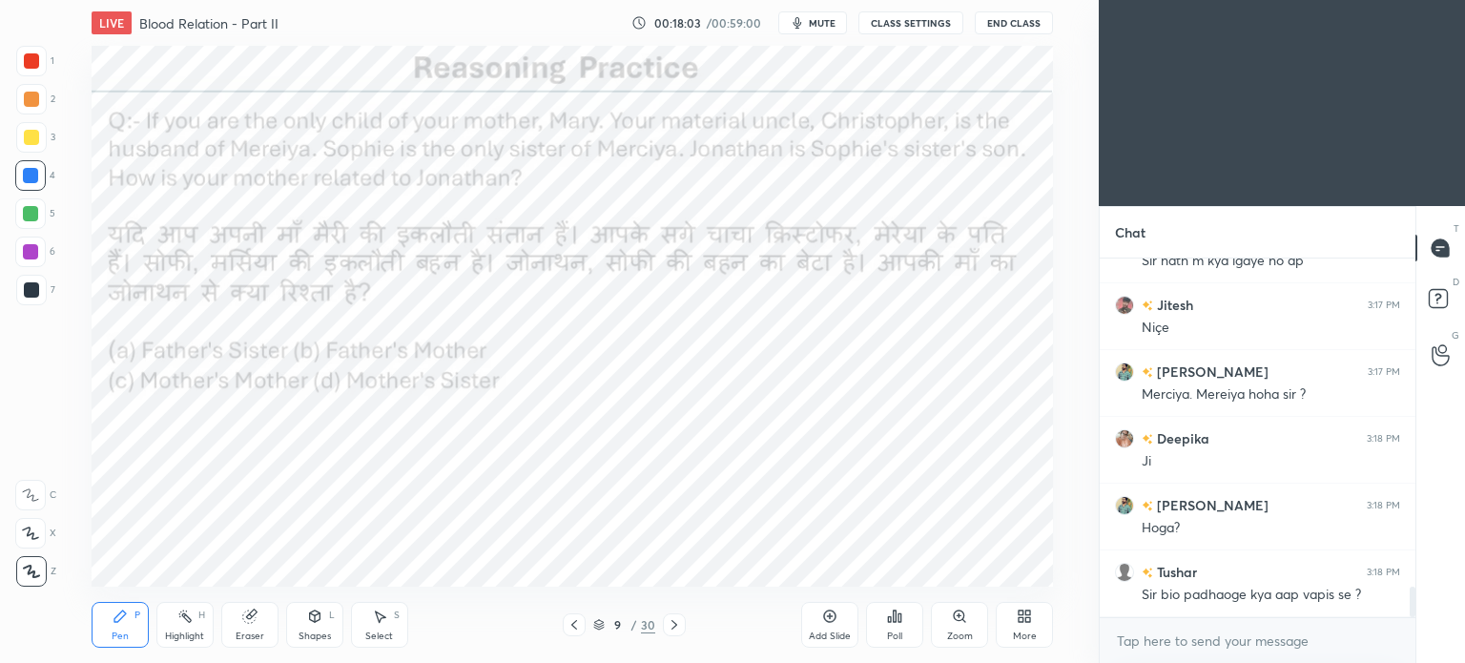
click at [368, 631] on div "Select" at bounding box center [379, 636] width 28 height 10
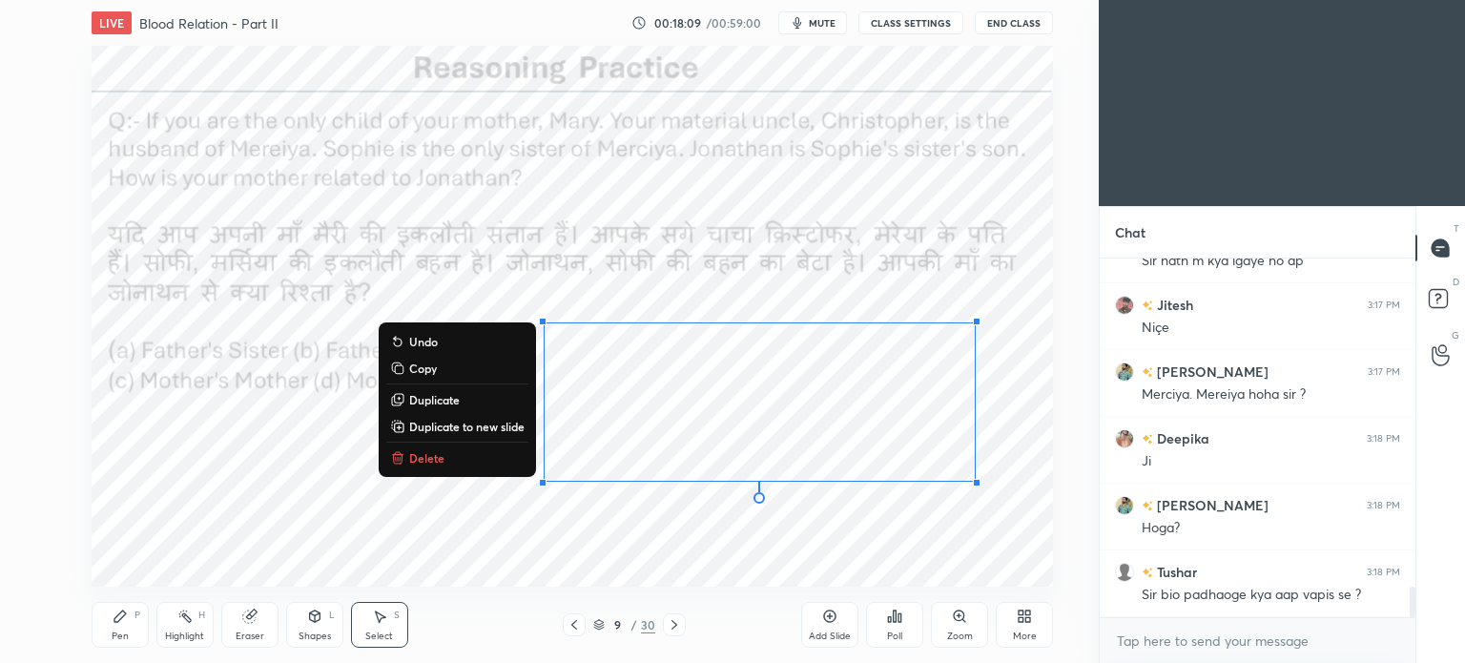
click at [119, 628] on div "Pen P" at bounding box center [120, 625] width 57 height 46
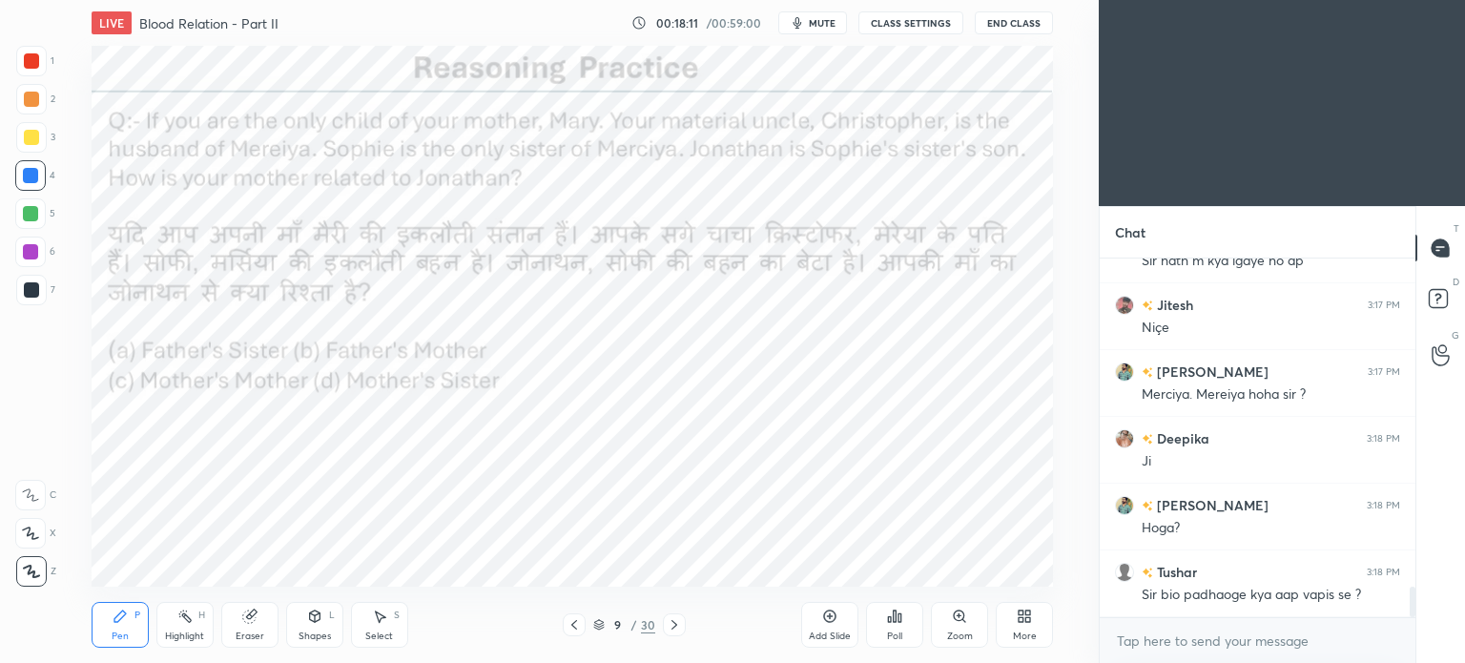
click at [383, 632] on div "Select" at bounding box center [379, 636] width 28 height 10
click at [1026, 341] on div "0 ° Undo Copy Duplicate Duplicate to new slide Delete" at bounding box center [572, 316] width 961 height 541
click at [129, 627] on div "Pen P" at bounding box center [120, 625] width 57 height 46
click at [34, 98] on div at bounding box center [31, 99] width 15 height 15
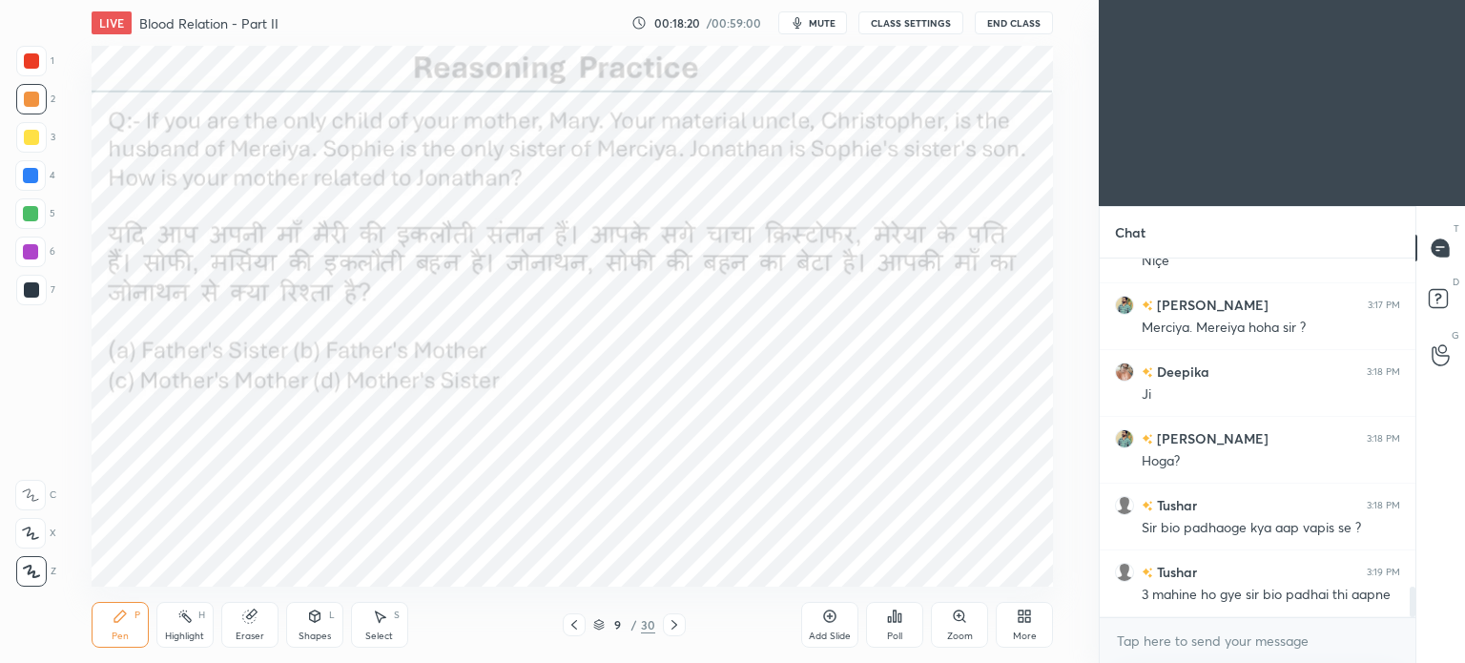
click at [31, 285] on div at bounding box center [31, 289] width 15 height 15
click at [41, 295] on div at bounding box center [31, 290] width 31 height 31
click at [30, 67] on div at bounding box center [31, 60] width 15 height 15
click at [37, 64] on div at bounding box center [31, 60] width 15 height 15
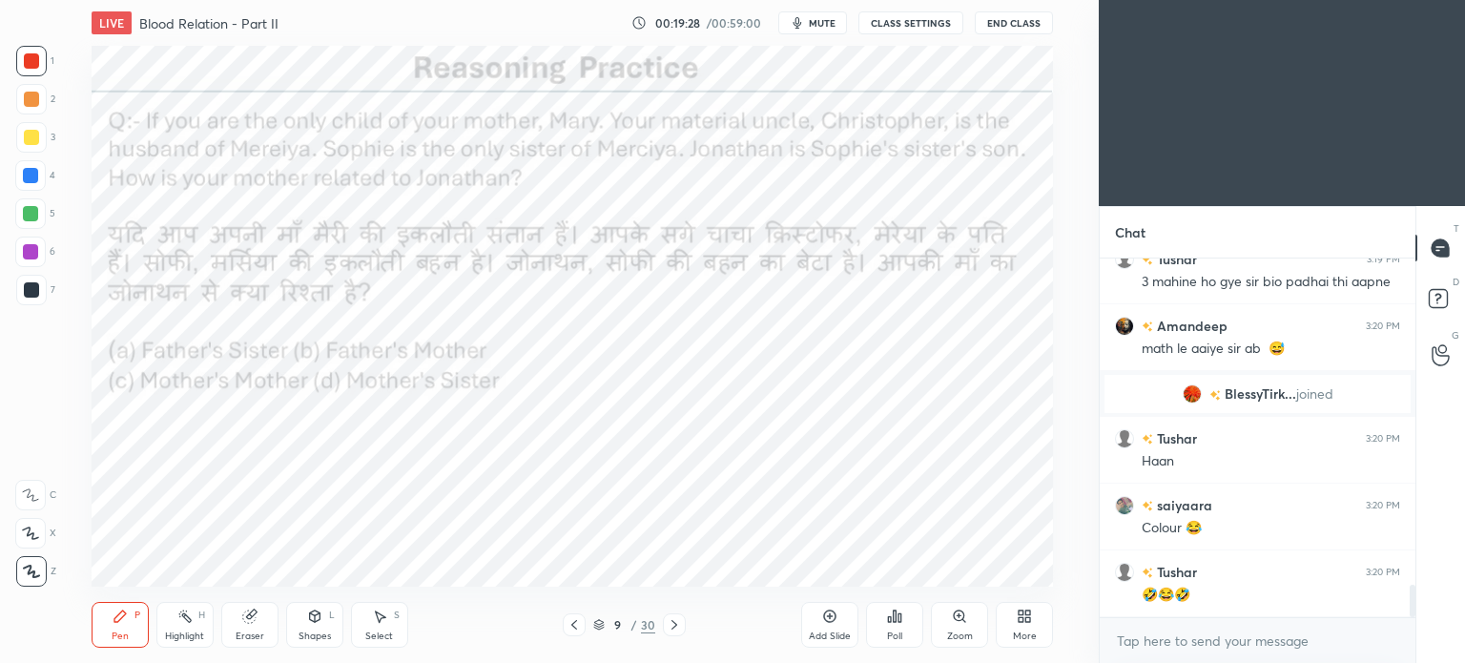
scroll to position [3616, 0]
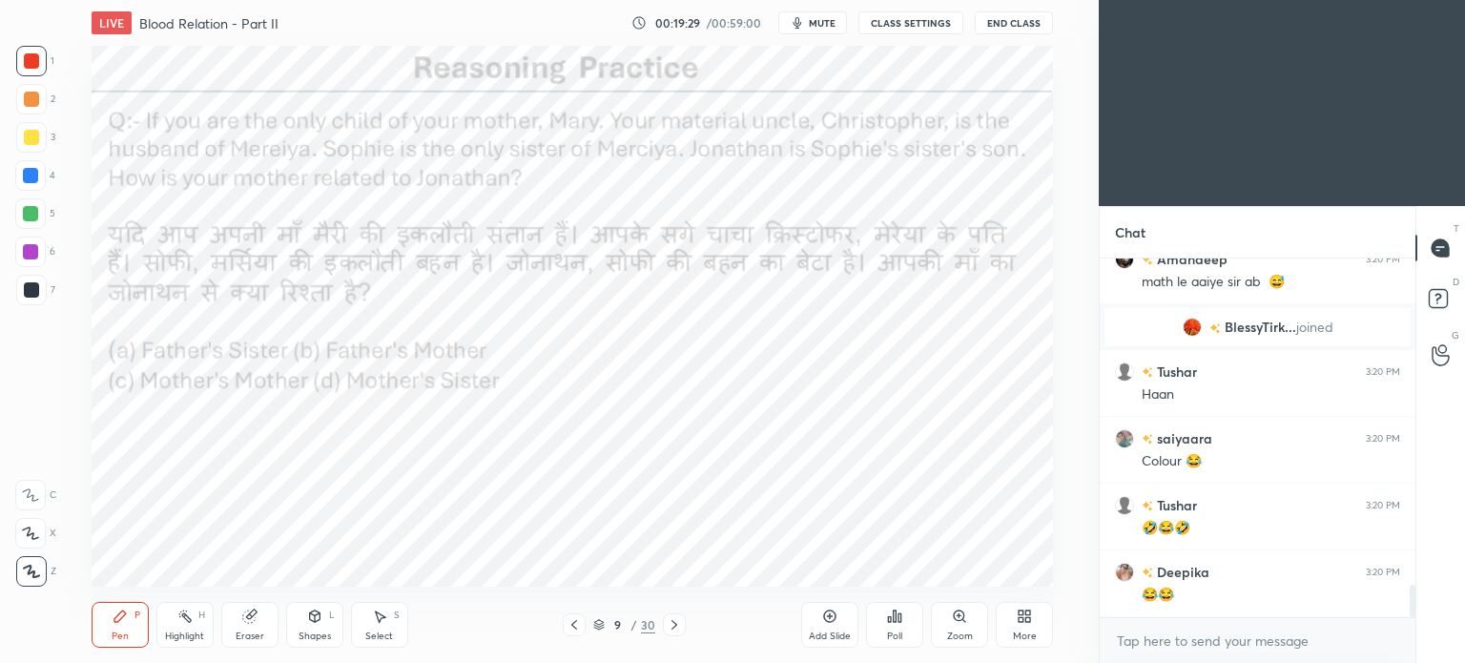
click at [672, 628] on icon at bounding box center [674, 624] width 15 height 15
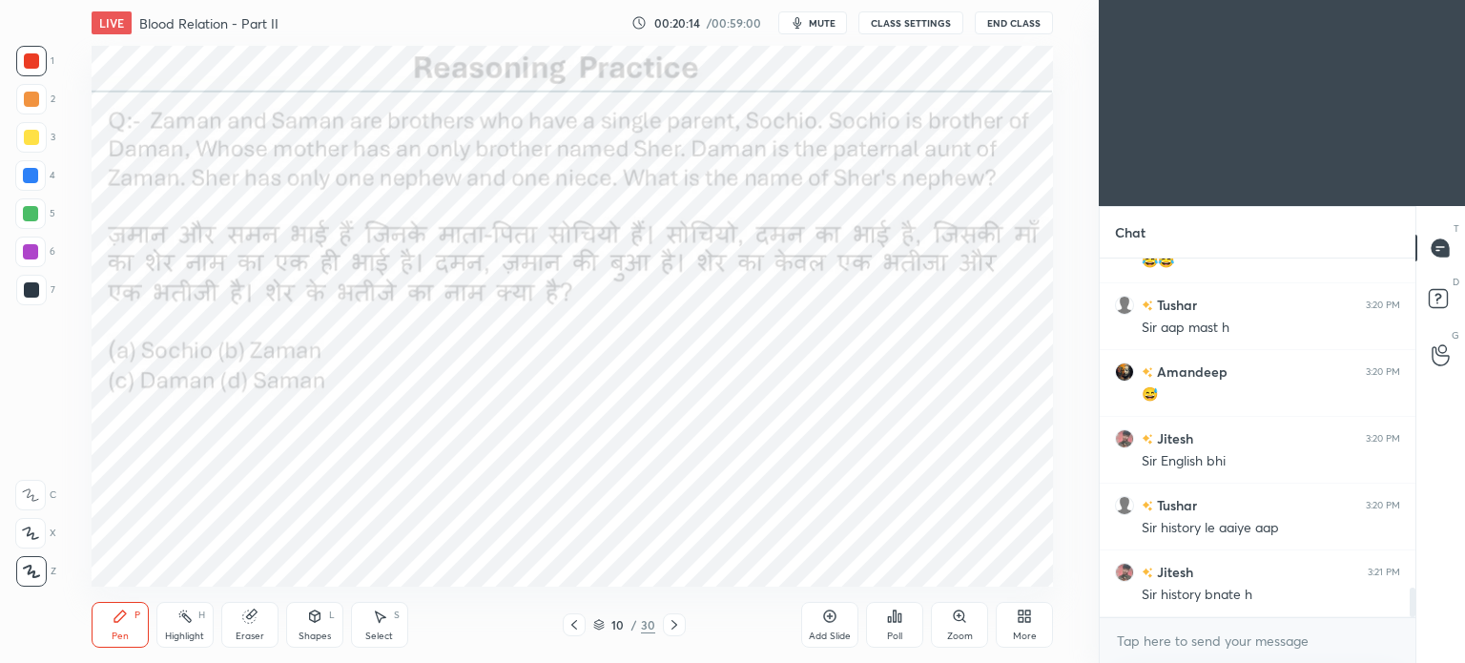
scroll to position [4017, 0]
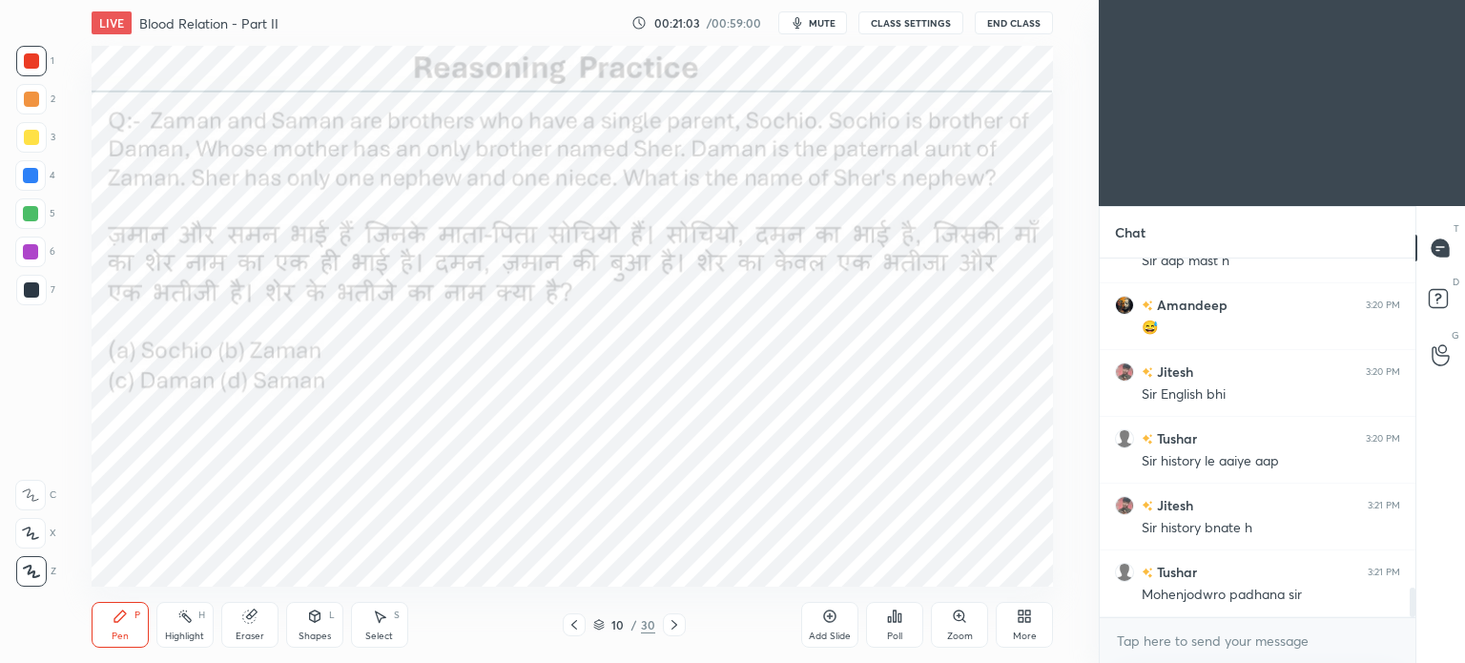
click at [896, 617] on icon at bounding box center [894, 615] width 15 height 15
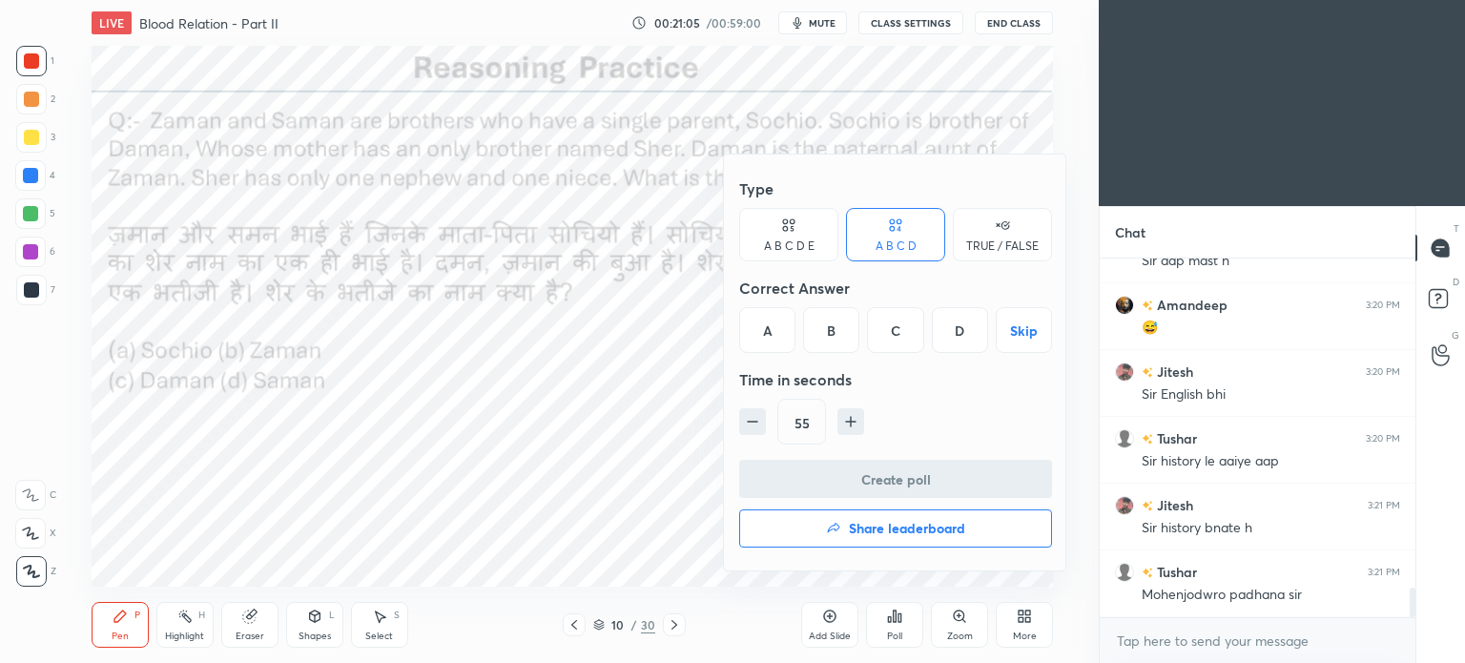
click at [755, 339] on div "A" at bounding box center [767, 330] width 56 height 46
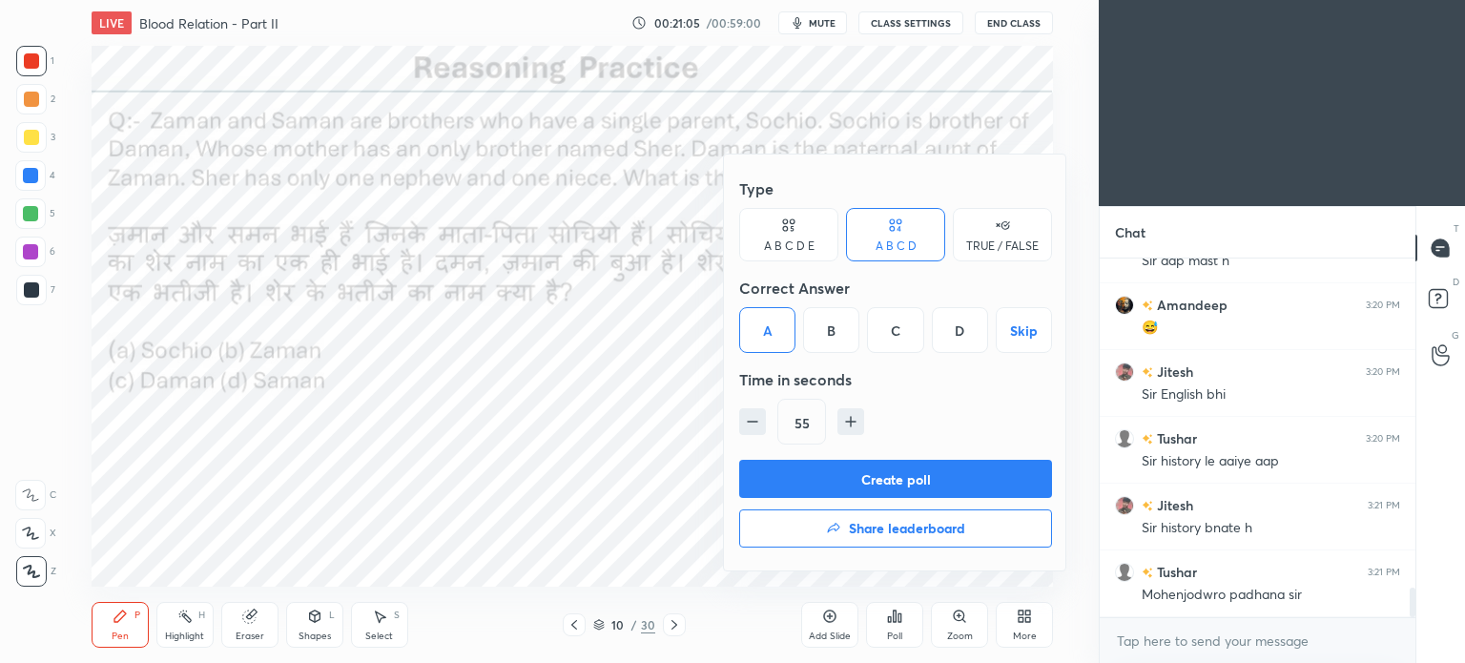
click at [875, 474] on button "Create poll" at bounding box center [895, 479] width 313 height 38
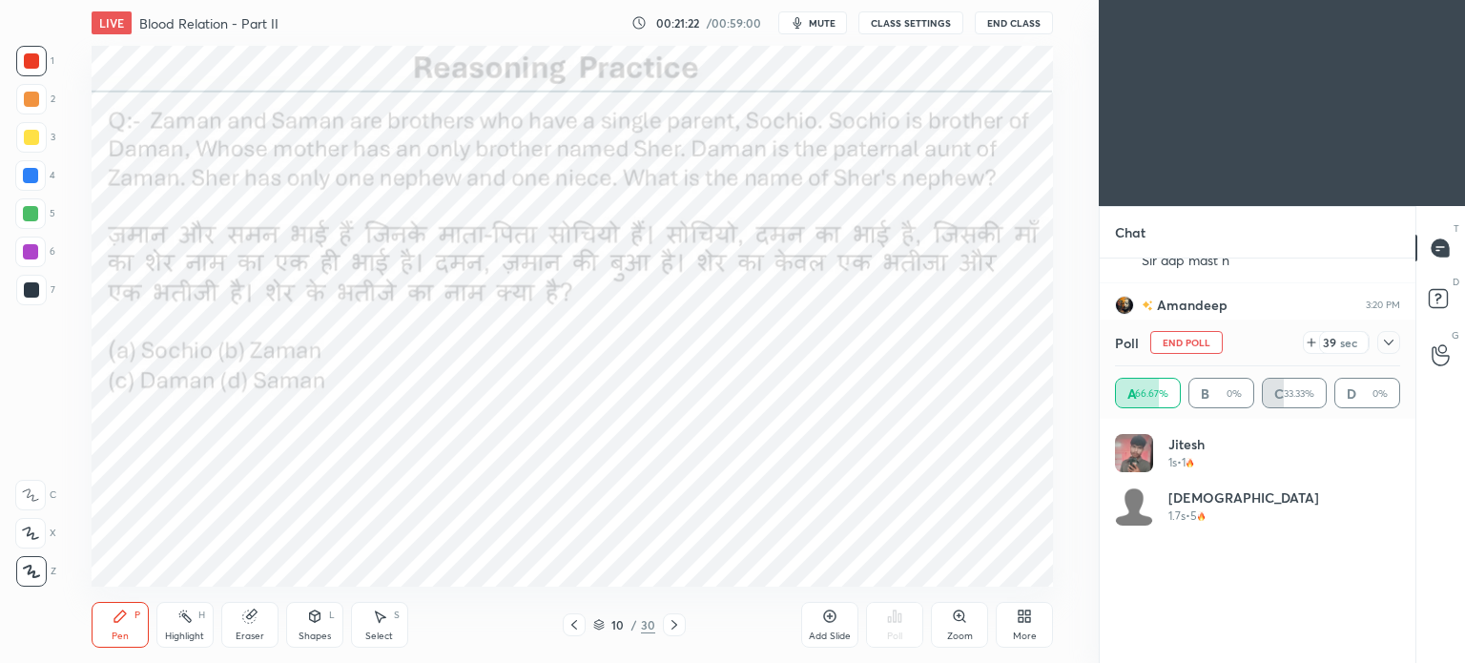
scroll to position [4200, 0]
click at [1393, 341] on icon at bounding box center [1388, 342] width 15 height 15
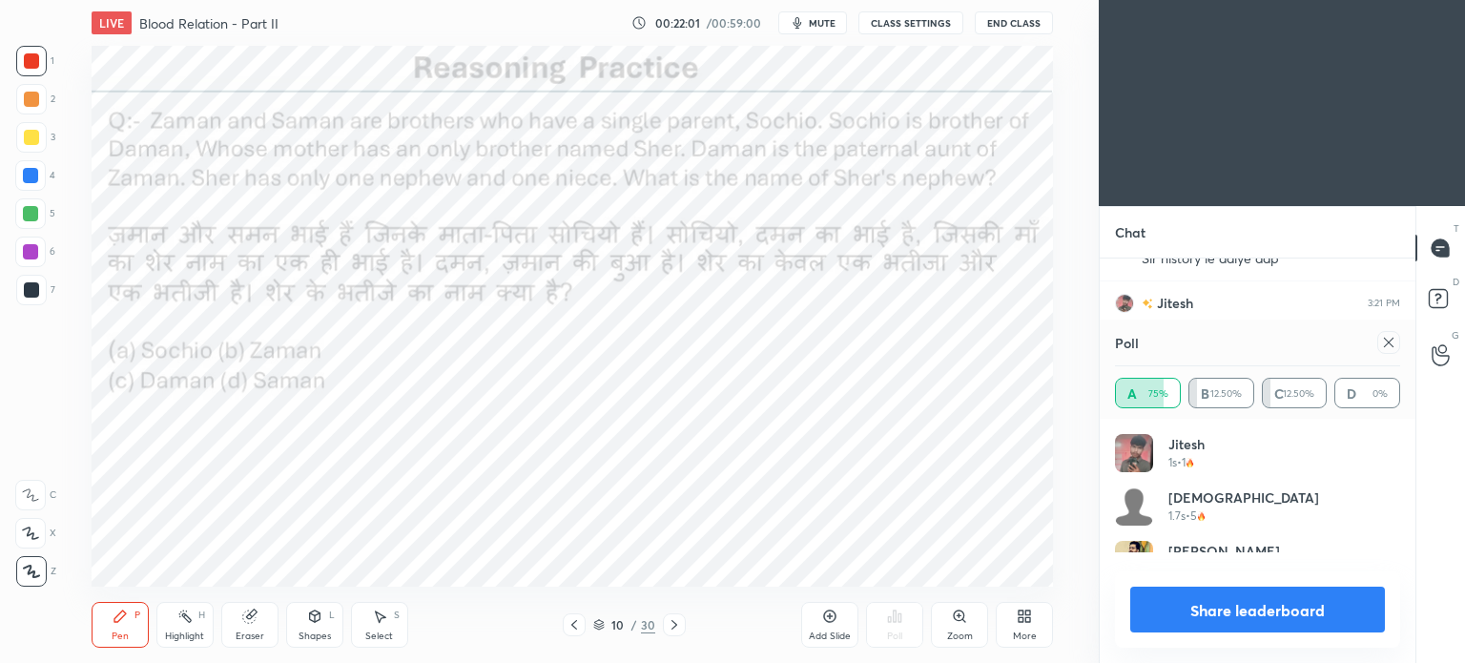
scroll to position [222, 279]
click at [1388, 346] on icon at bounding box center [1388, 342] width 15 height 15
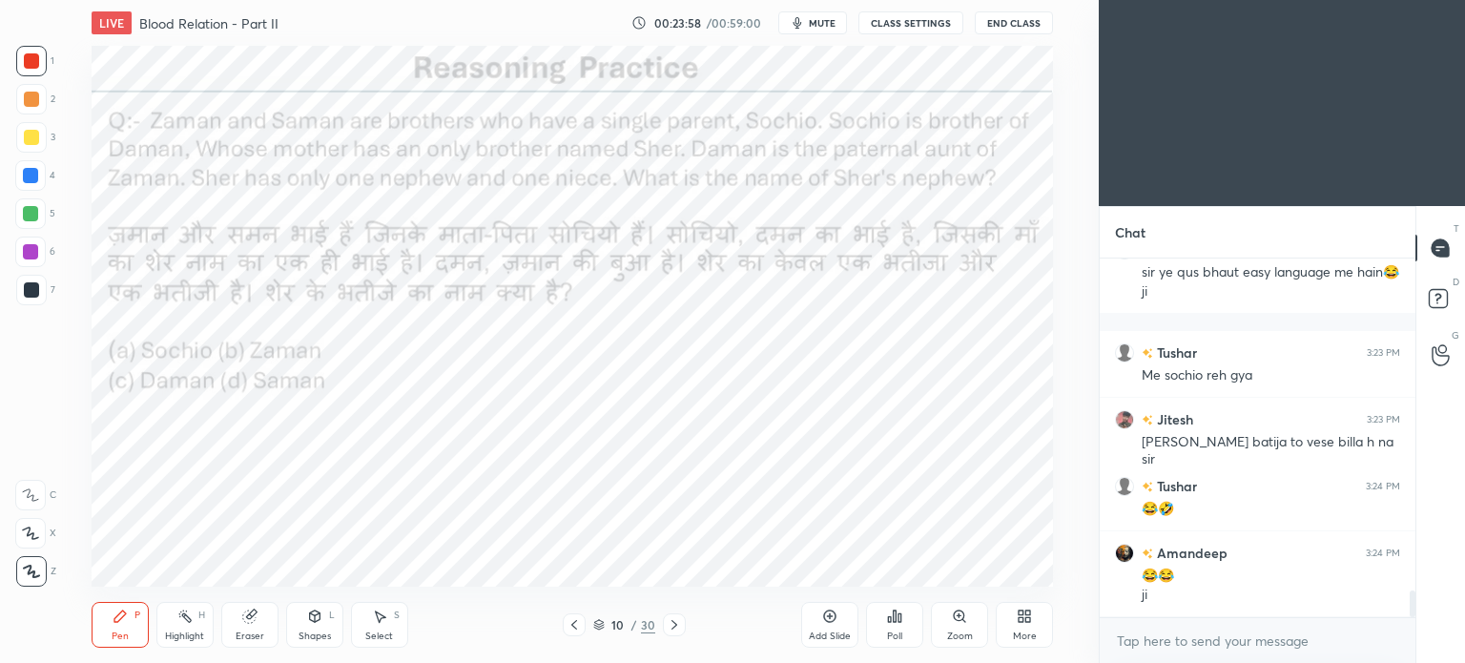
scroll to position [4473, 0]
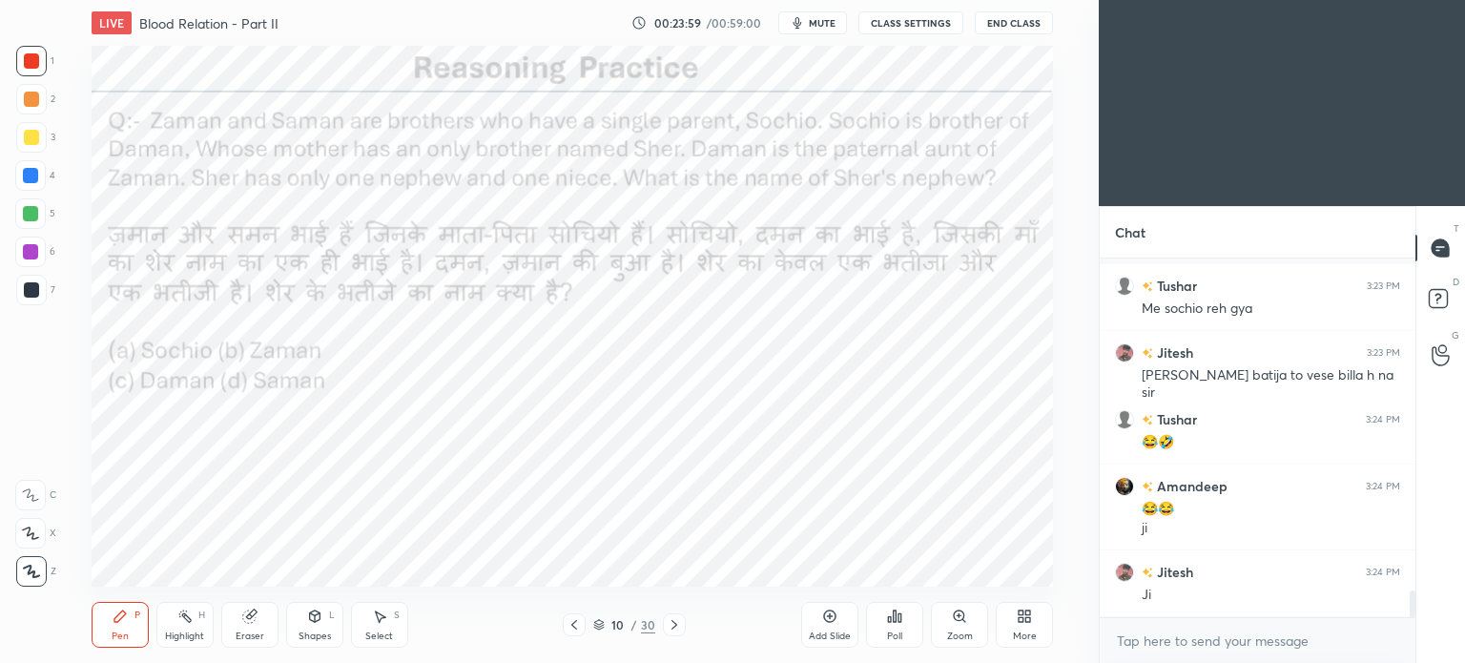
click at [674, 617] on div at bounding box center [674, 624] width 23 height 23
click at [881, 630] on div "Poll" at bounding box center [894, 625] width 57 height 46
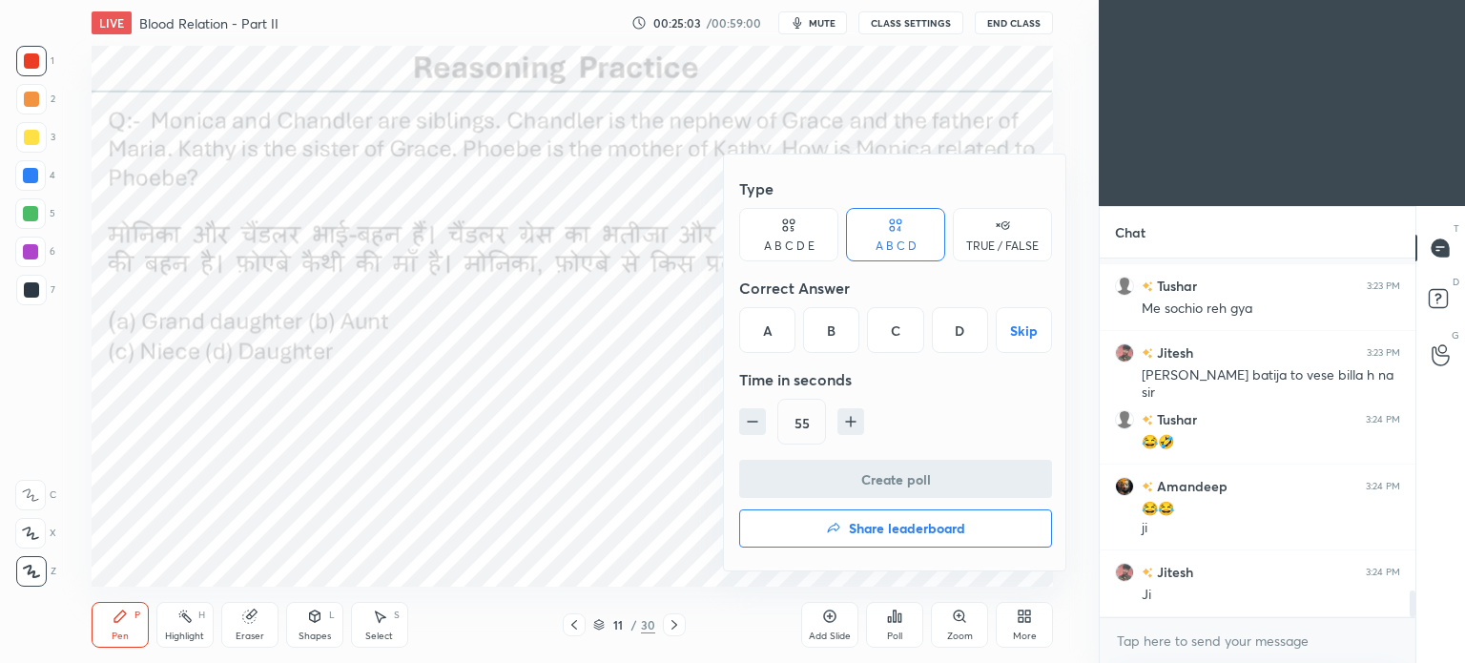
click at [768, 346] on div "A" at bounding box center [767, 330] width 56 height 46
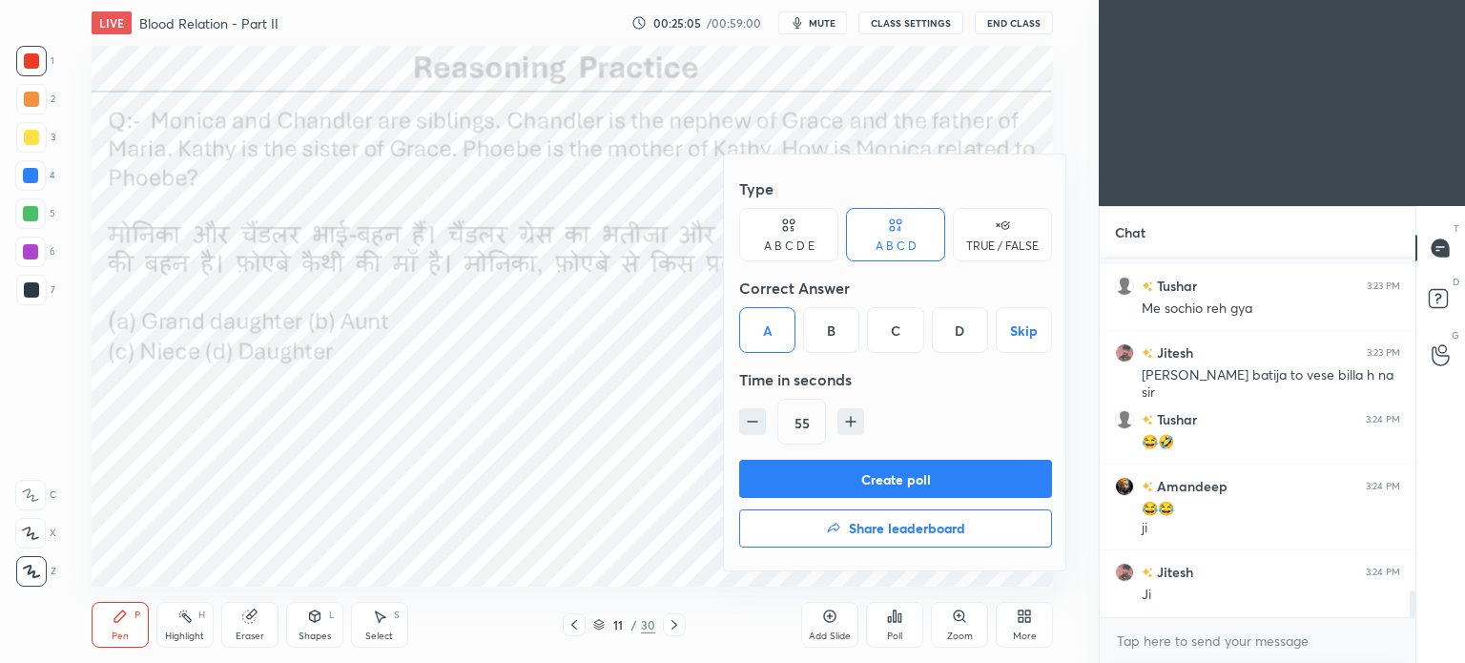
click at [856, 477] on button "Create poll" at bounding box center [895, 479] width 313 height 38
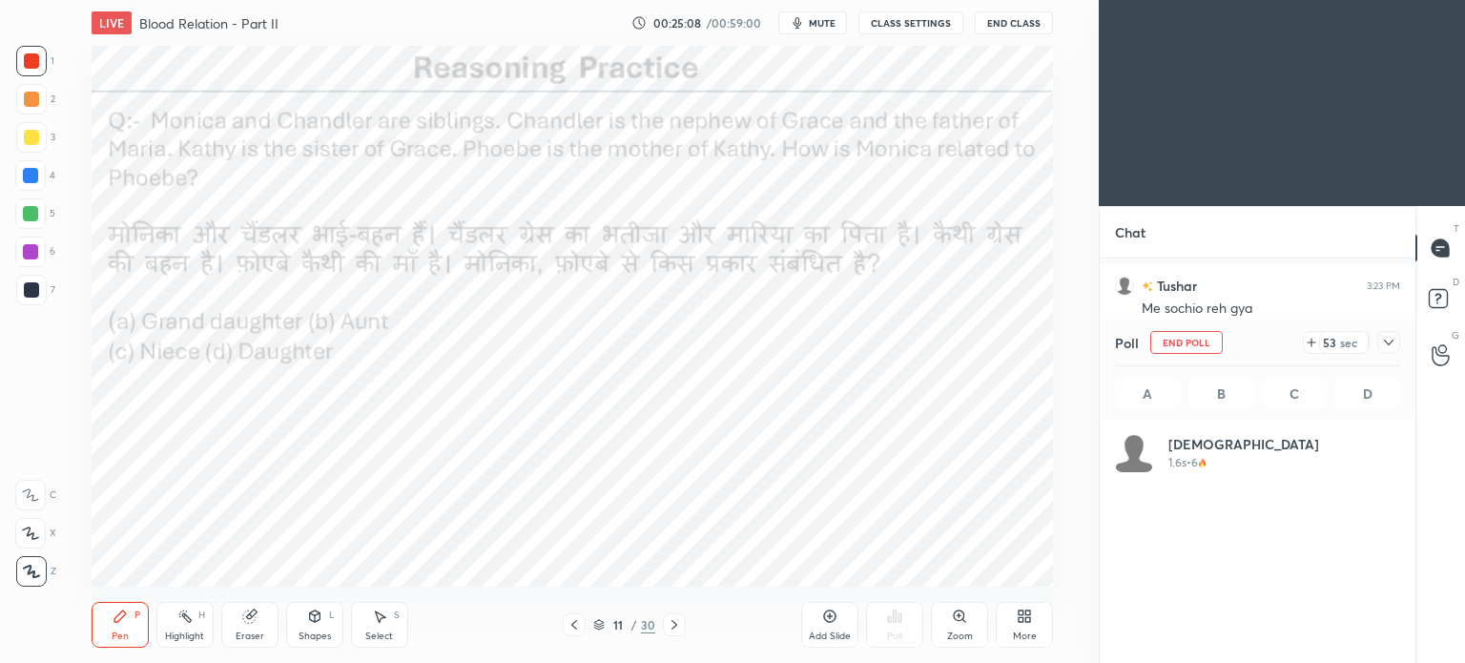
scroll to position [223, 279]
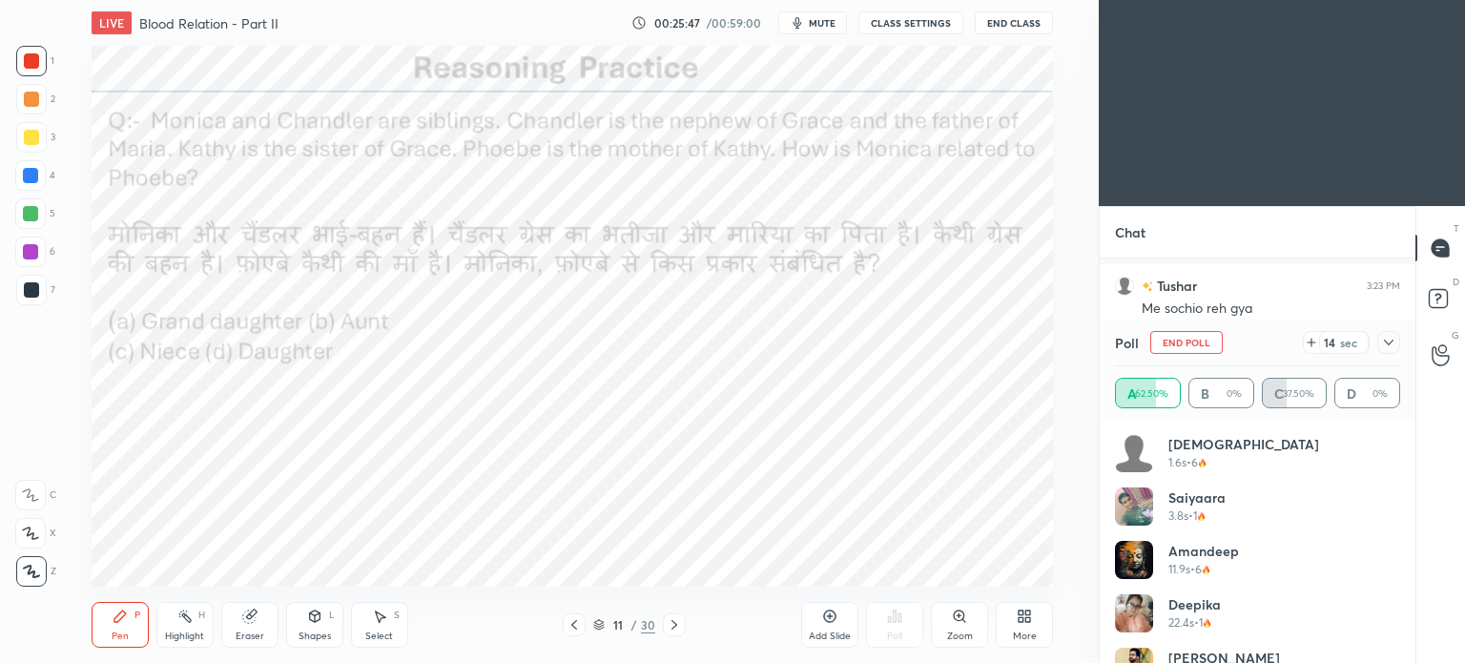
click at [1393, 340] on icon at bounding box center [1388, 342] width 15 height 15
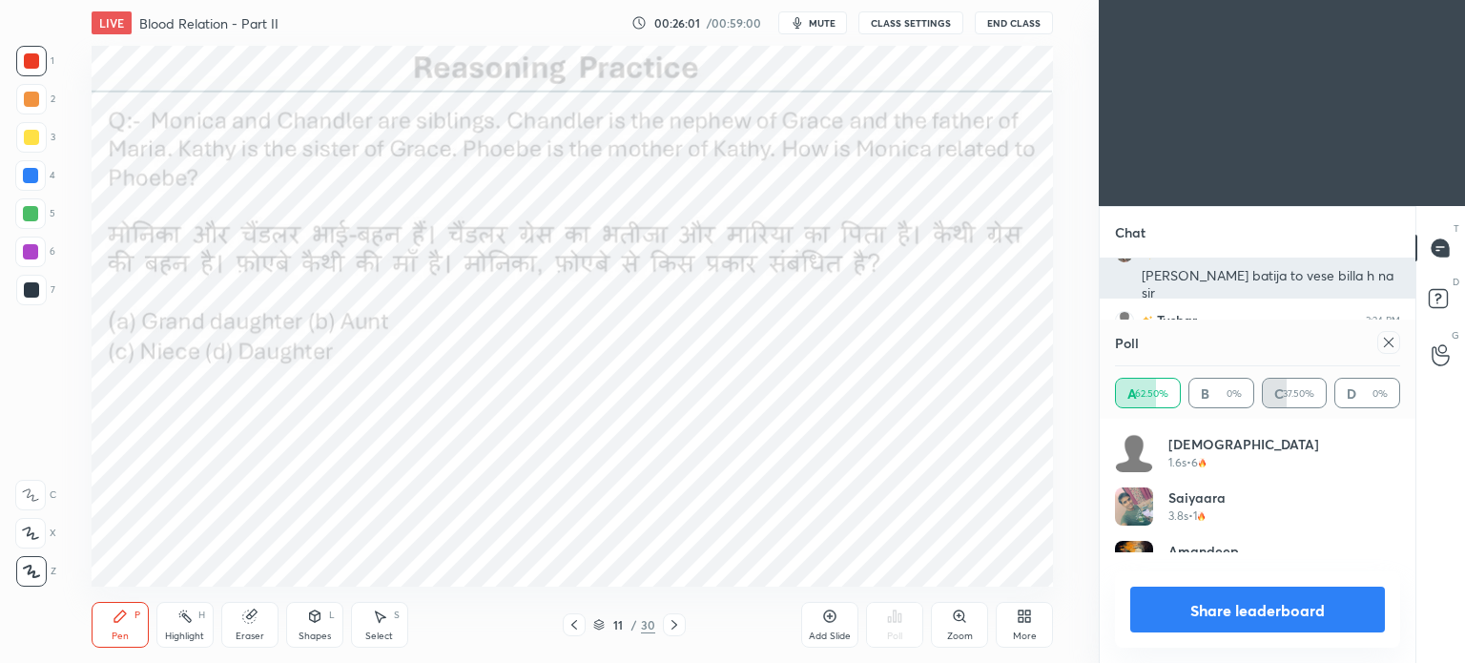
scroll to position [222, 279]
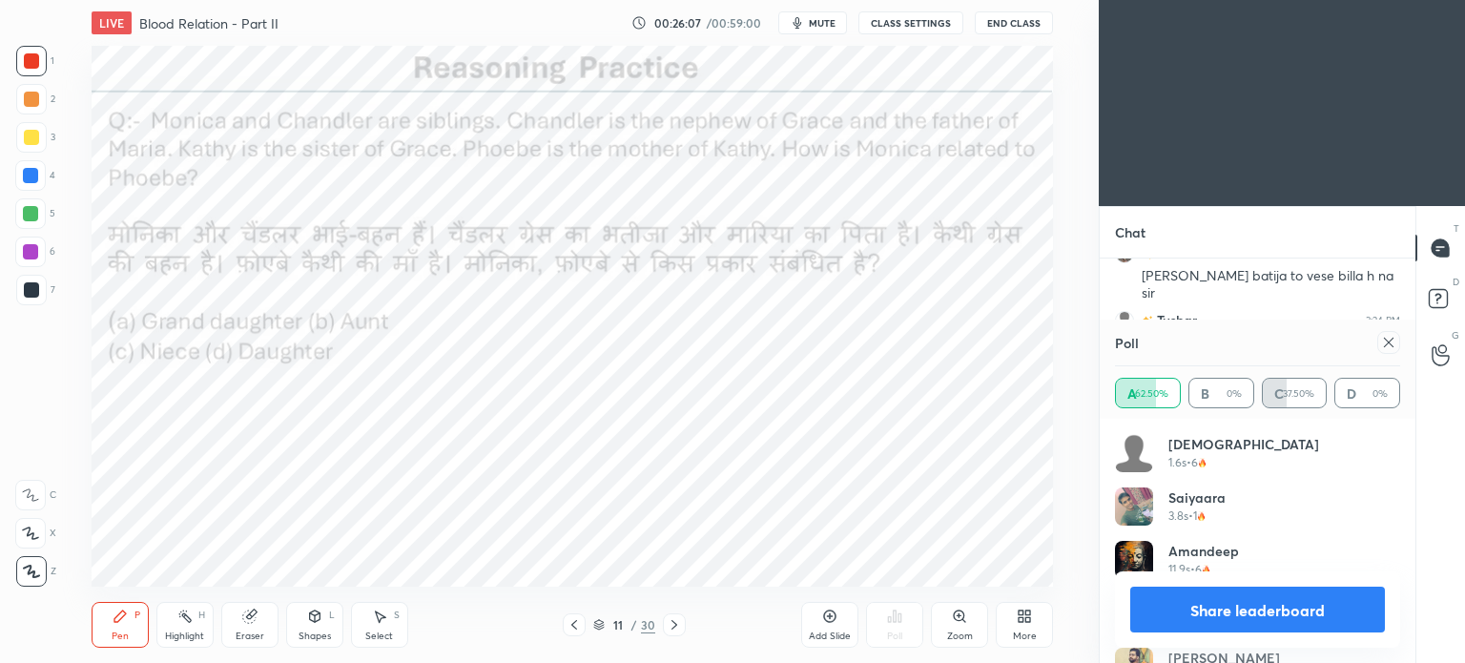
click at [1392, 346] on icon at bounding box center [1388, 342] width 15 height 15
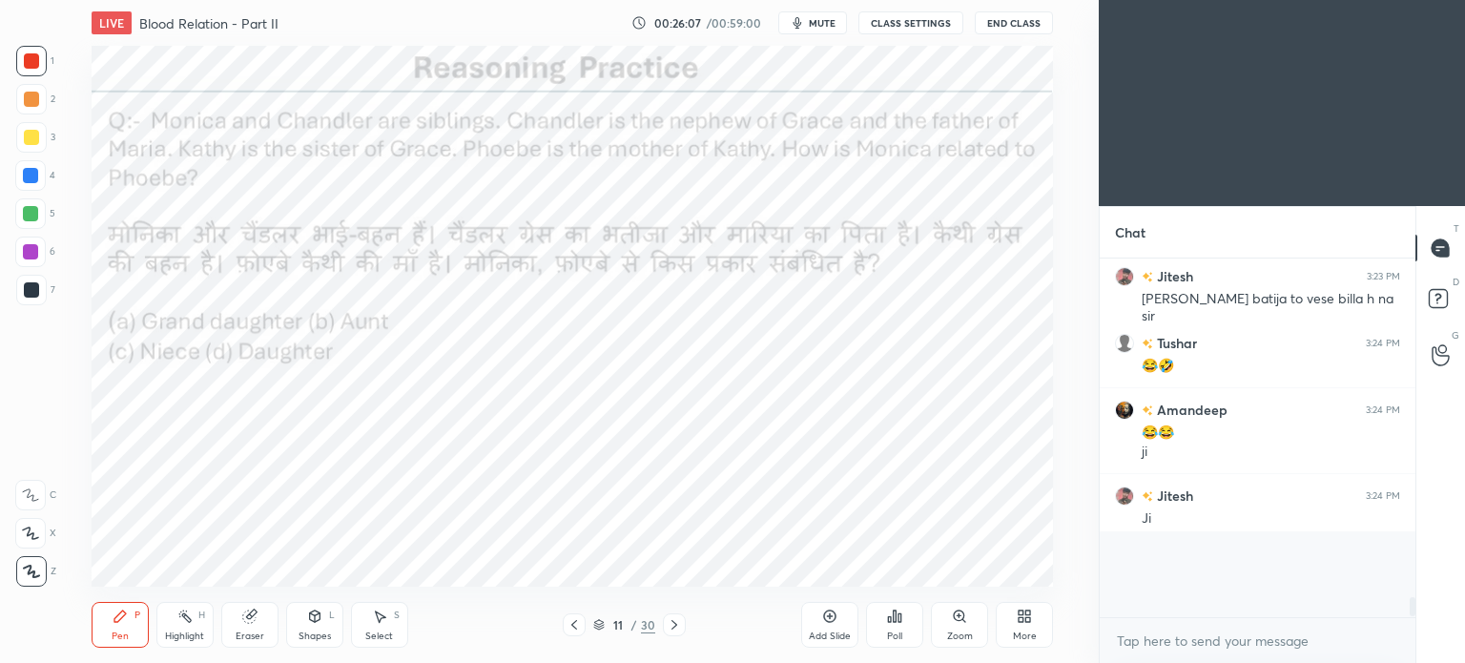
scroll to position [351, 310]
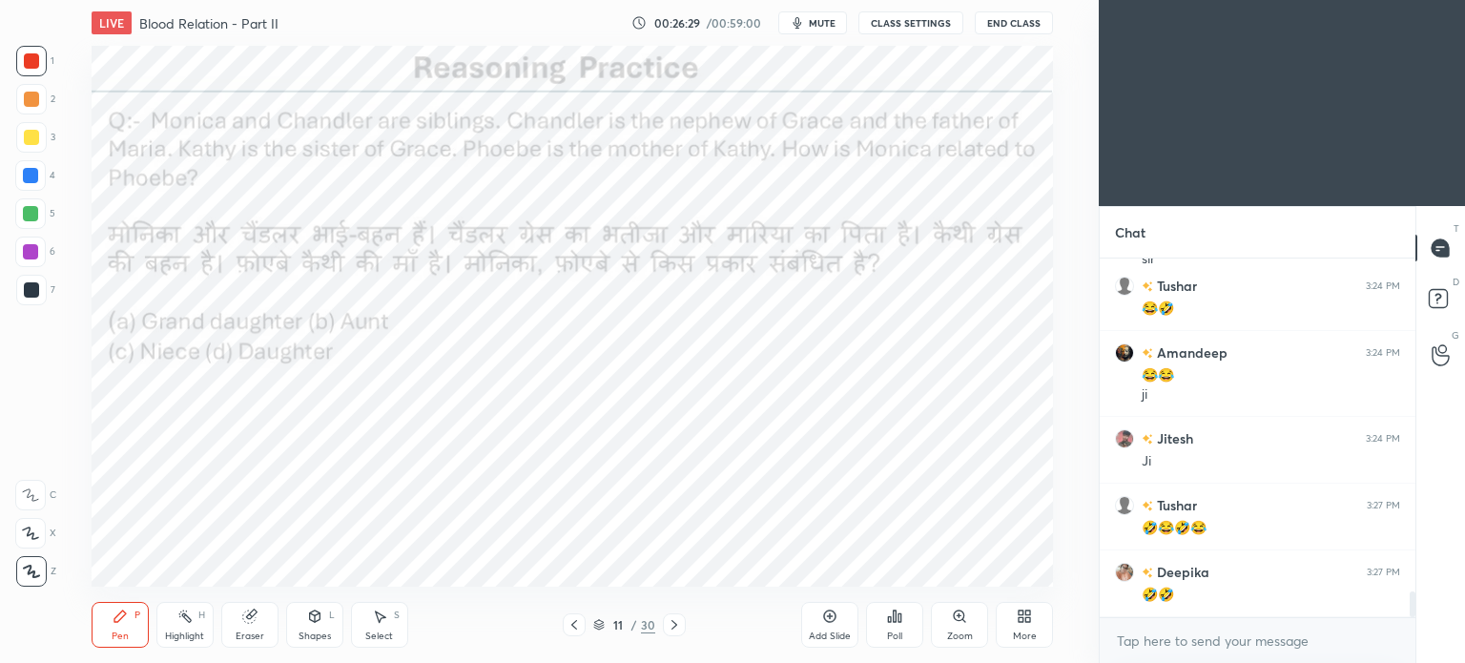
click at [835, 26] on span "mute" at bounding box center [822, 22] width 27 height 13
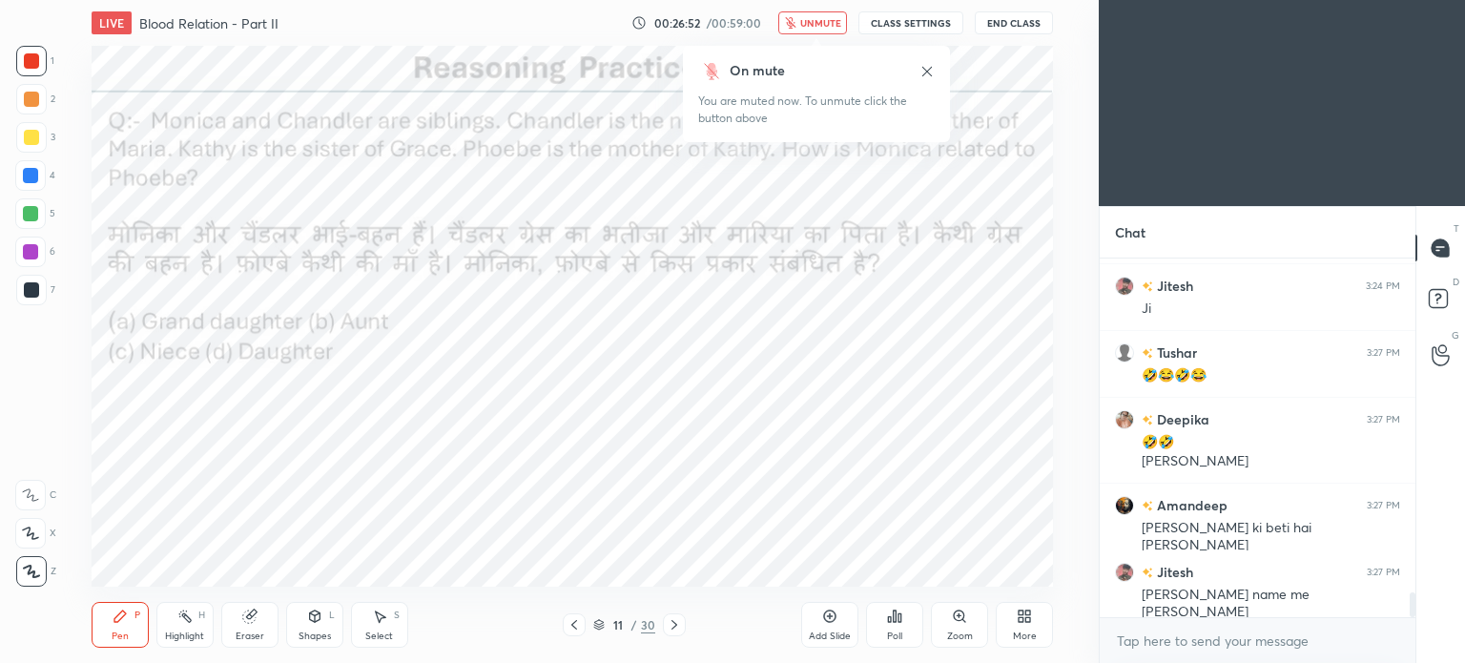
click at [817, 27] on span "unmute" at bounding box center [820, 22] width 41 height 13
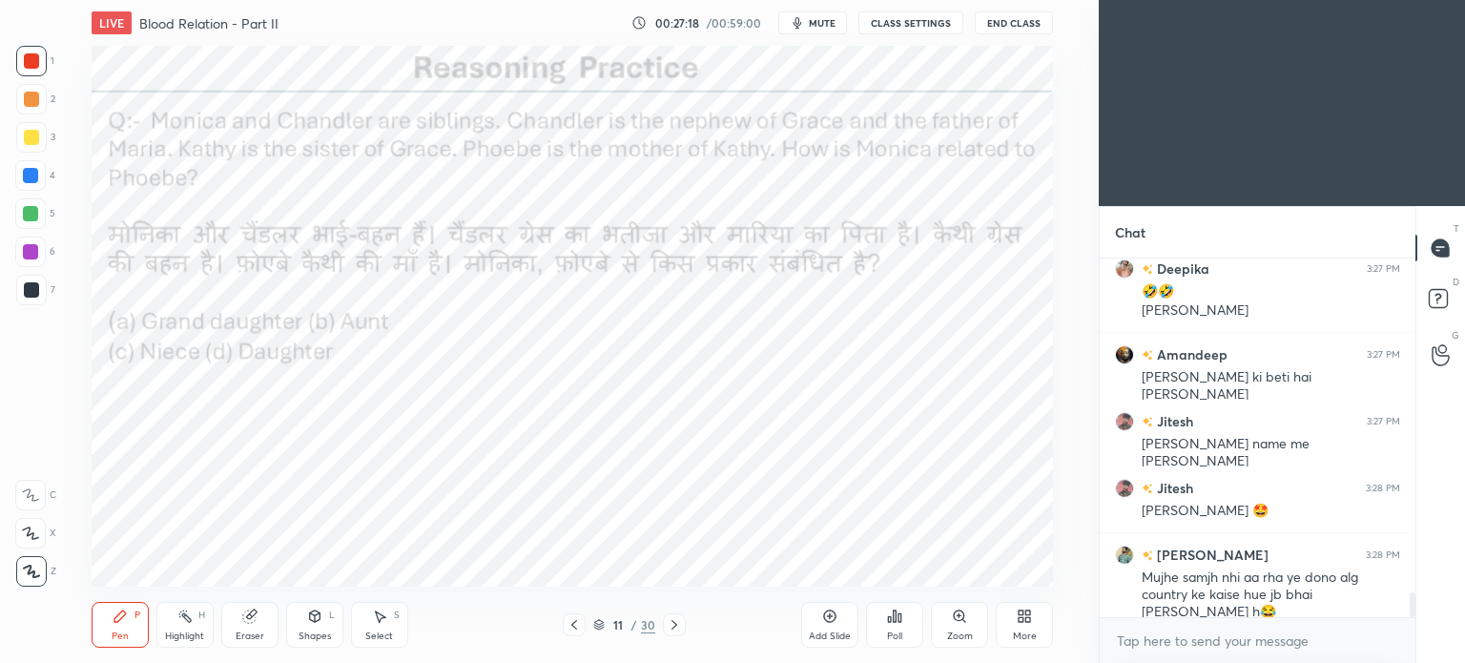
scroll to position [4976, 0]
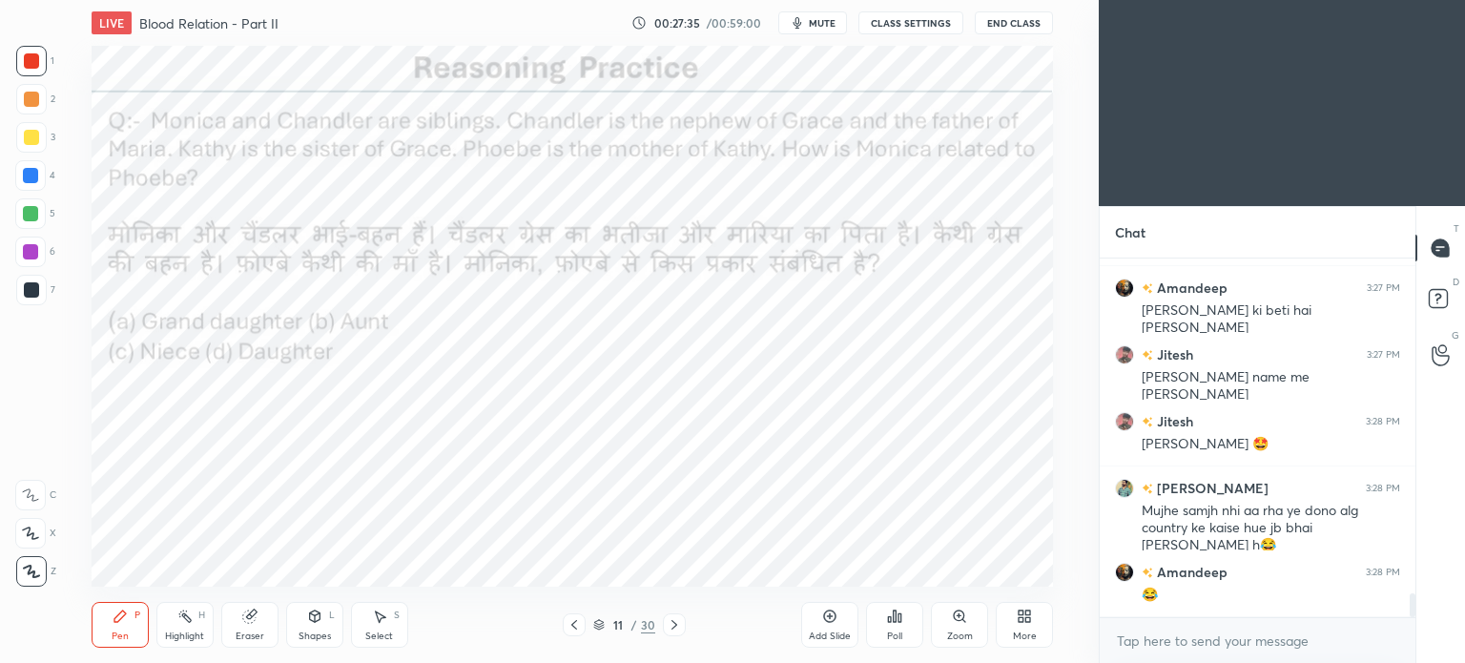
click at [322, 622] on div "Shapes L" at bounding box center [314, 625] width 57 height 46
click at [343, 649] on div "Pen P Highlight H Eraser Shapes L Select S 11 / 30 Add Slide Poll Zoom More" at bounding box center [572, 624] width 961 height 76
click at [381, 631] on div "Select" at bounding box center [379, 636] width 28 height 10
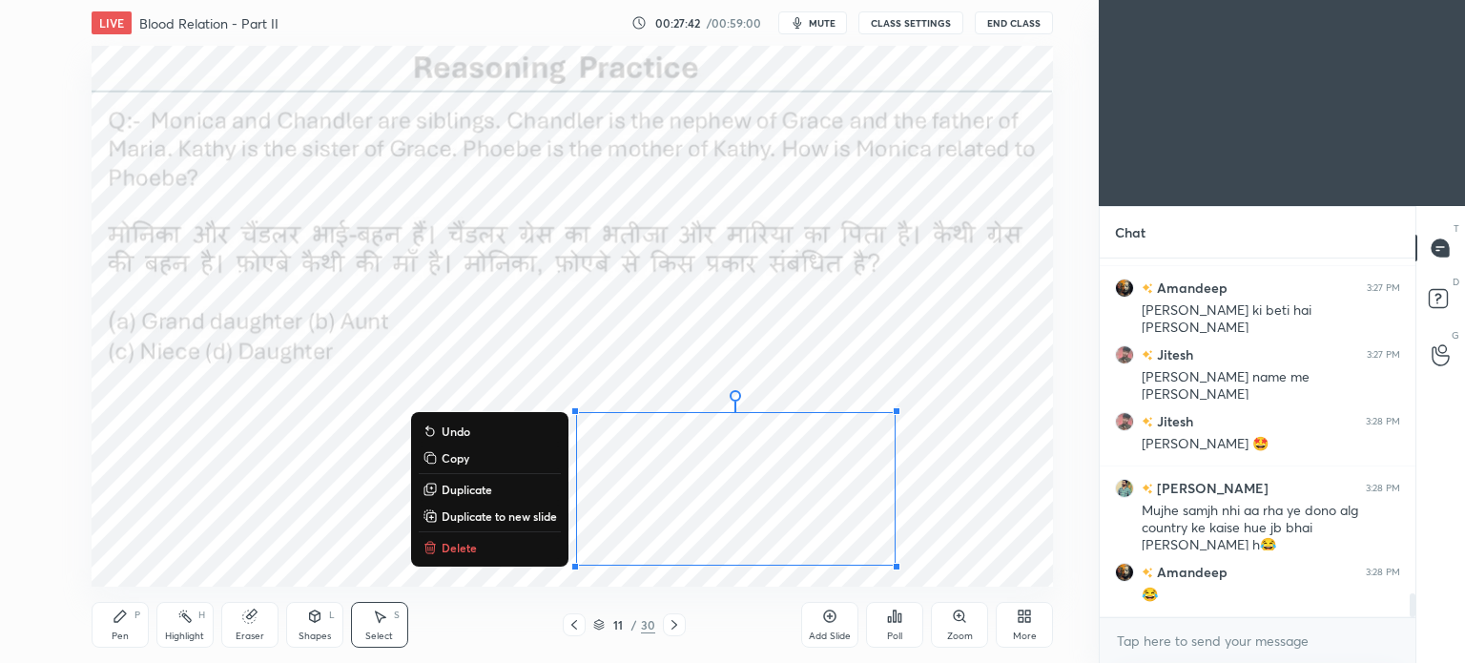
click at [117, 631] on div "Pen" at bounding box center [120, 636] width 17 height 10
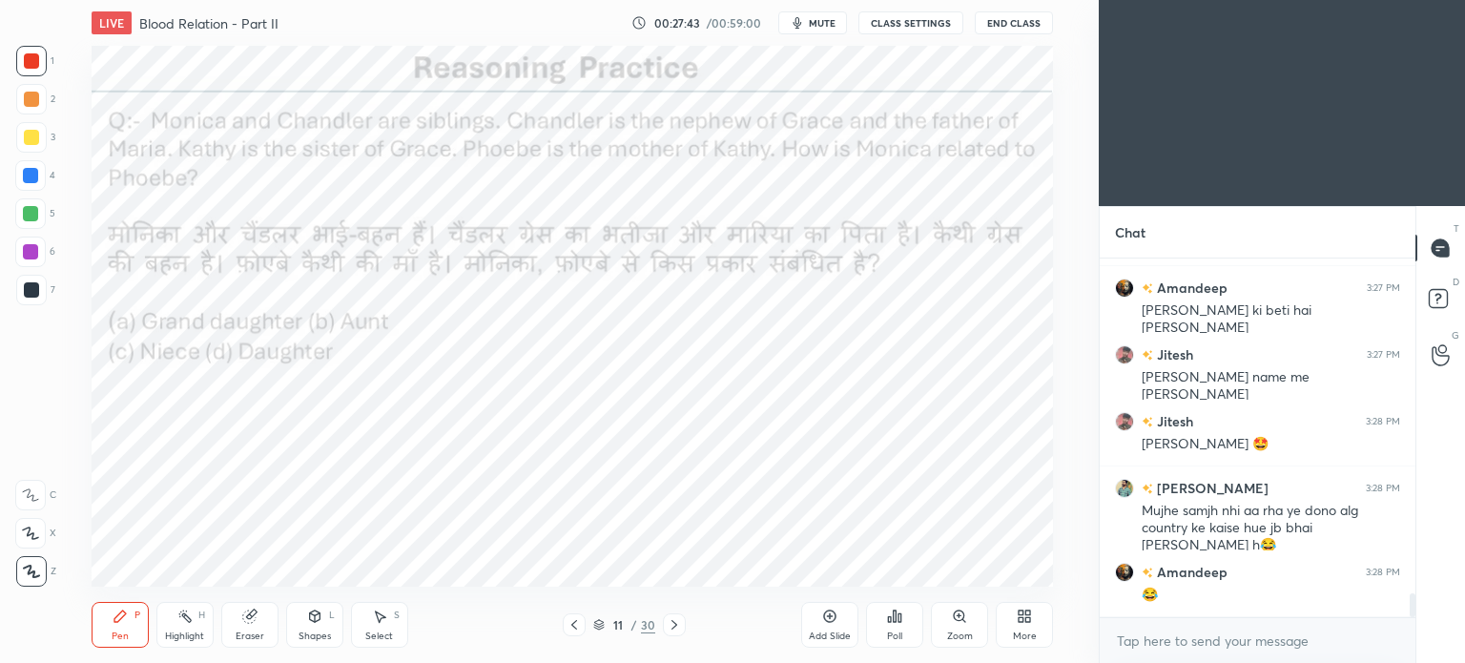
click at [141, 625] on div "Pen P" at bounding box center [120, 625] width 57 height 46
click at [21, 176] on div at bounding box center [30, 175] width 31 height 31
click at [24, 188] on div at bounding box center [30, 175] width 31 height 31
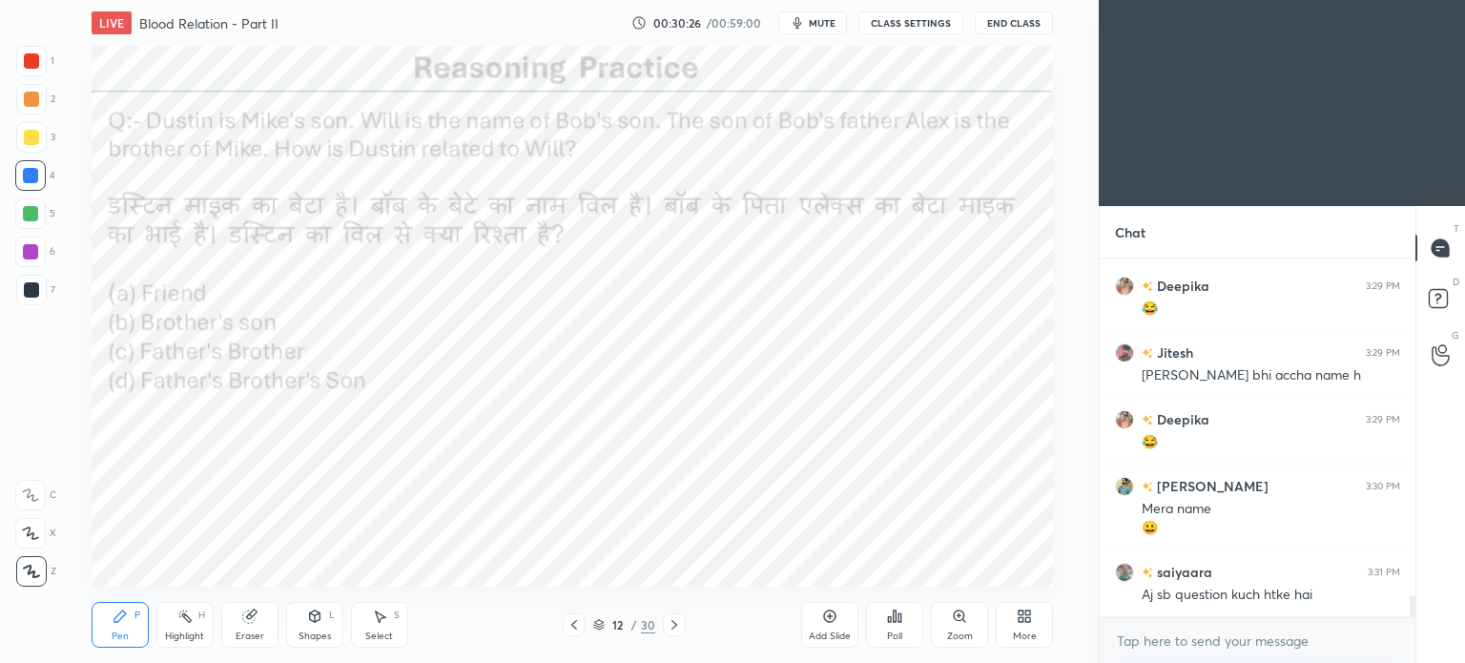
scroll to position [5529, 0]
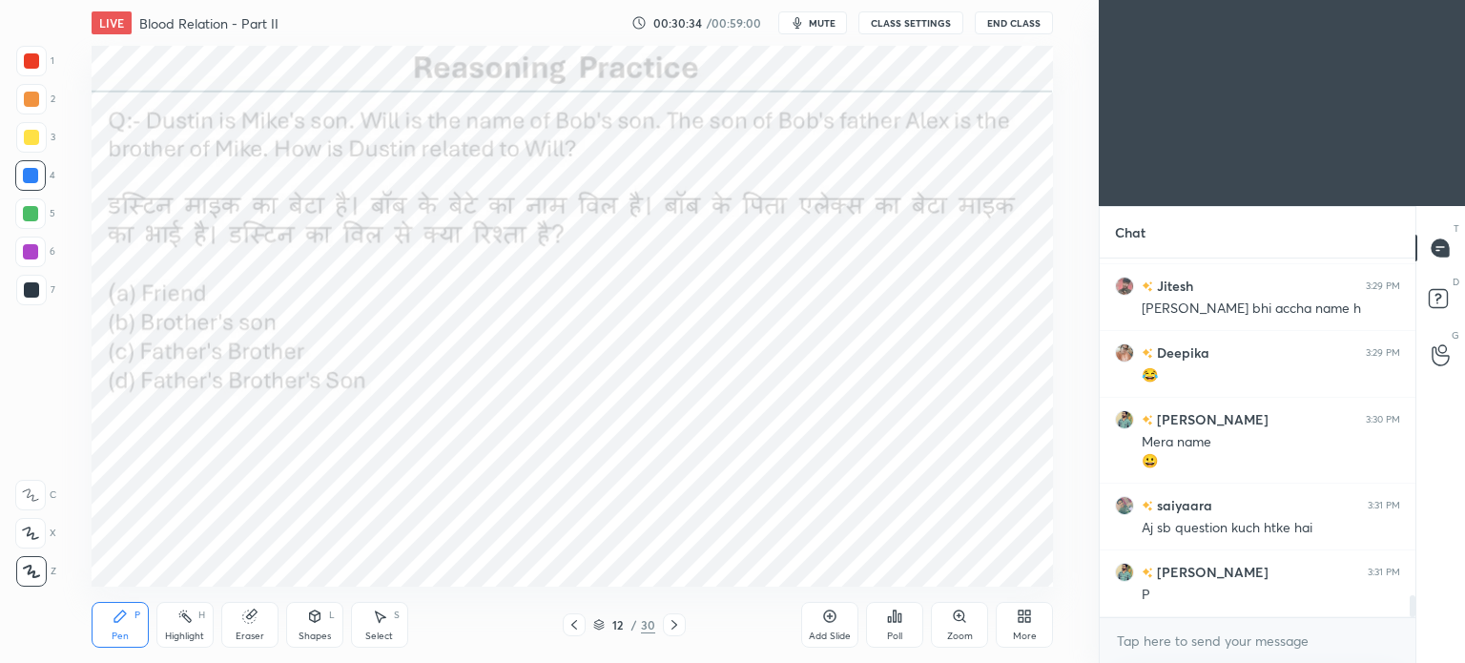
click at [904, 627] on div "Poll" at bounding box center [894, 625] width 57 height 46
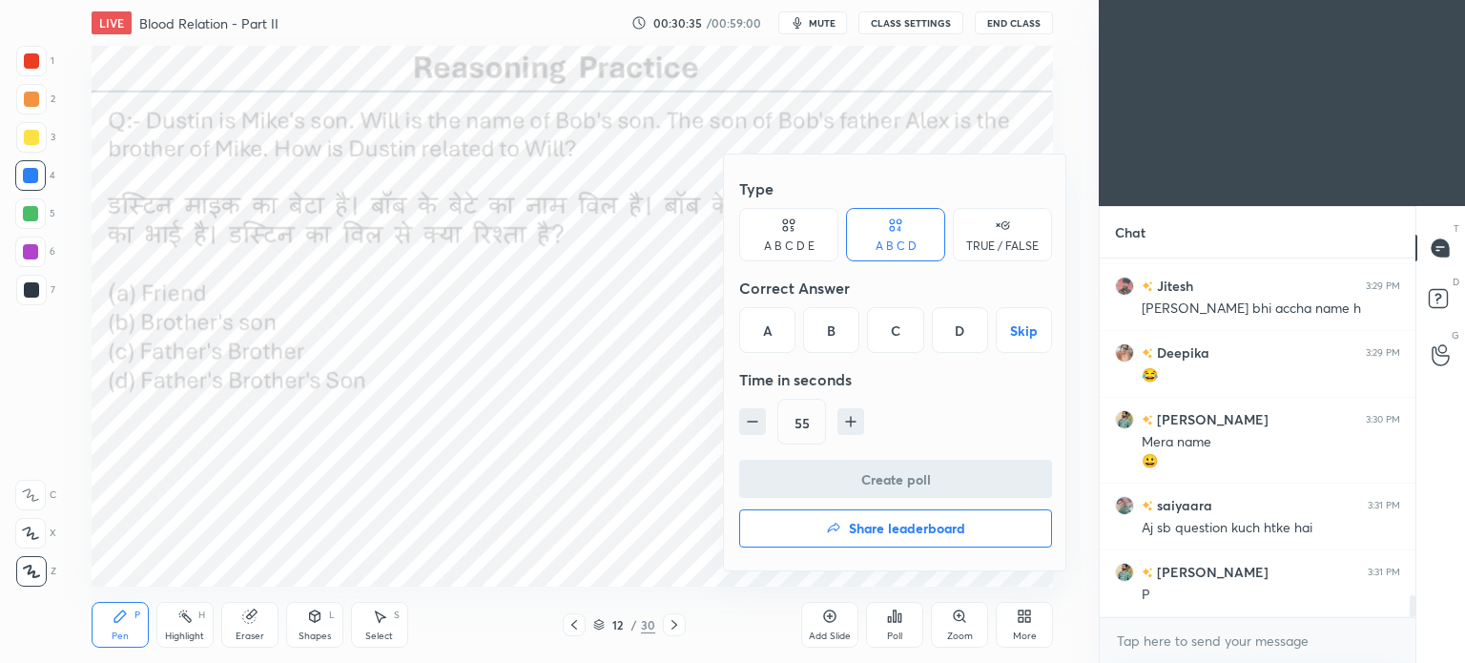
click at [953, 335] on div "D" at bounding box center [960, 330] width 56 height 46
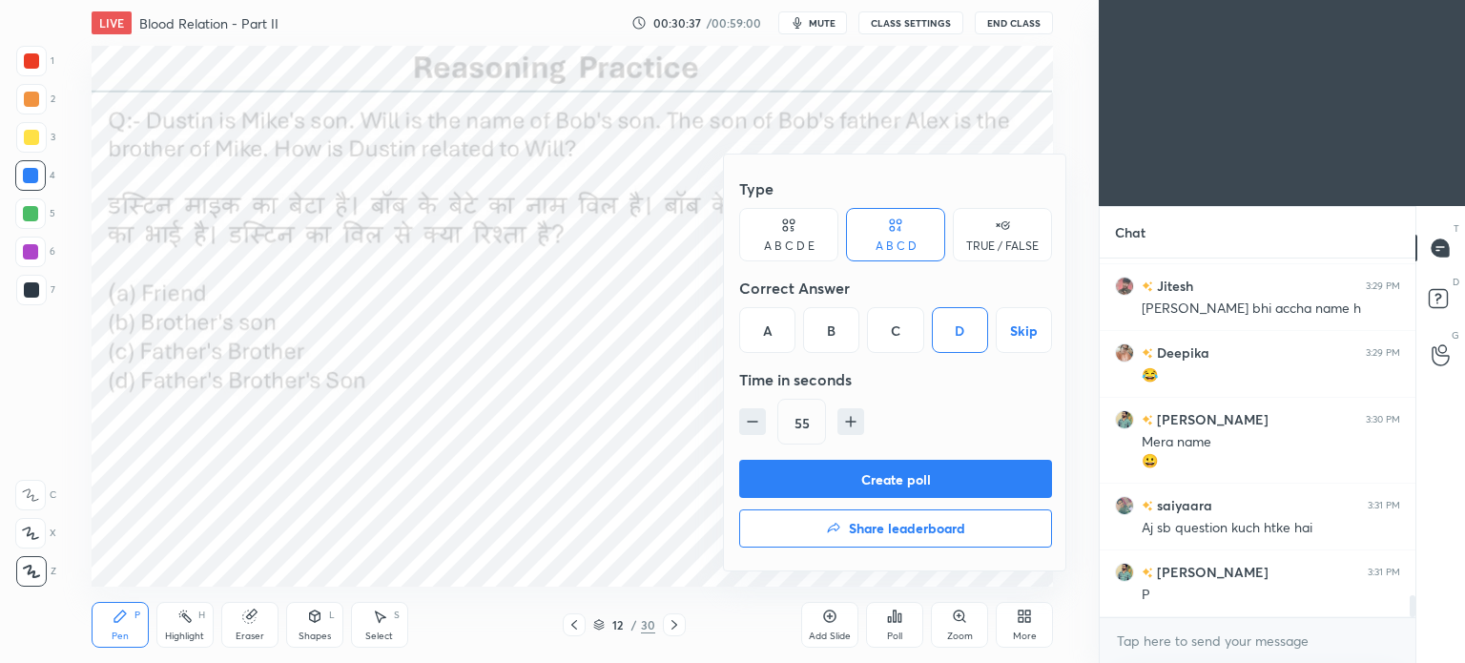
click at [985, 483] on button "Create poll" at bounding box center [895, 479] width 313 height 38
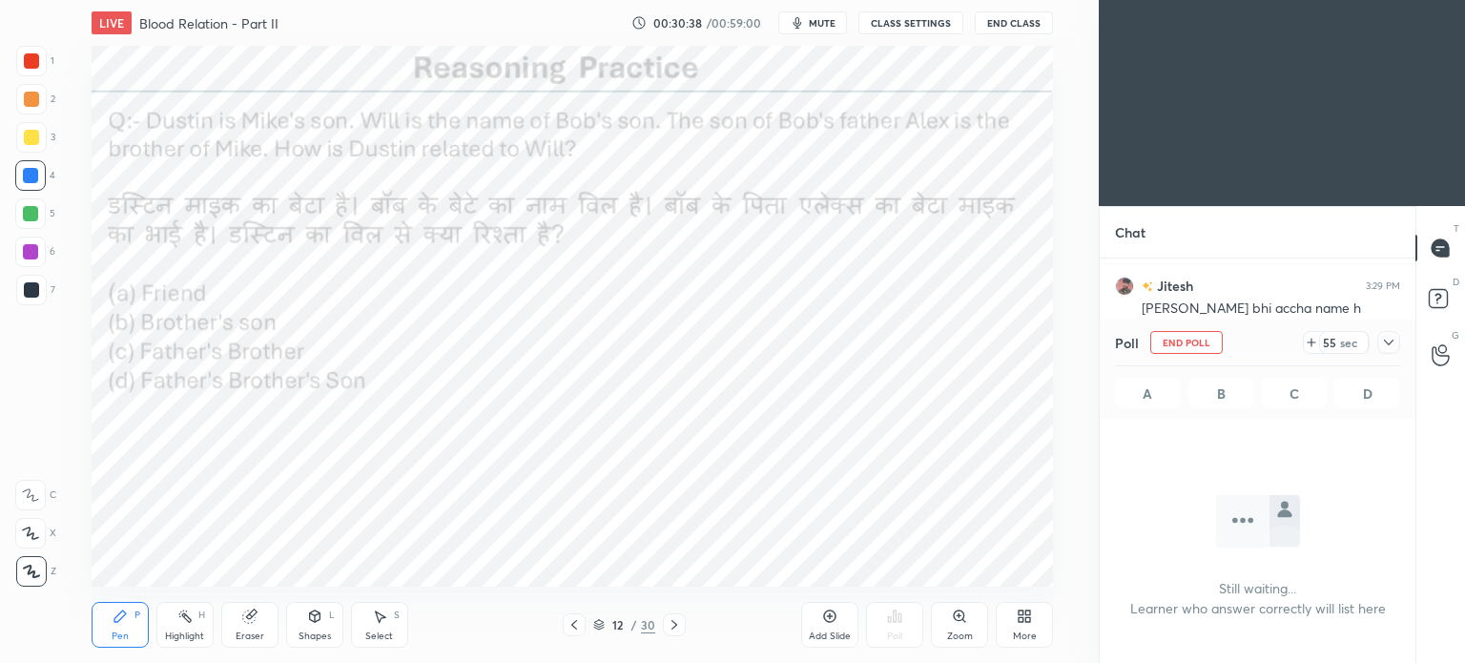
scroll to position [95, 310]
click at [1386, 339] on icon at bounding box center [1388, 342] width 15 height 15
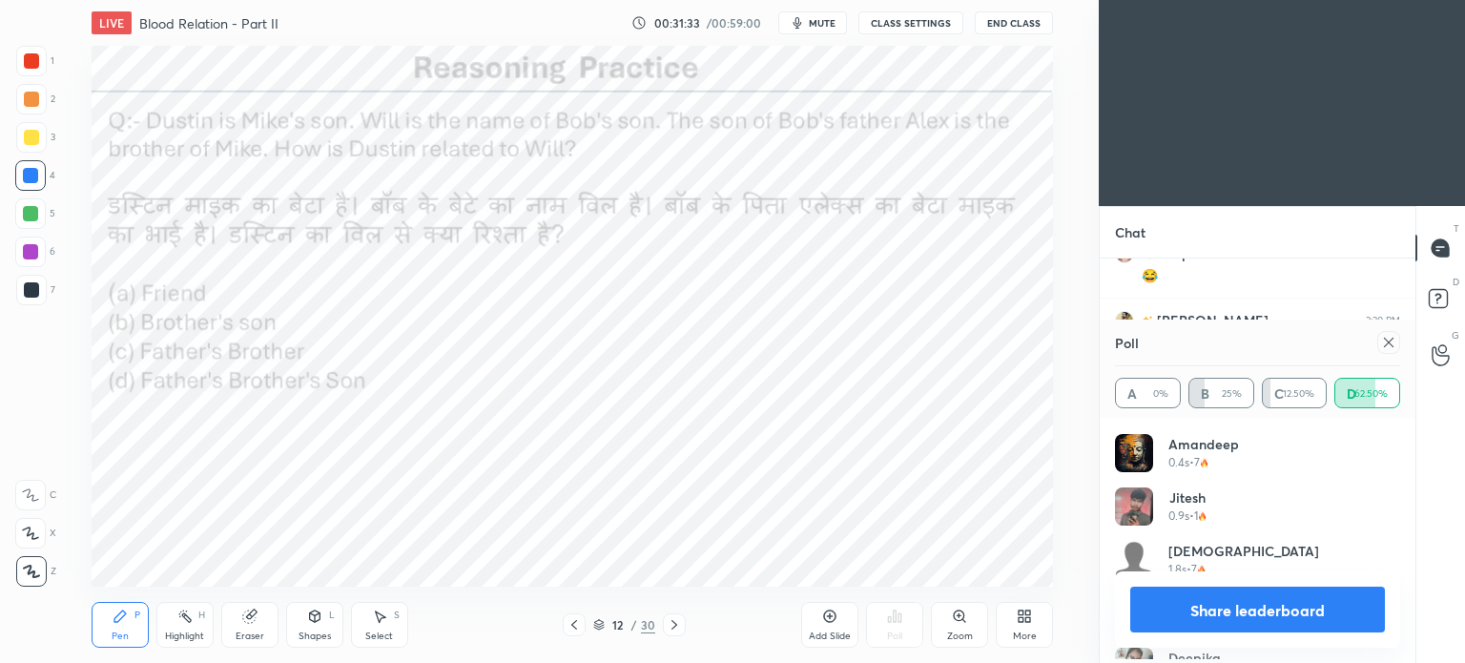
scroll to position [222, 279]
click at [1392, 340] on icon at bounding box center [1388, 342] width 15 height 15
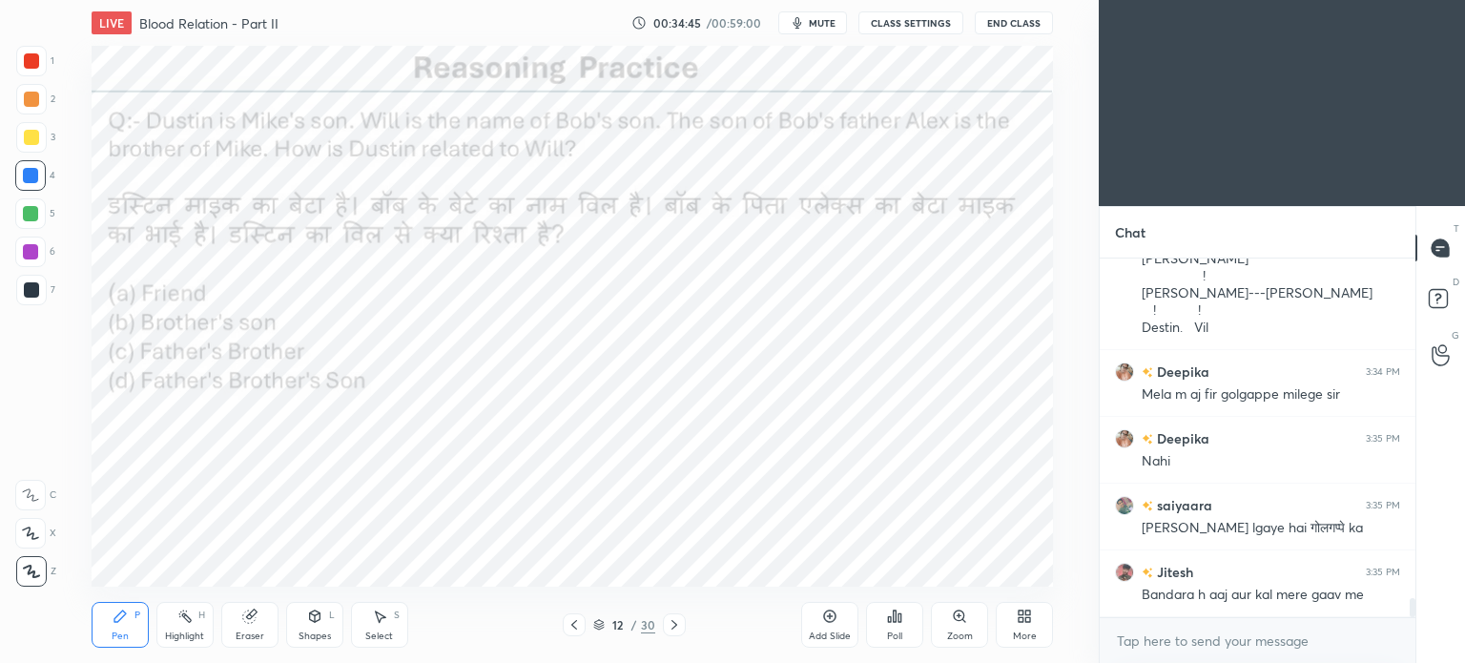
scroll to position [6466, 0]
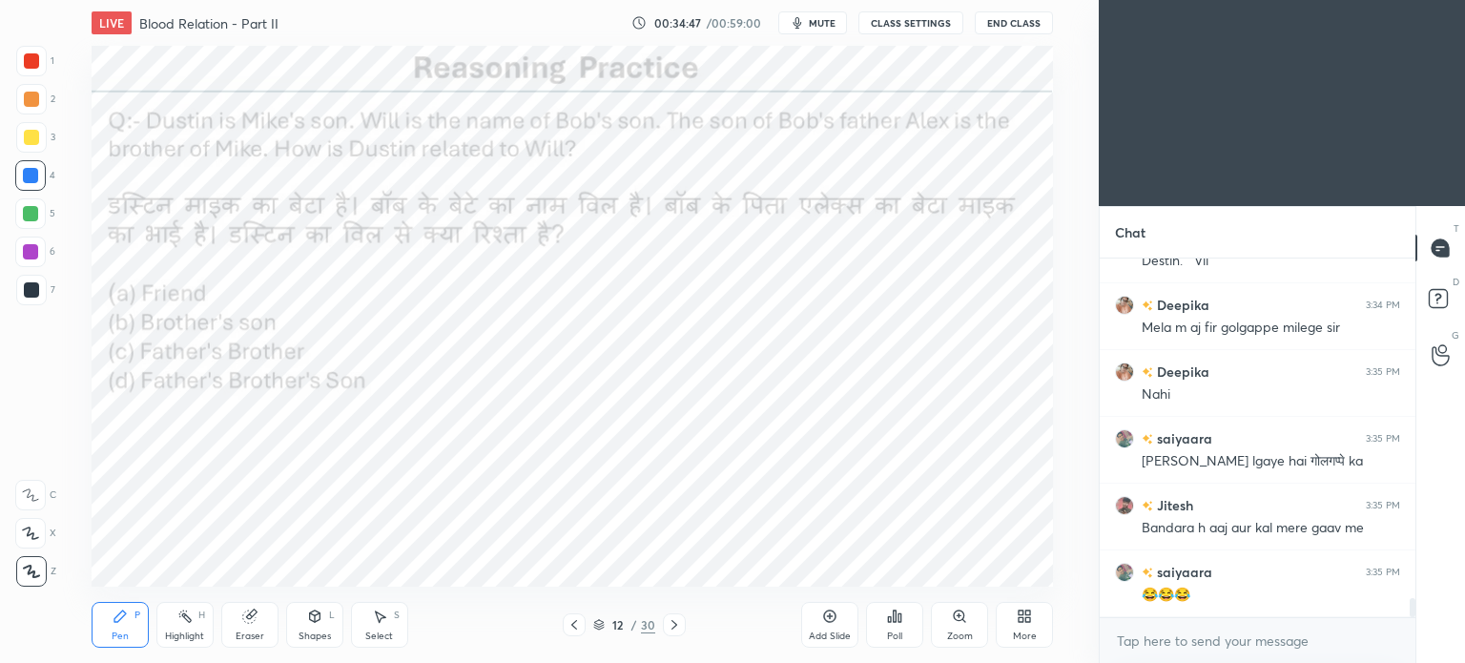
click at [674, 629] on icon at bounding box center [674, 624] width 15 height 15
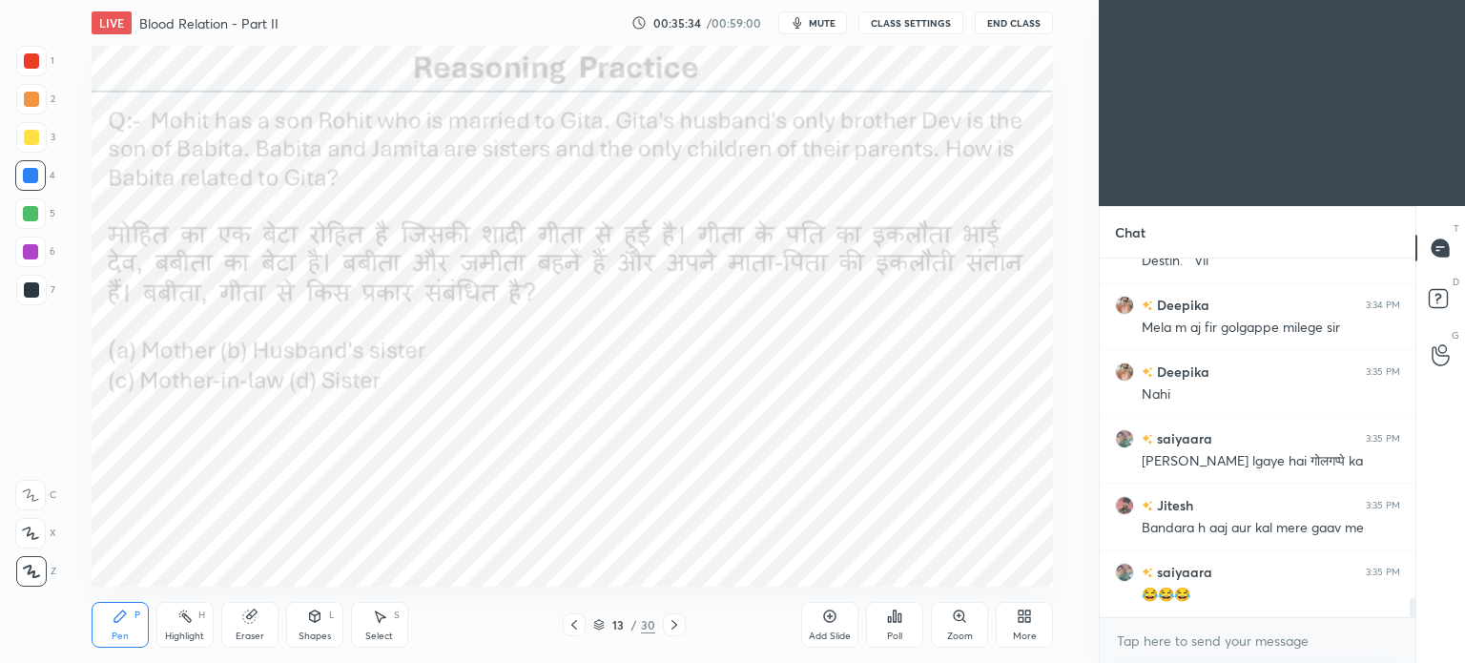
click at [895, 631] on div "Poll" at bounding box center [894, 636] width 15 height 10
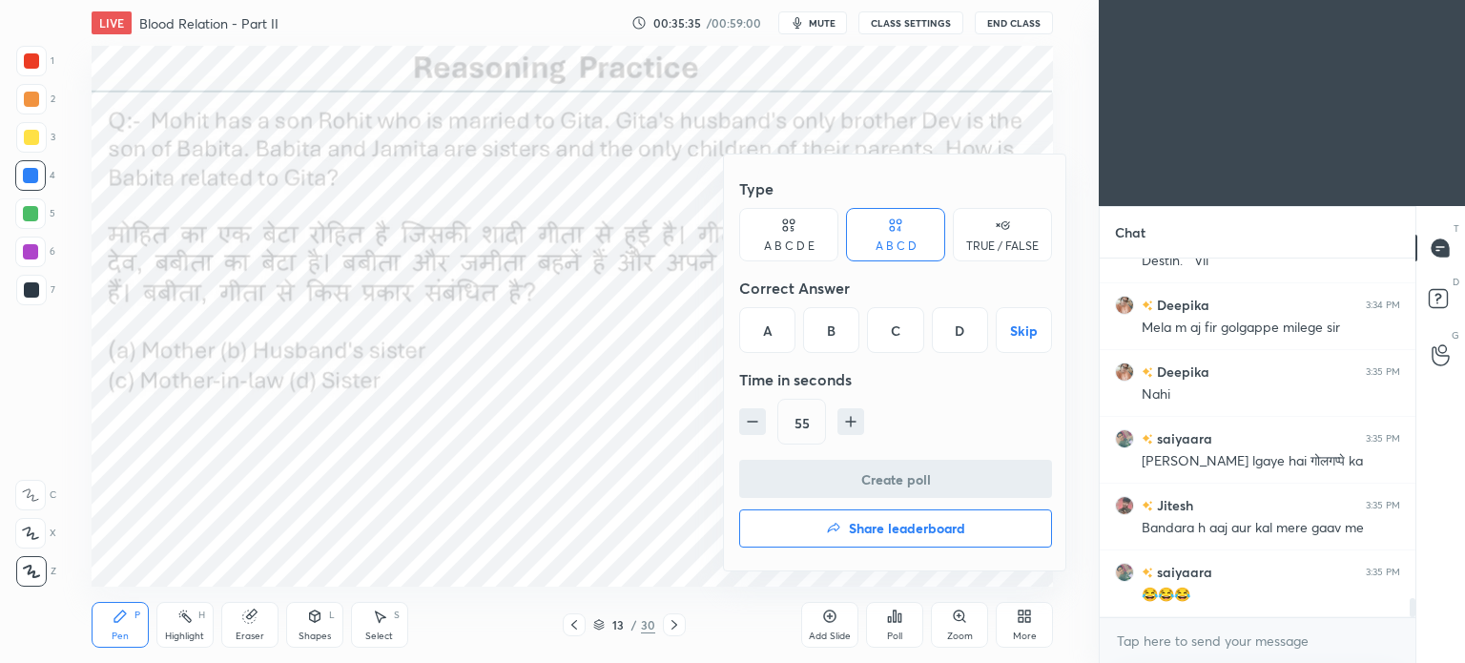
click at [897, 334] on div "C" at bounding box center [895, 330] width 56 height 46
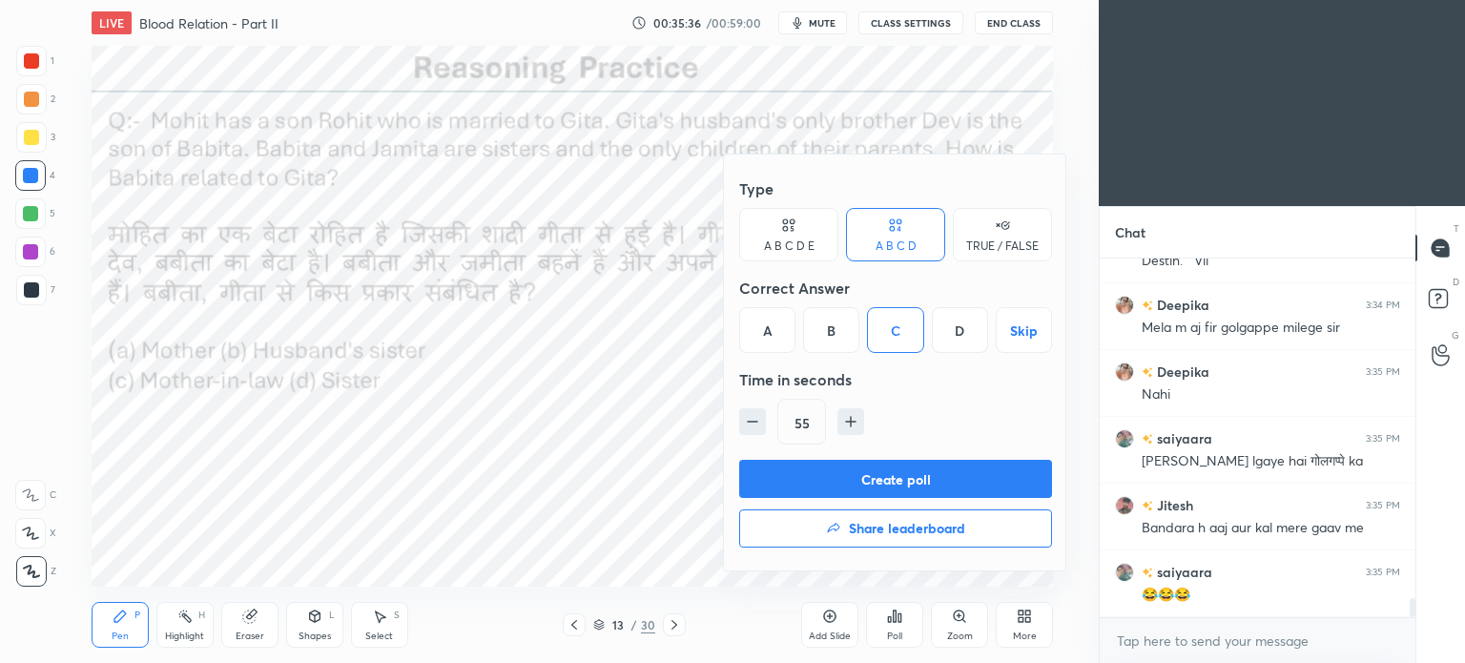
click at [908, 482] on button "Create poll" at bounding box center [895, 479] width 313 height 38
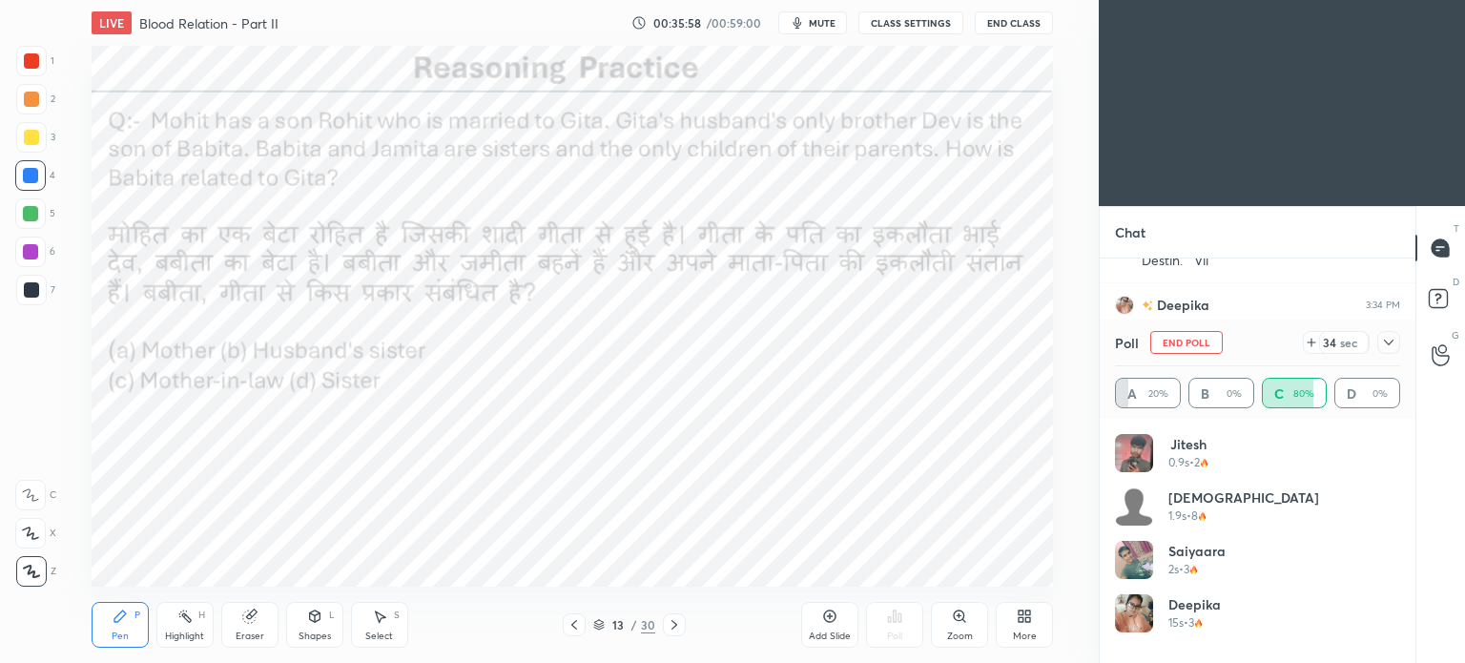
scroll to position [6632, 0]
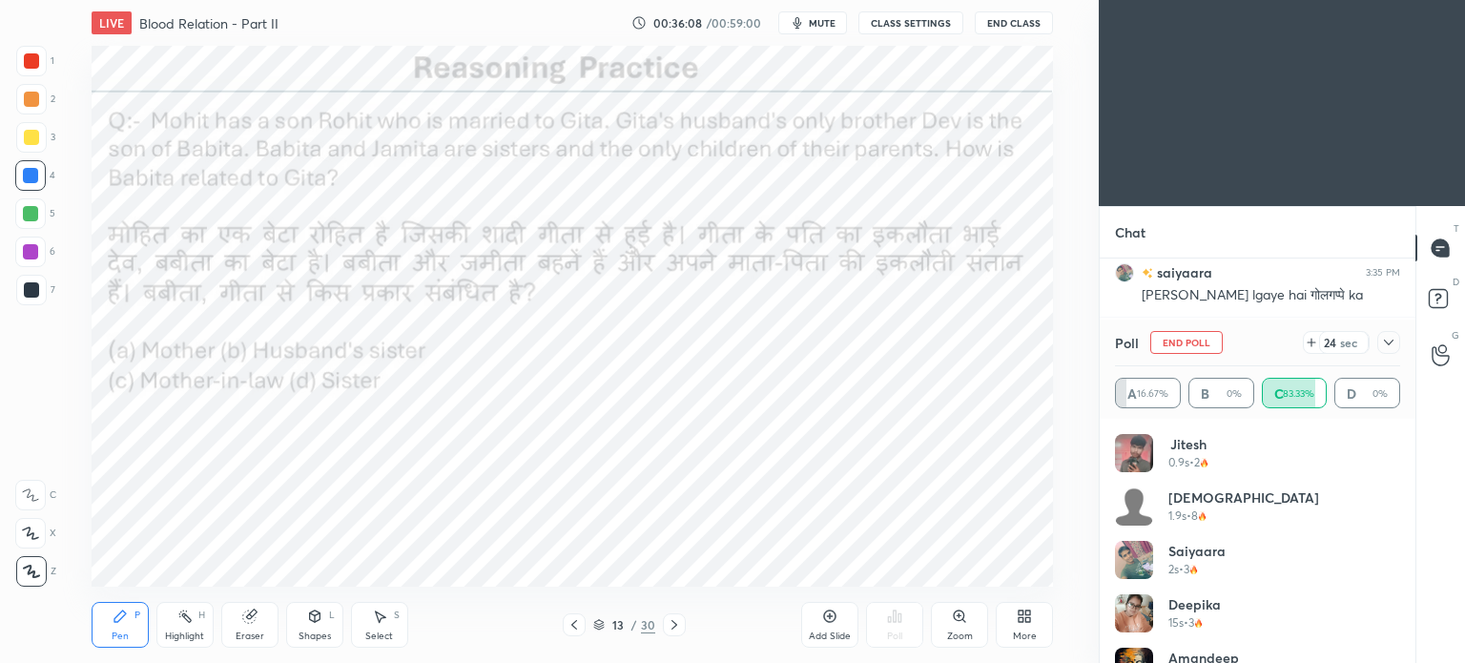
click at [1392, 344] on icon at bounding box center [1388, 342] width 15 height 15
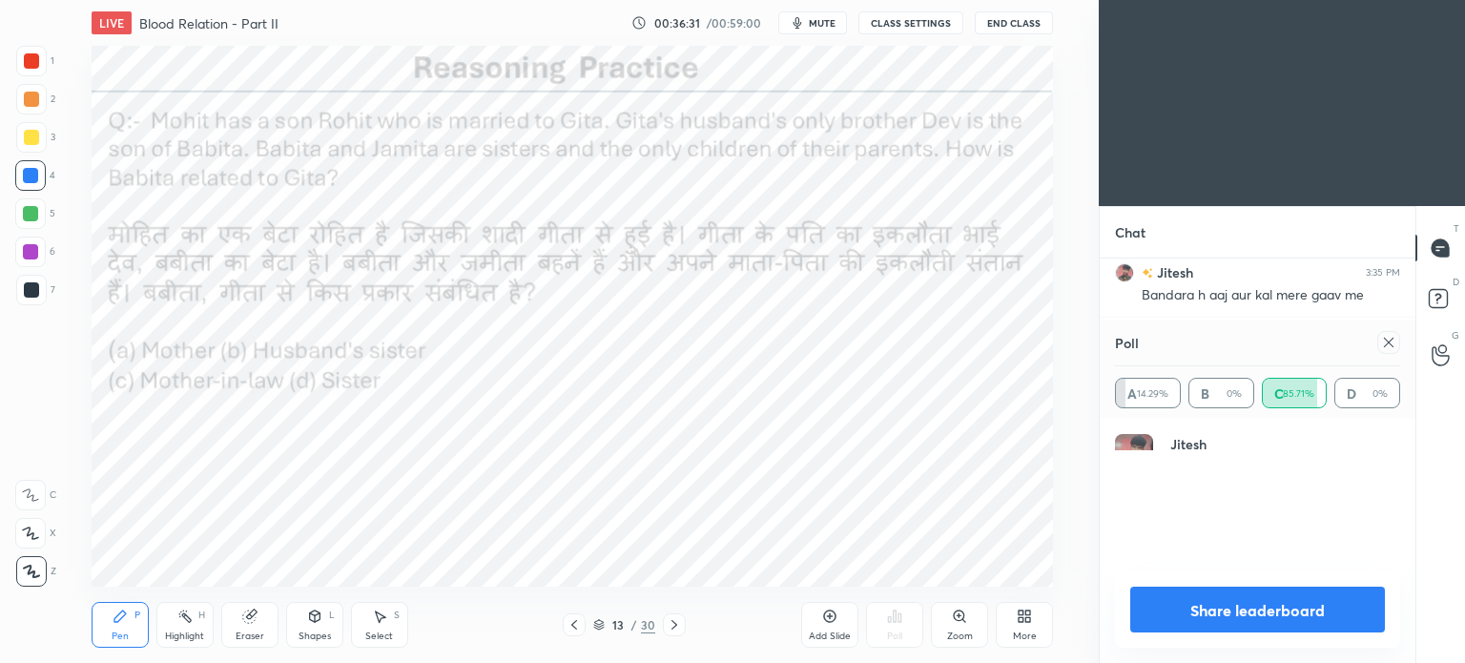
scroll to position [222, 279]
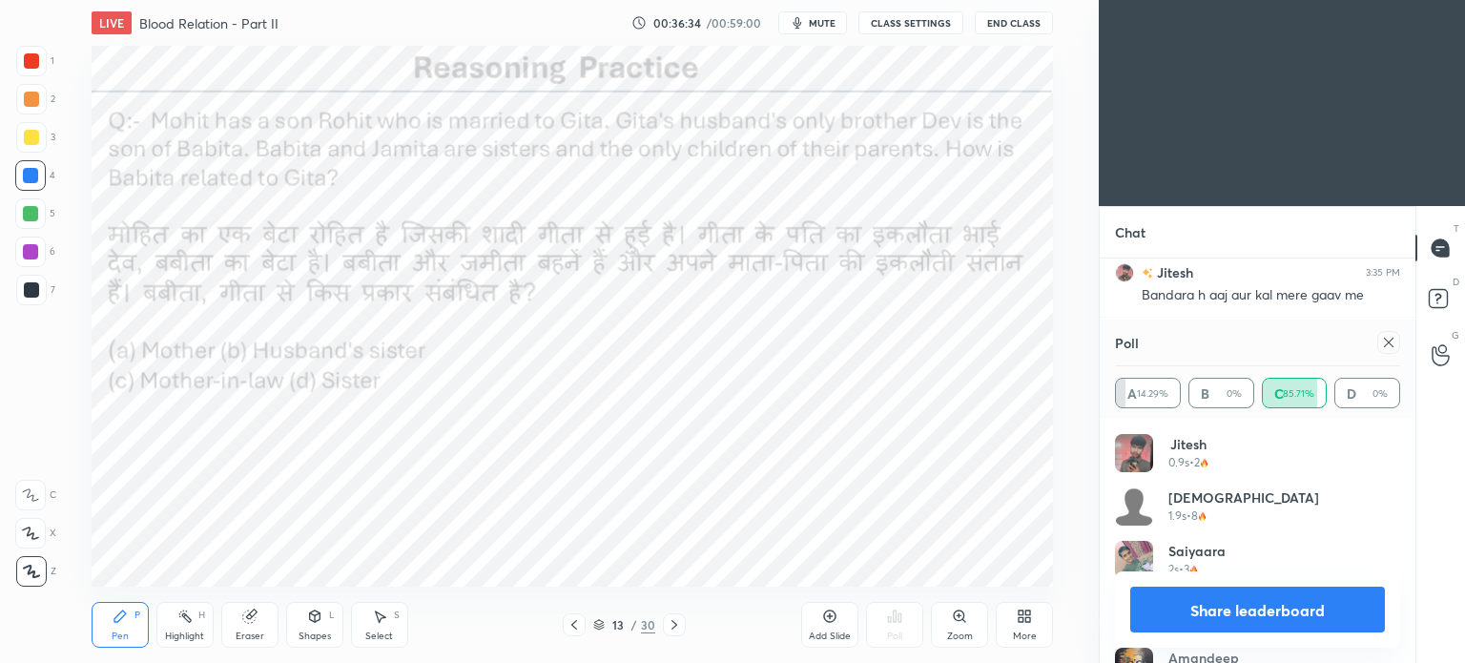
click at [1192, 436] on h4 "Jitesh" at bounding box center [1188, 444] width 40 height 20
click at [1388, 340] on icon at bounding box center [1388, 342] width 15 height 15
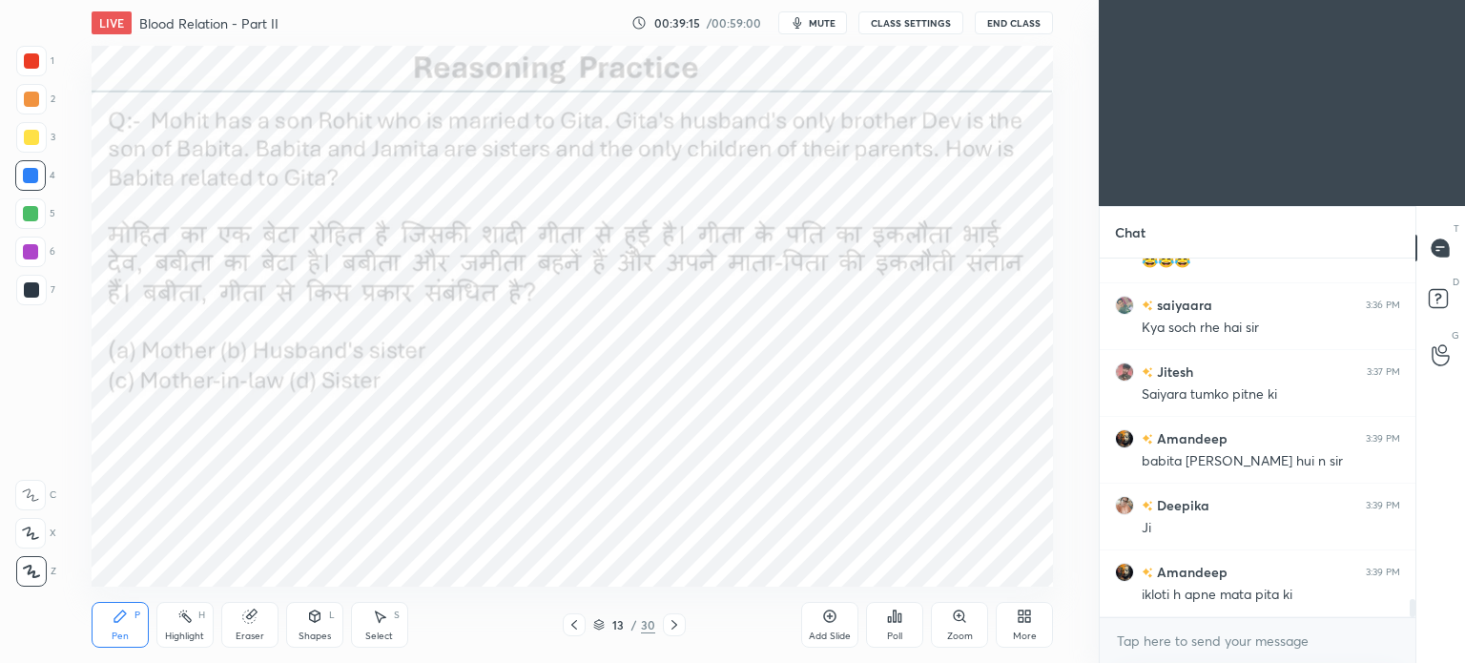
scroll to position [6866, 0]
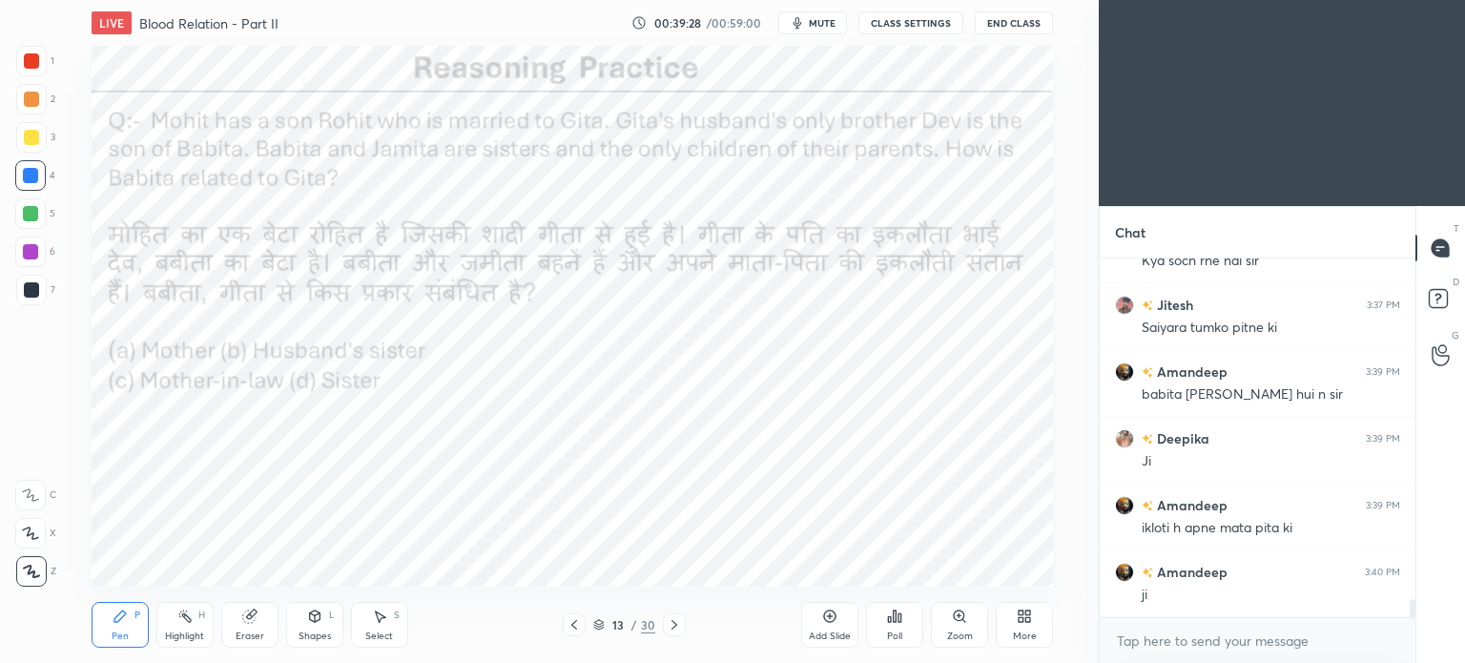
click at [673, 627] on icon at bounding box center [674, 625] width 6 height 10
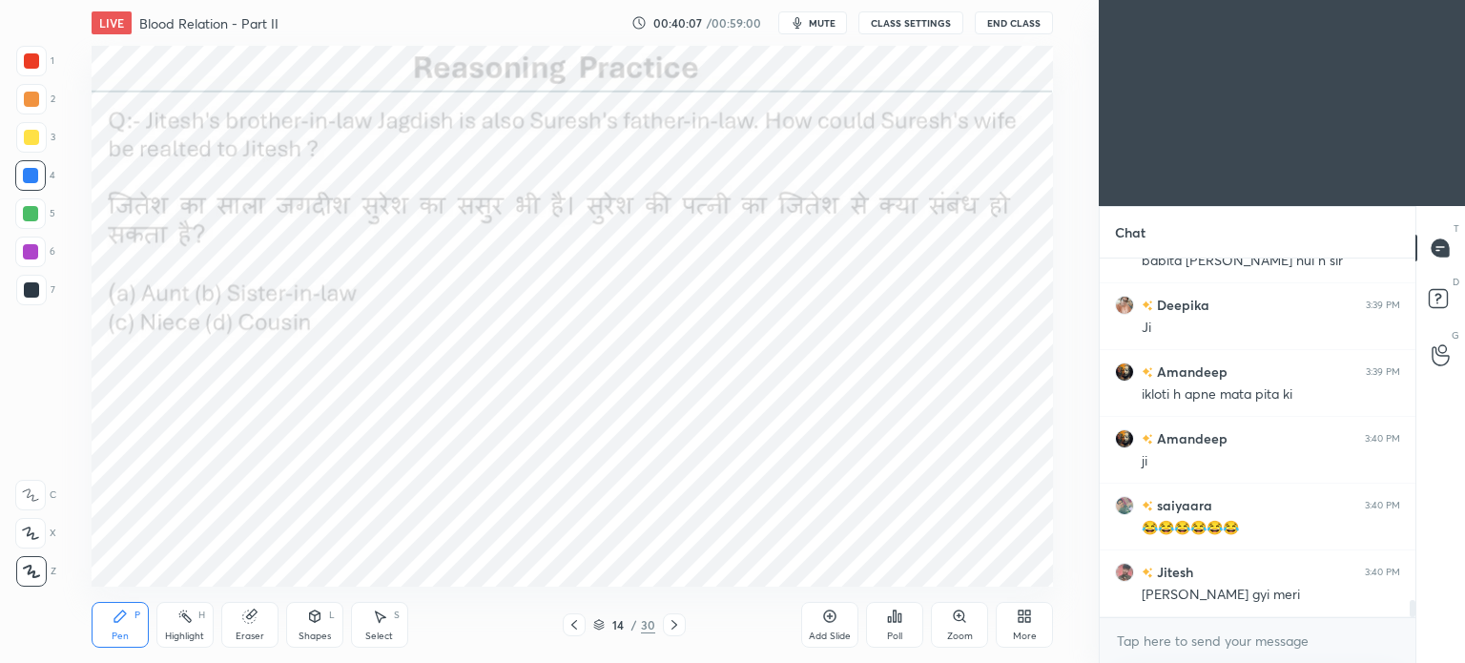
scroll to position [7067, 0]
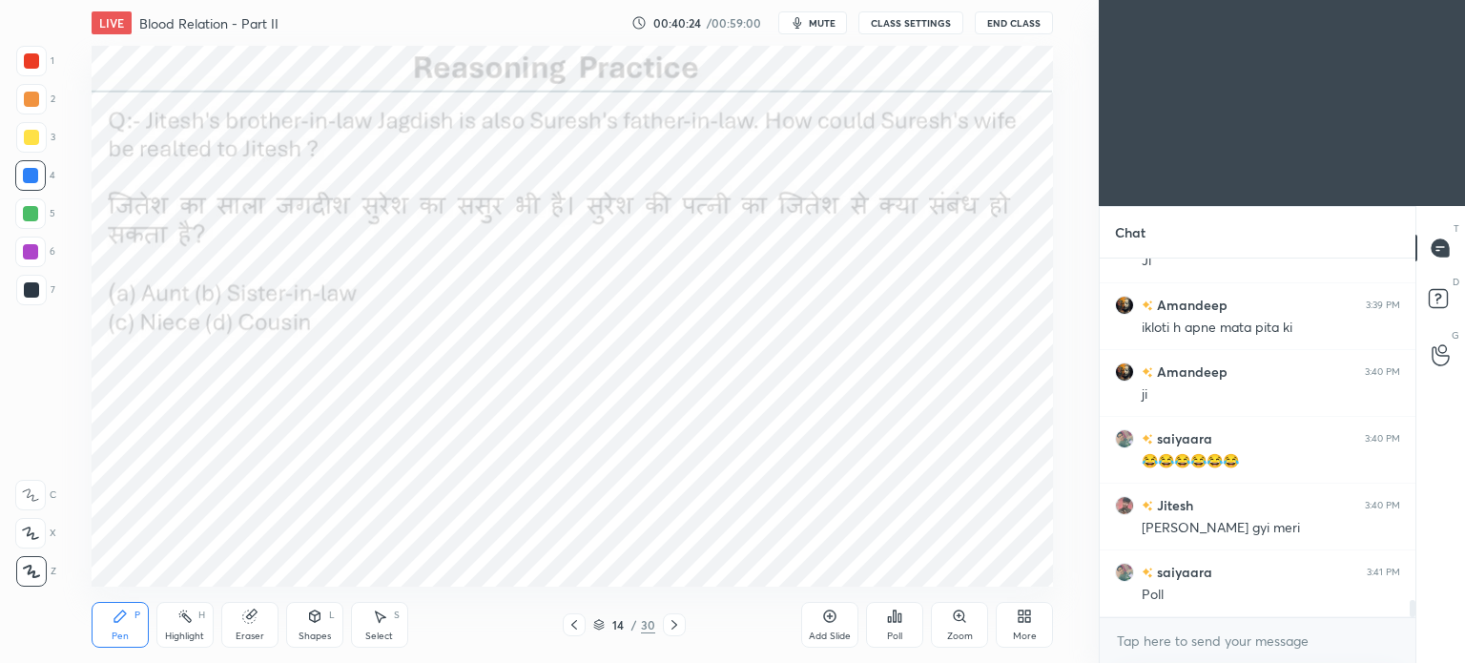
click at [999, 645] on div "More" at bounding box center [1024, 625] width 57 height 46
click at [881, 619] on div at bounding box center [732, 331] width 1465 height 663
click at [891, 622] on icon at bounding box center [890, 619] width 3 height 5
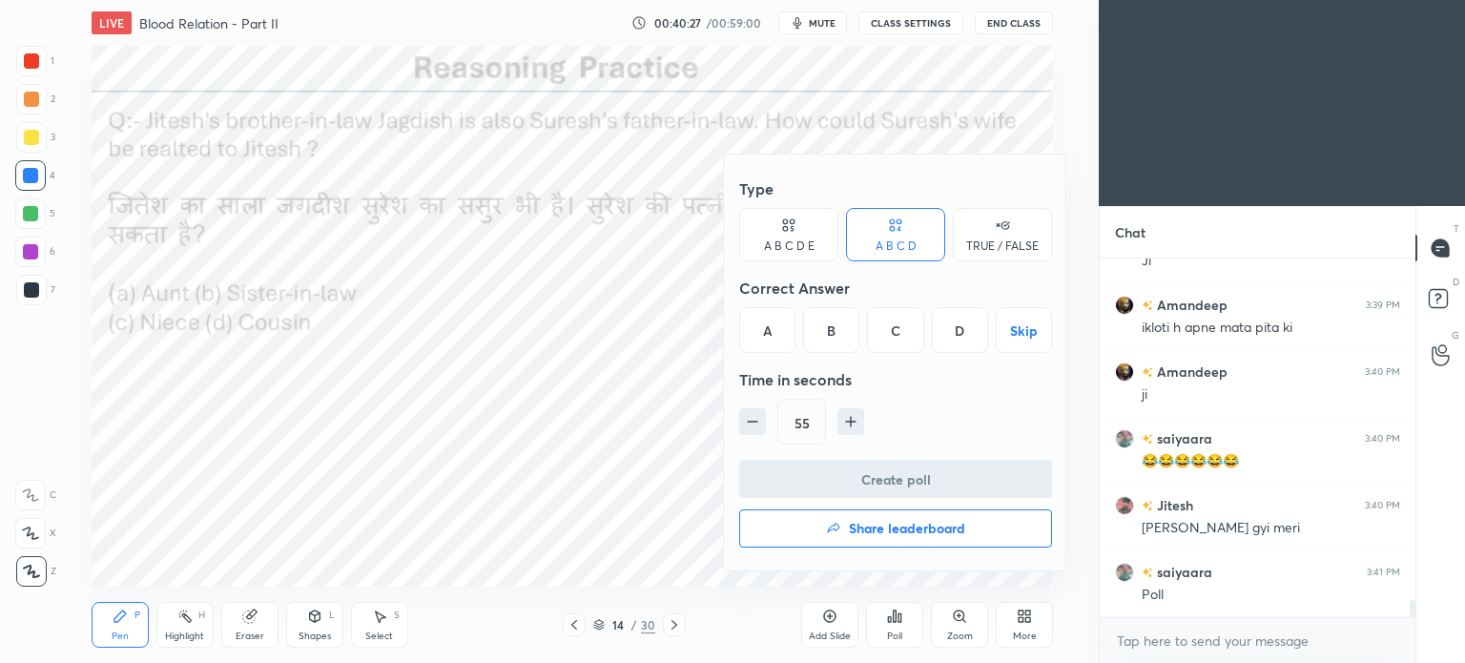
click at [897, 338] on div "C" at bounding box center [895, 330] width 56 height 46
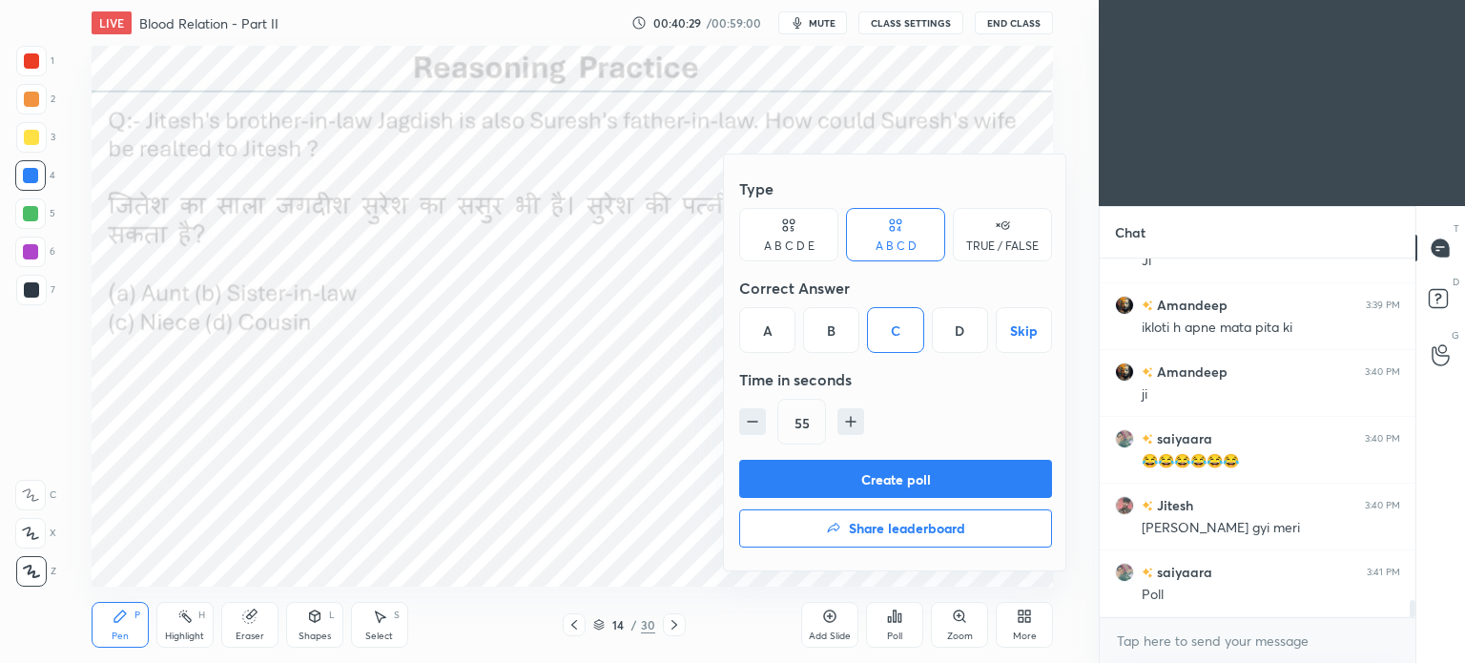
click at [909, 483] on button "Create poll" at bounding box center [895, 479] width 313 height 38
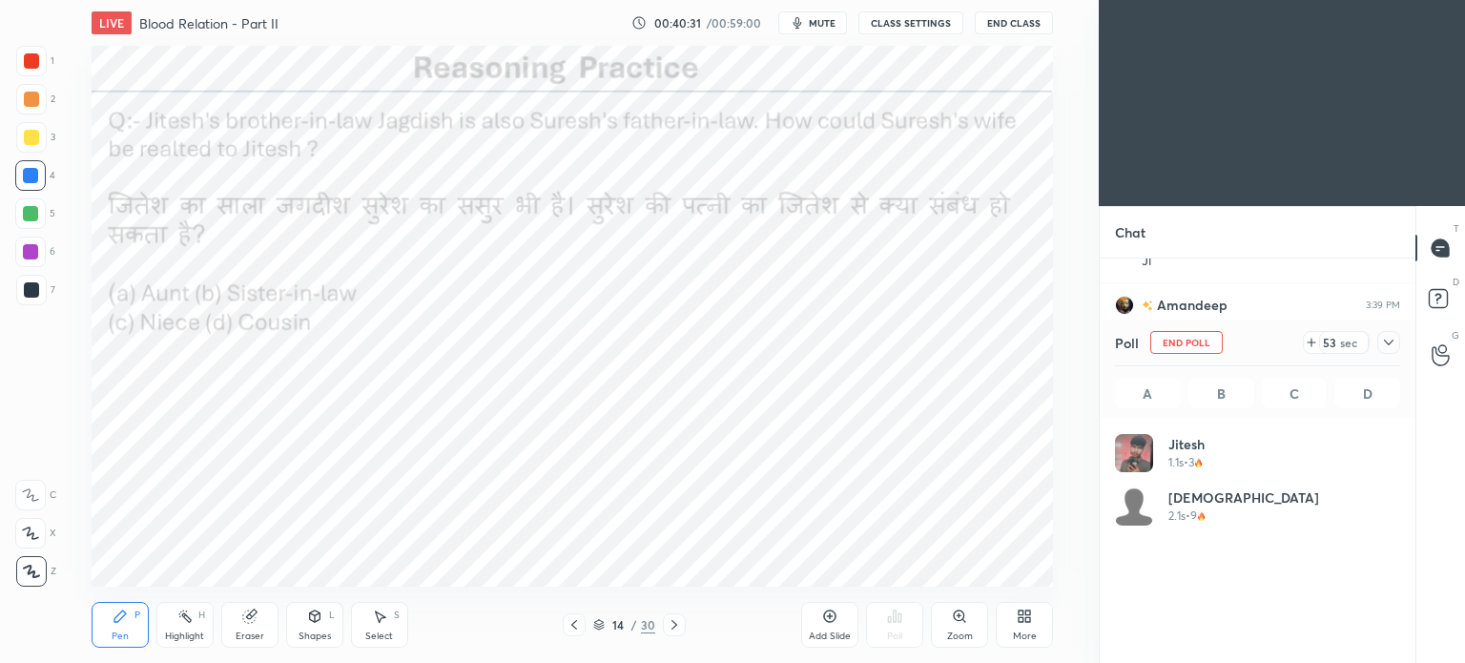
scroll to position [223, 279]
click at [1388, 345] on icon at bounding box center [1388, 342] width 15 height 15
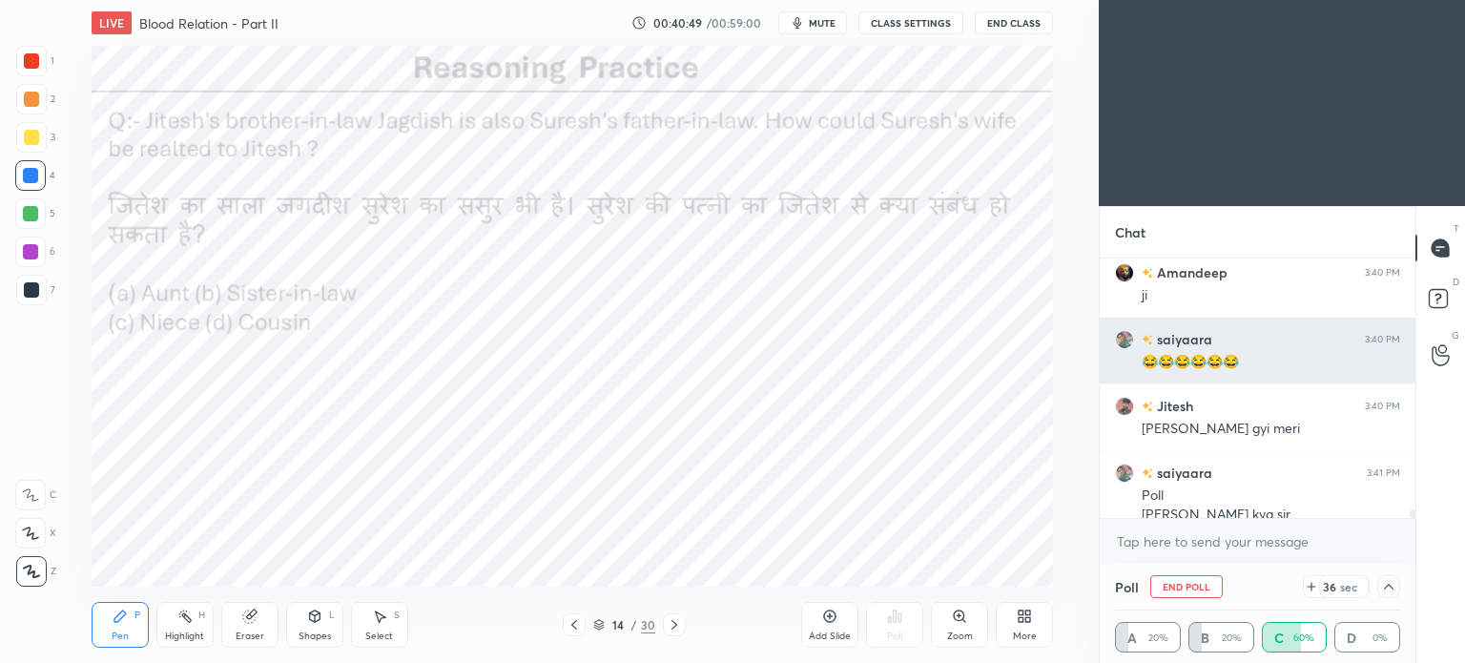
scroll to position [7185, 0]
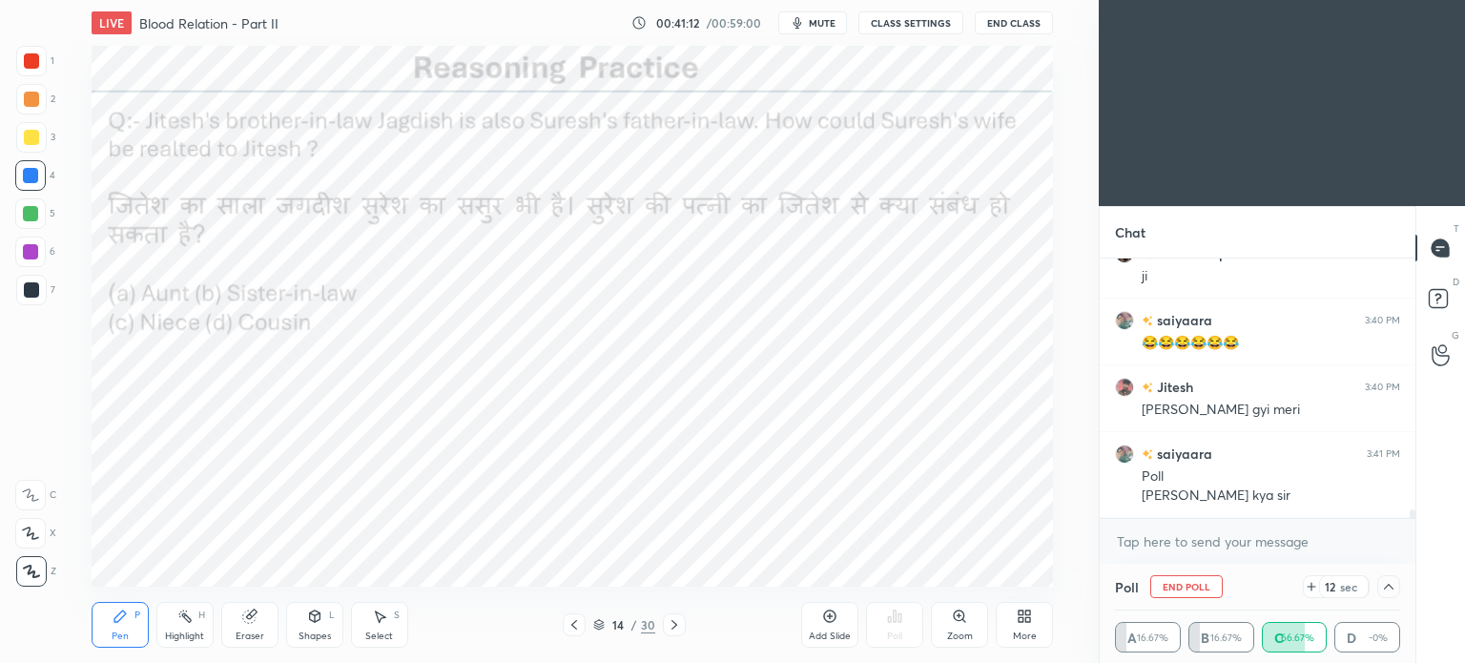
click at [1378, 588] on div at bounding box center [1388, 586] width 23 height 23
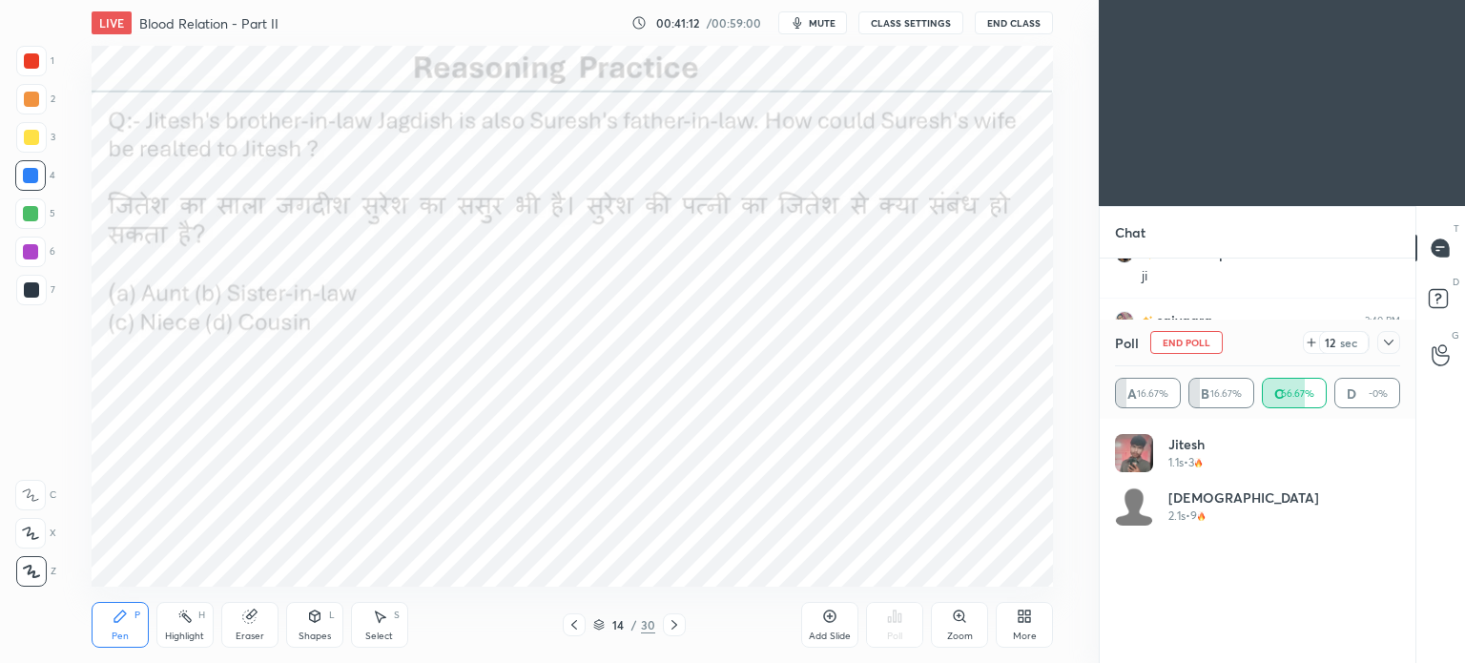
scroll to position [222, 279]
click at [1384, 337] on icon at bounding box center [1388, 342] width 15 height 15
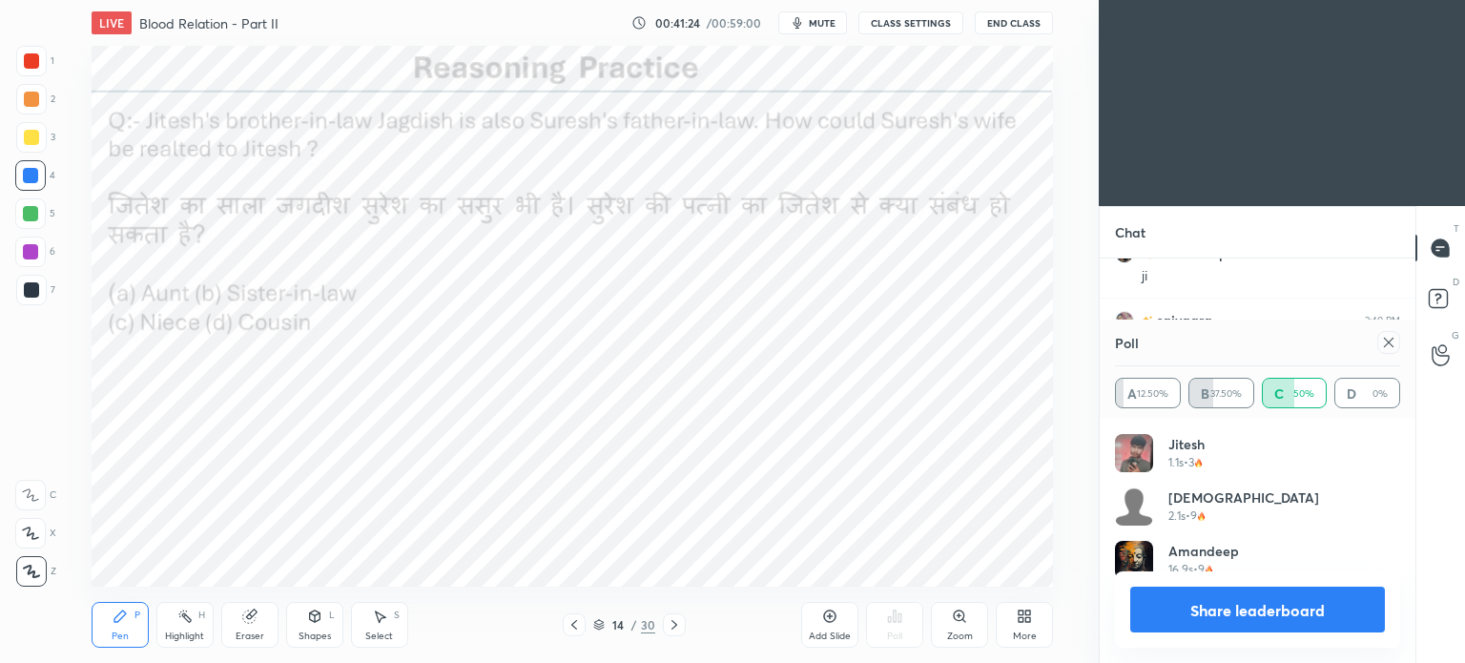
scroll to position [0, 0]
click at [1389, 346] on icon at bounding box center [1388, 342] width 15 height 15
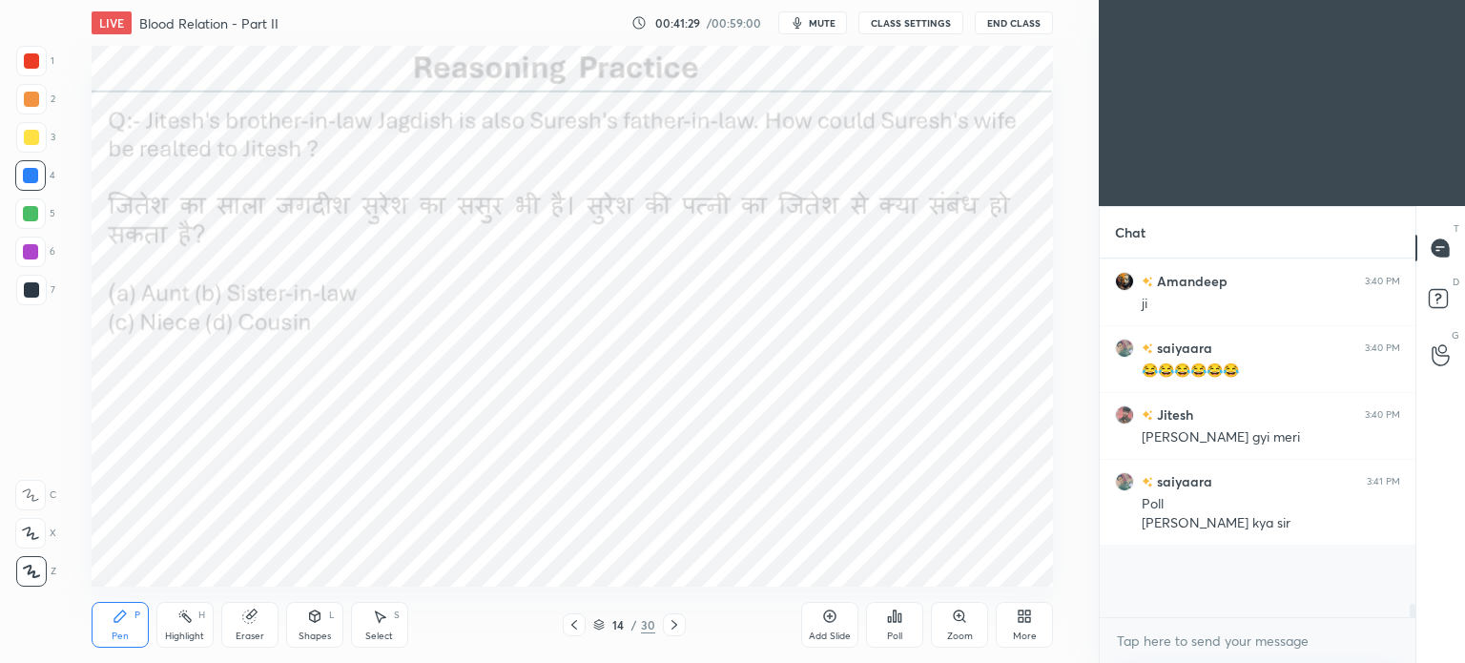
scroll to position [322, 310]
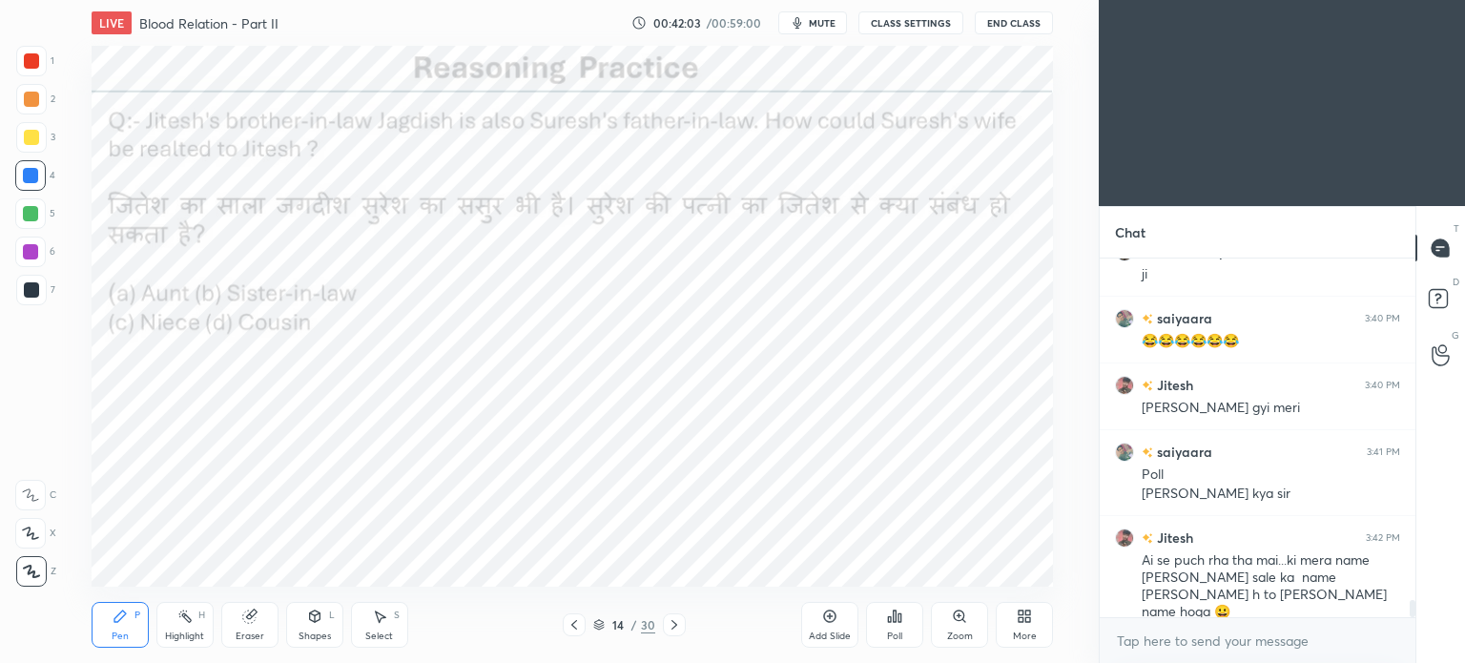
click at [36, 68] on div at bounding box center [31, 60] width 15 height 15
click at [42, 68] on div at bounding box center [31, 61] width 31 height 31
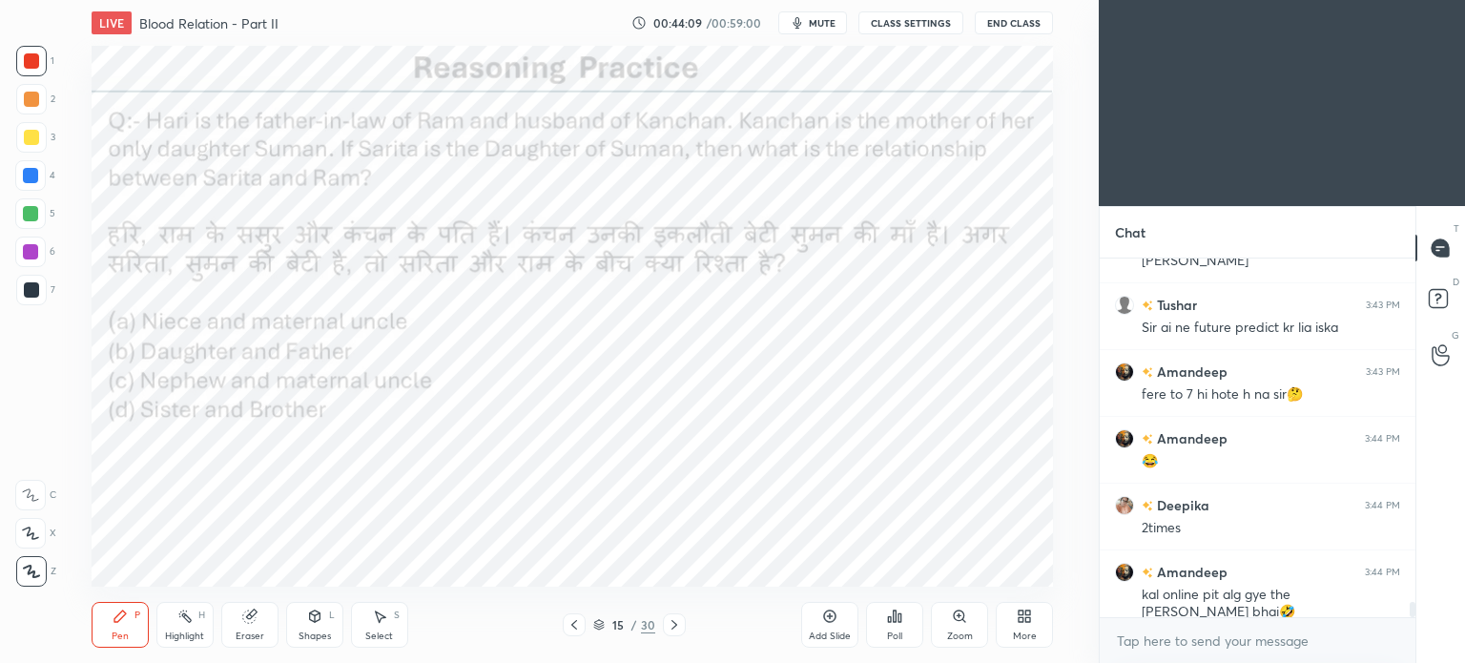
scroll to position [8007, 0]
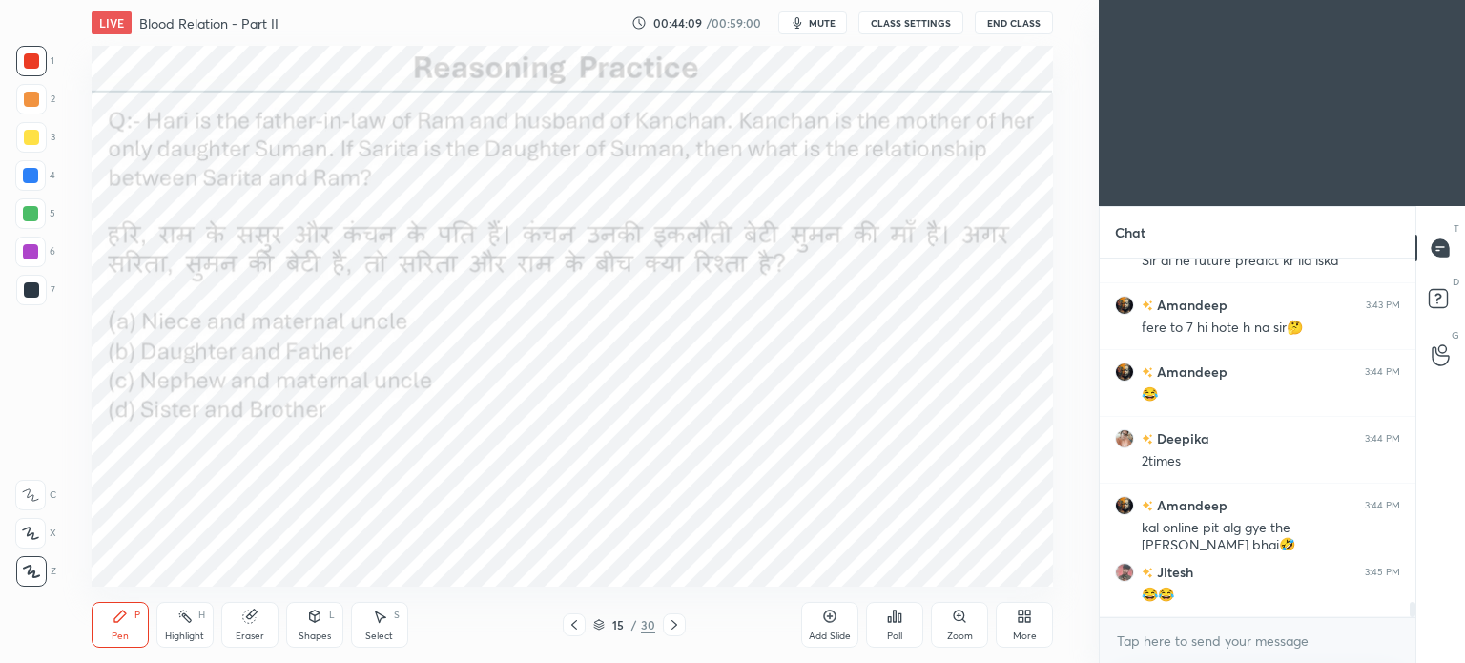
click at [908, 628] on div "Poll" at bounding box center [894, 625] width 57 height 46
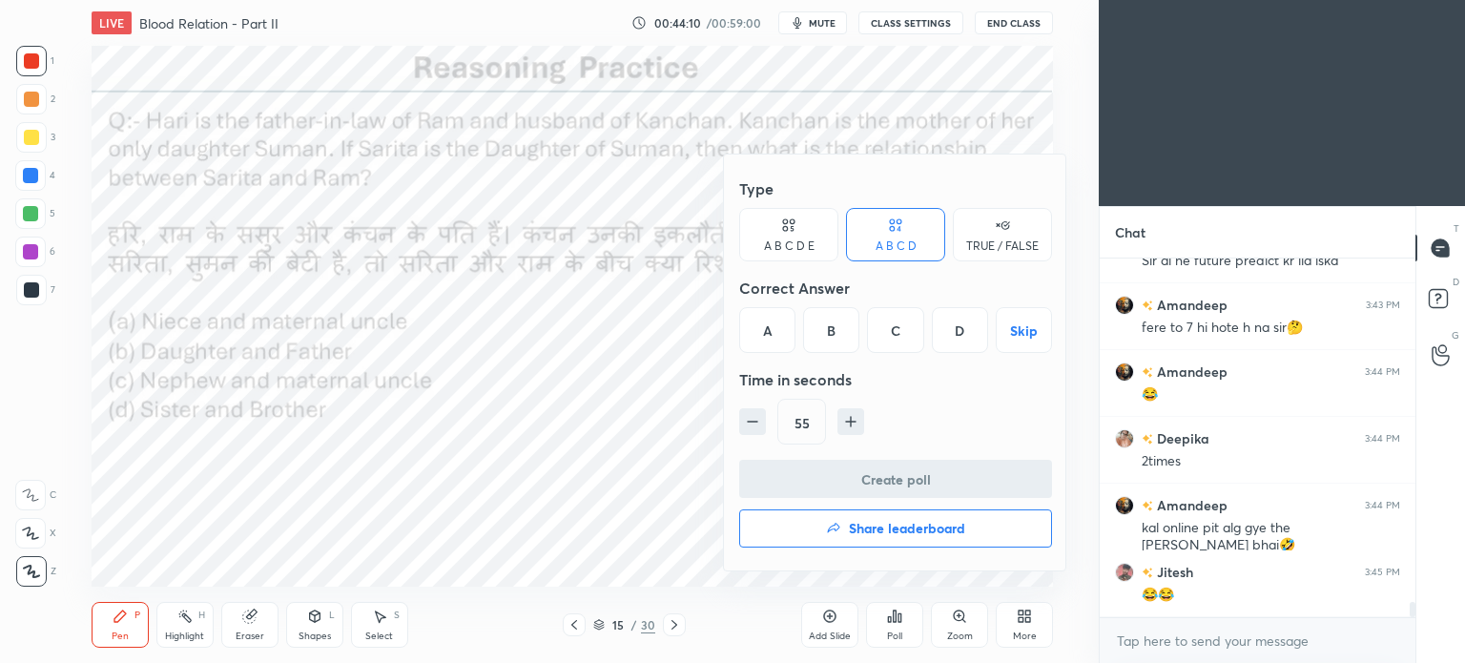
scroll to position [8074, 0]
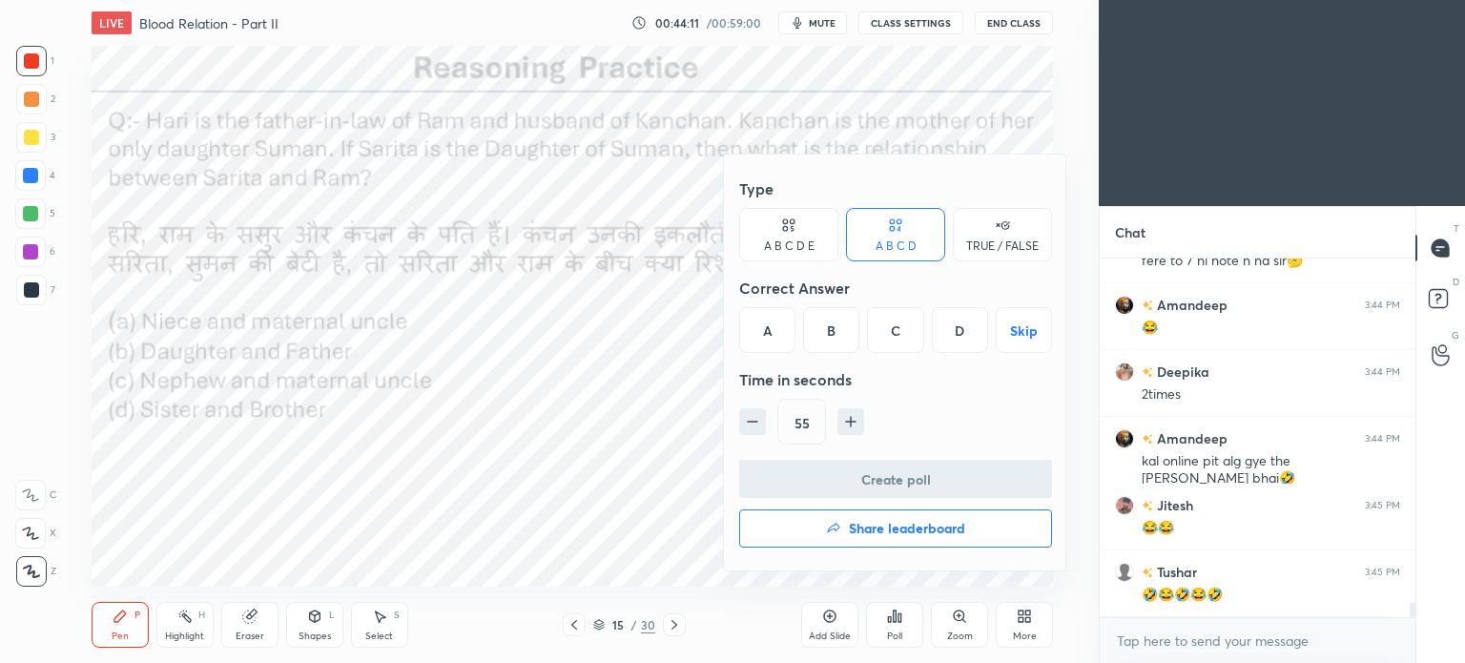
click at [834, 339] on div "B" at bounding box center [831, 330] width 56 height 46
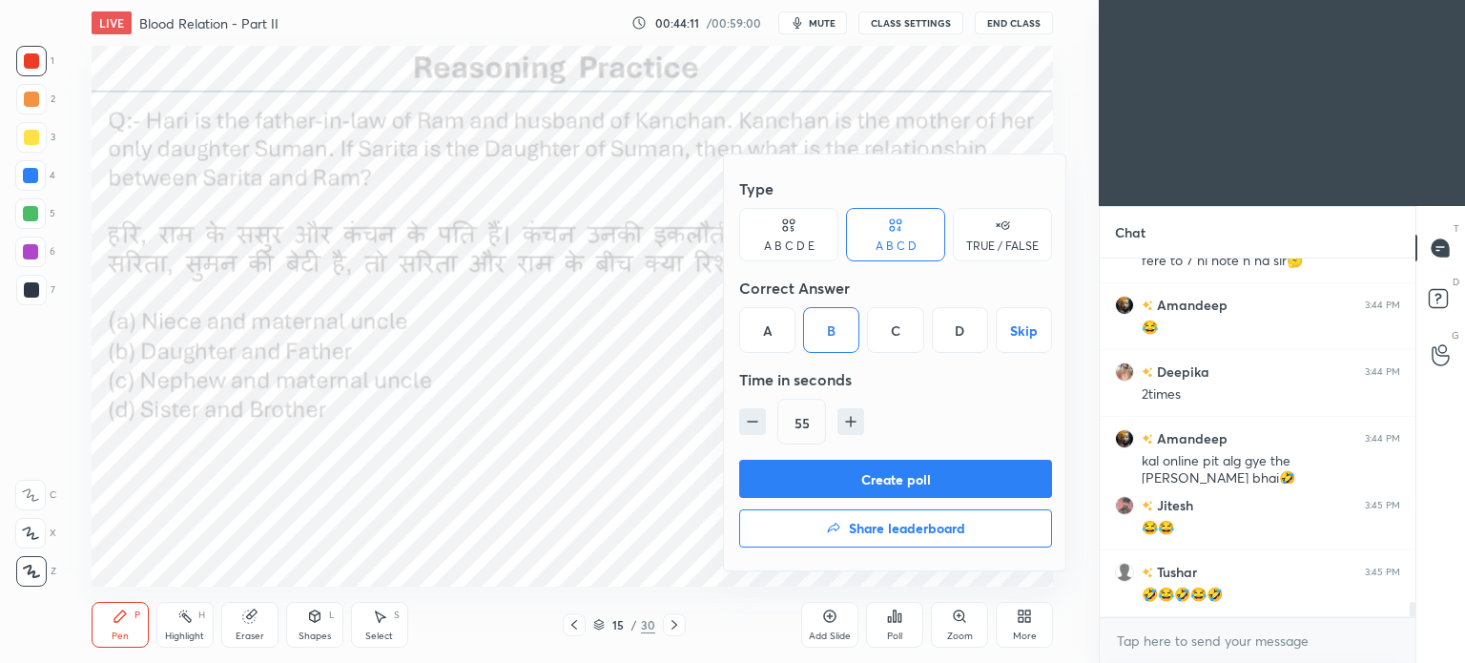
click at [808, 472] on button "Create poll" at bounding box center [895, 479] width 313 height 38
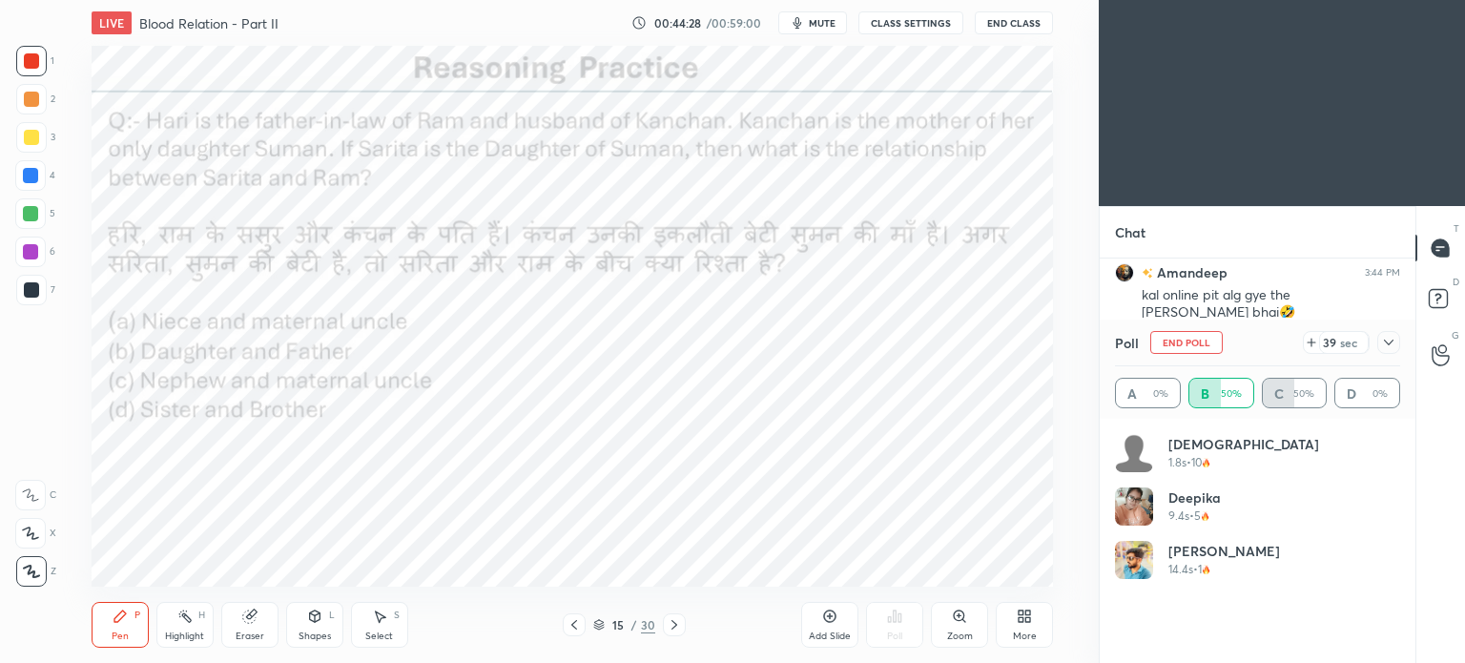
scroll to position [8306, 0]
click at [1389, 346] on icon at bounding box center [1388, 342] width 15 height 15
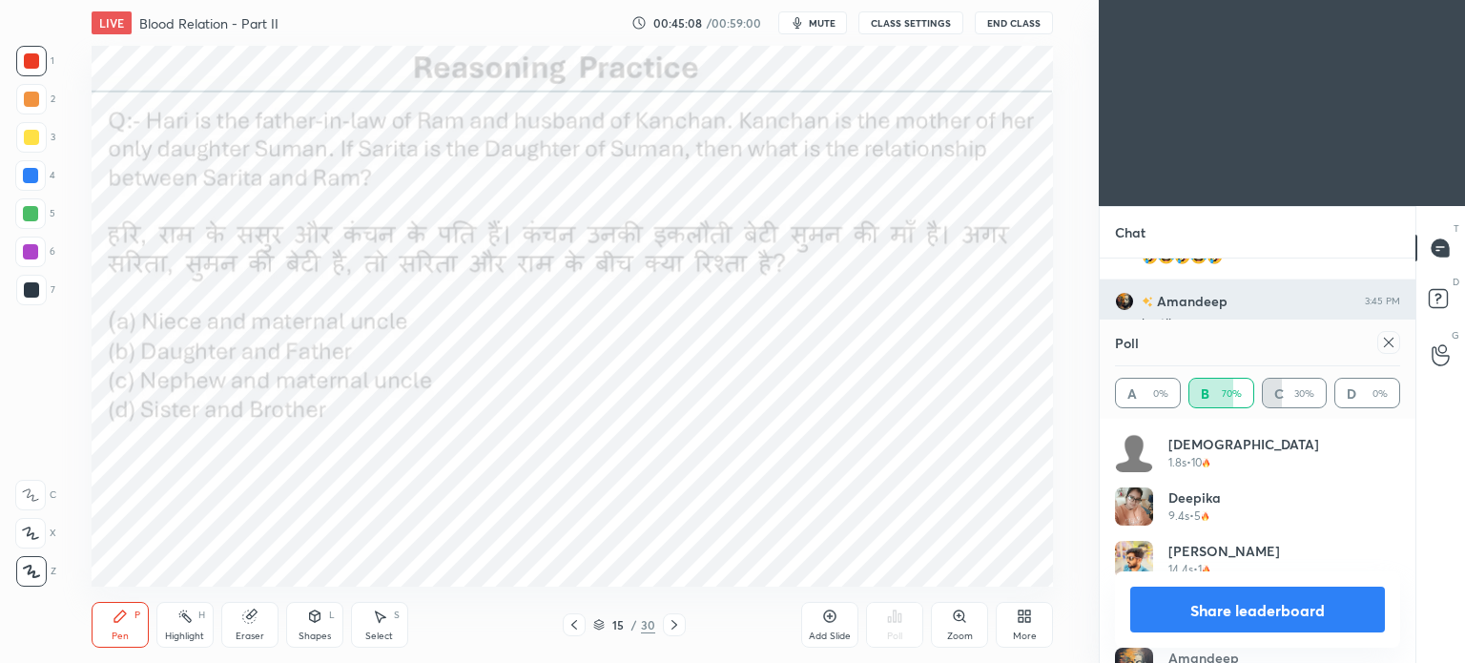
scroll to position [8478, 0]
click at [1389, 352] on div at bounding box center [1388, 342] width 23 height 23
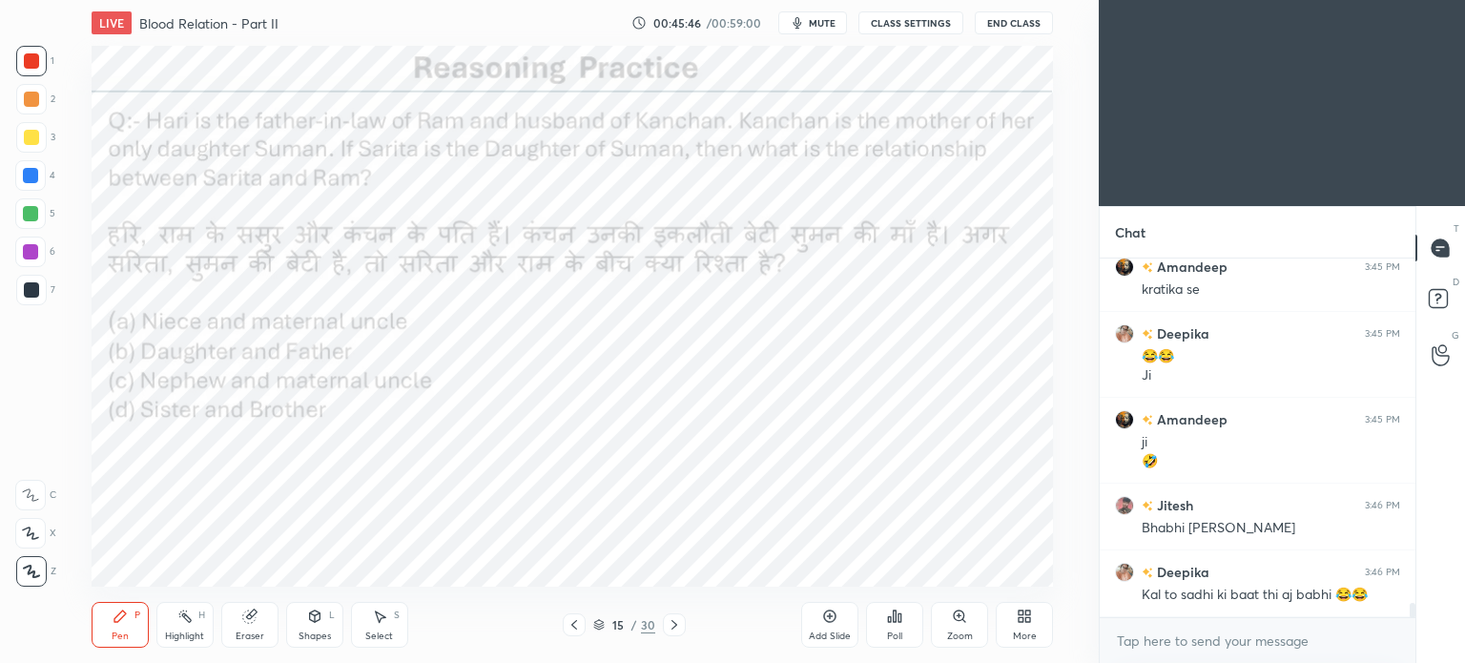
scroll to position [8512, 0]
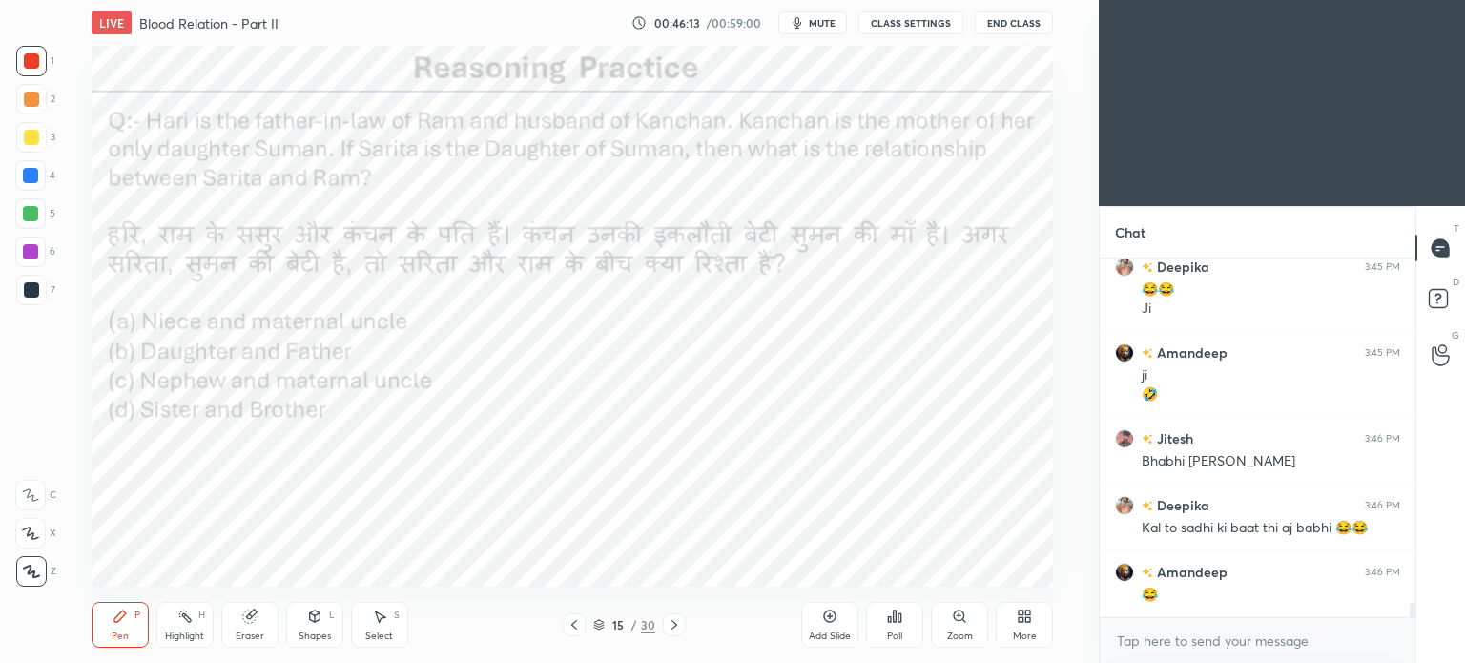
click at [819, 574] on div "Add Slide Poll Zoom More" at bounding box center [927, 624] width 252 height 107
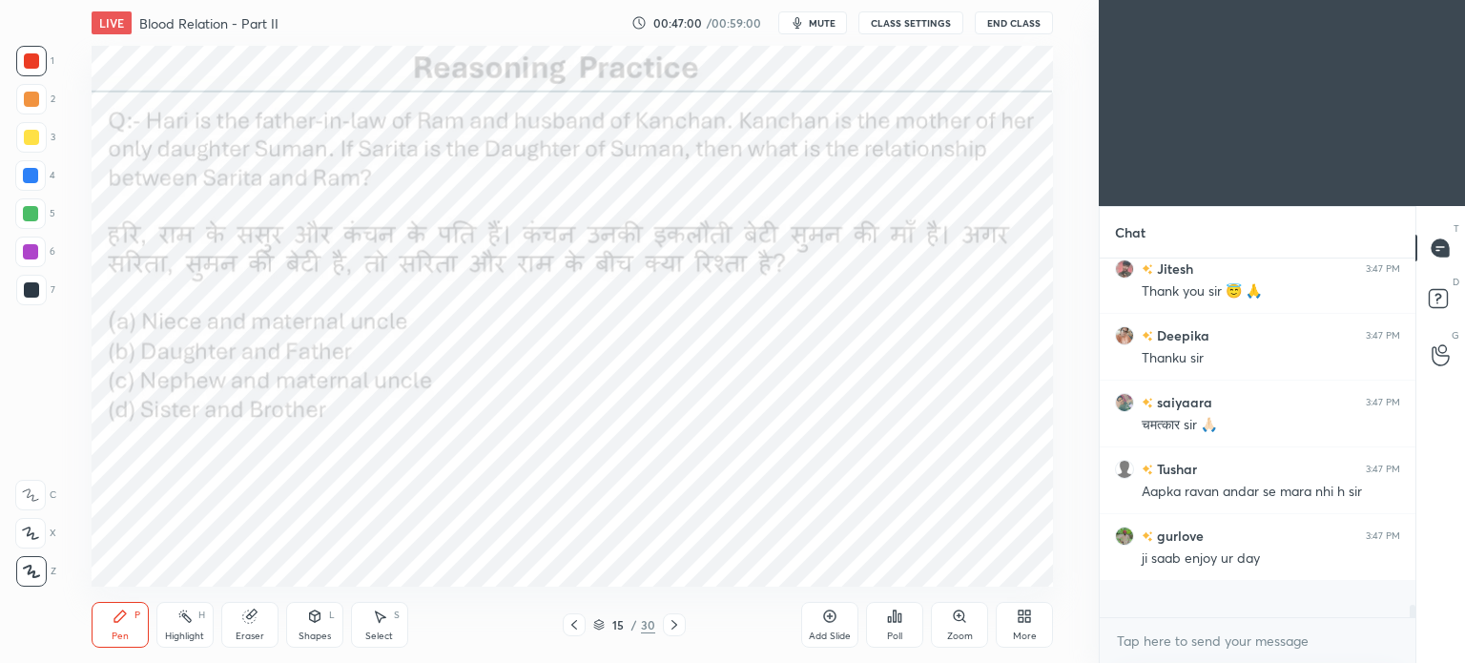
scroll to position [353, 310]
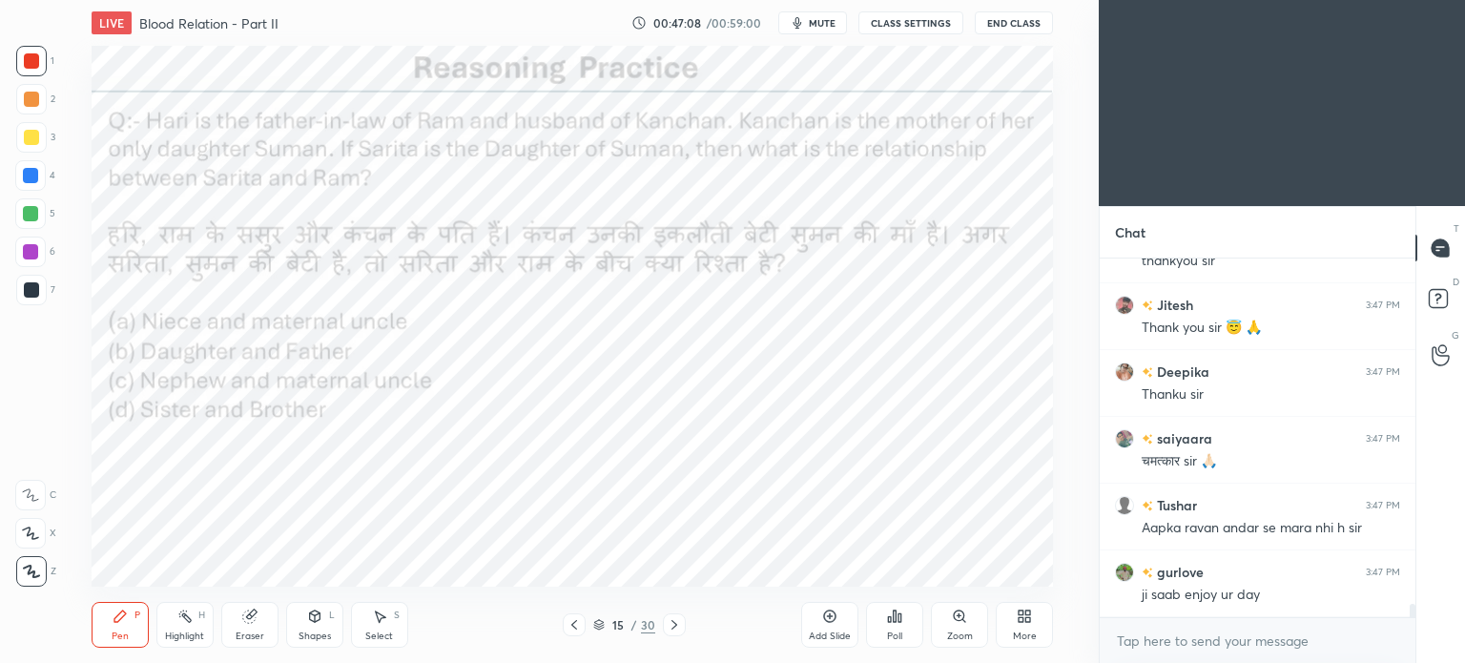
click at [1019, 20] on button "End Class" at bounding box center [1014, 22] width 78 height 23
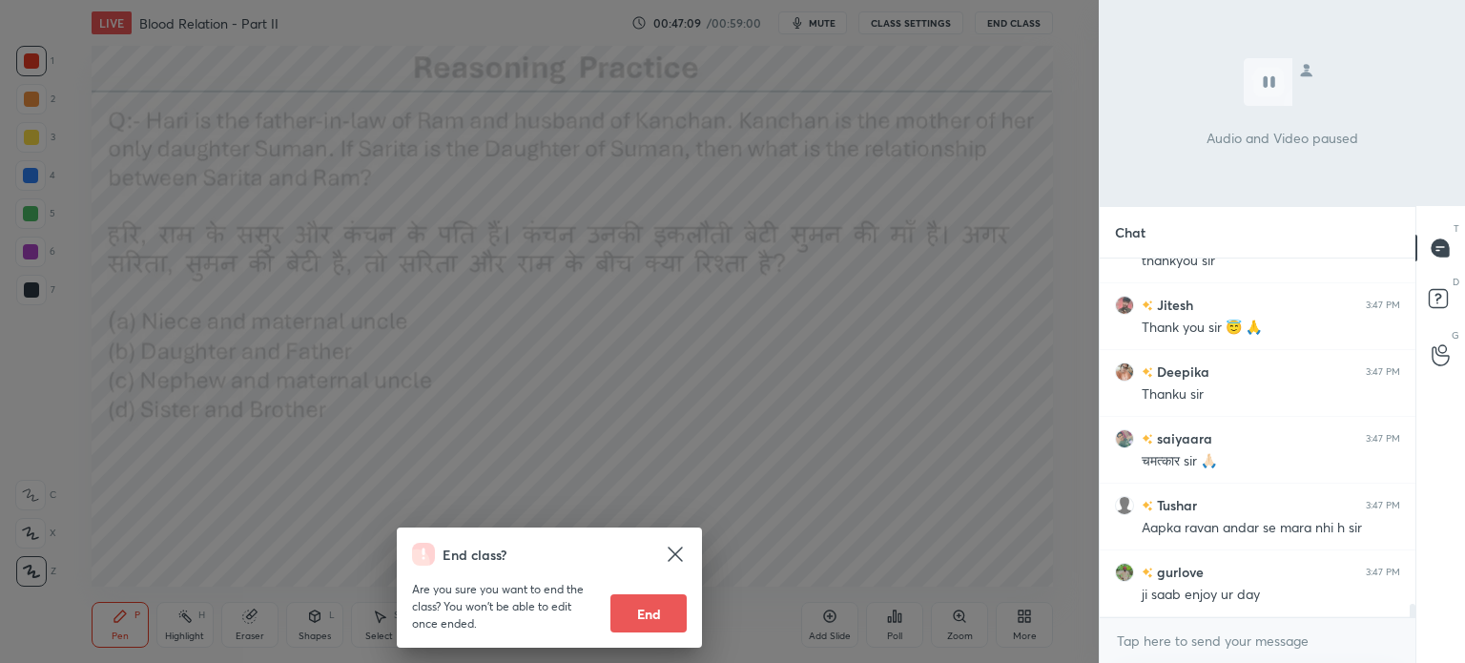
scroll to position [9197, 0]
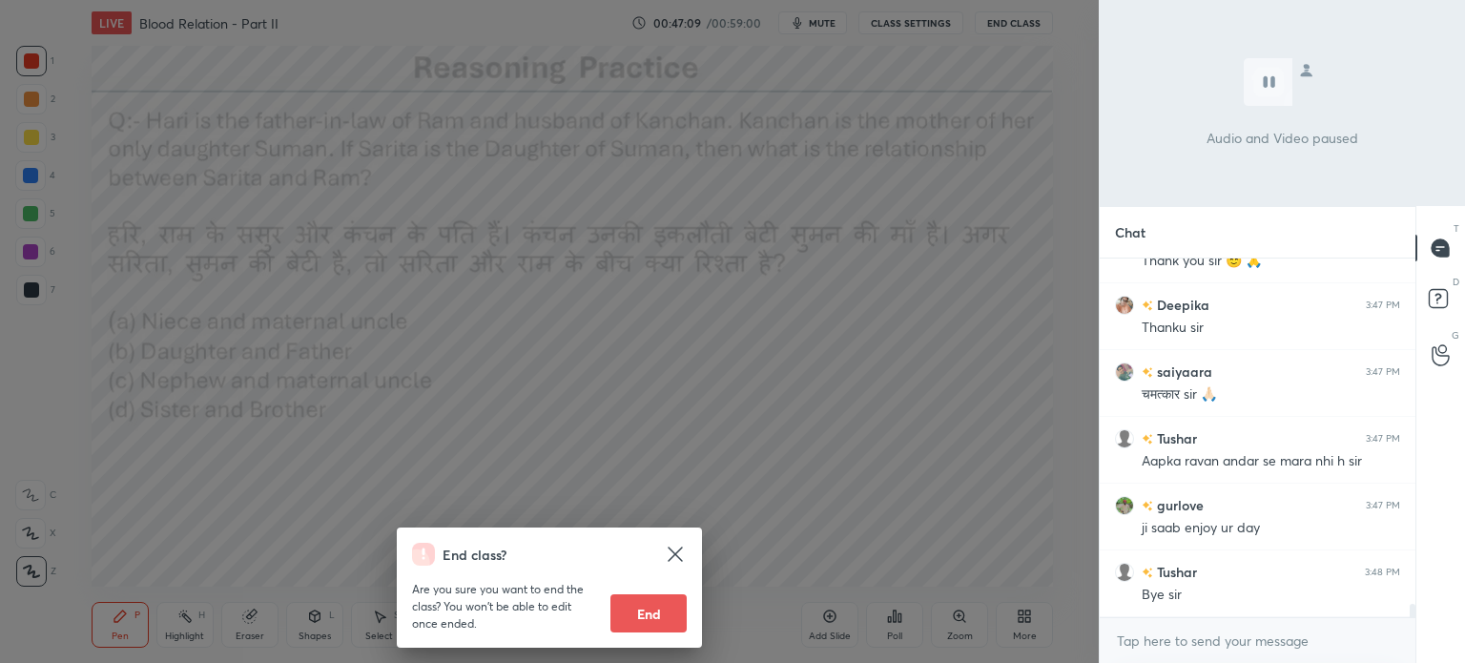
click at [673, 609] on button "End" at bounding box center [648, 613] width 76 height 38
type textarea "x"
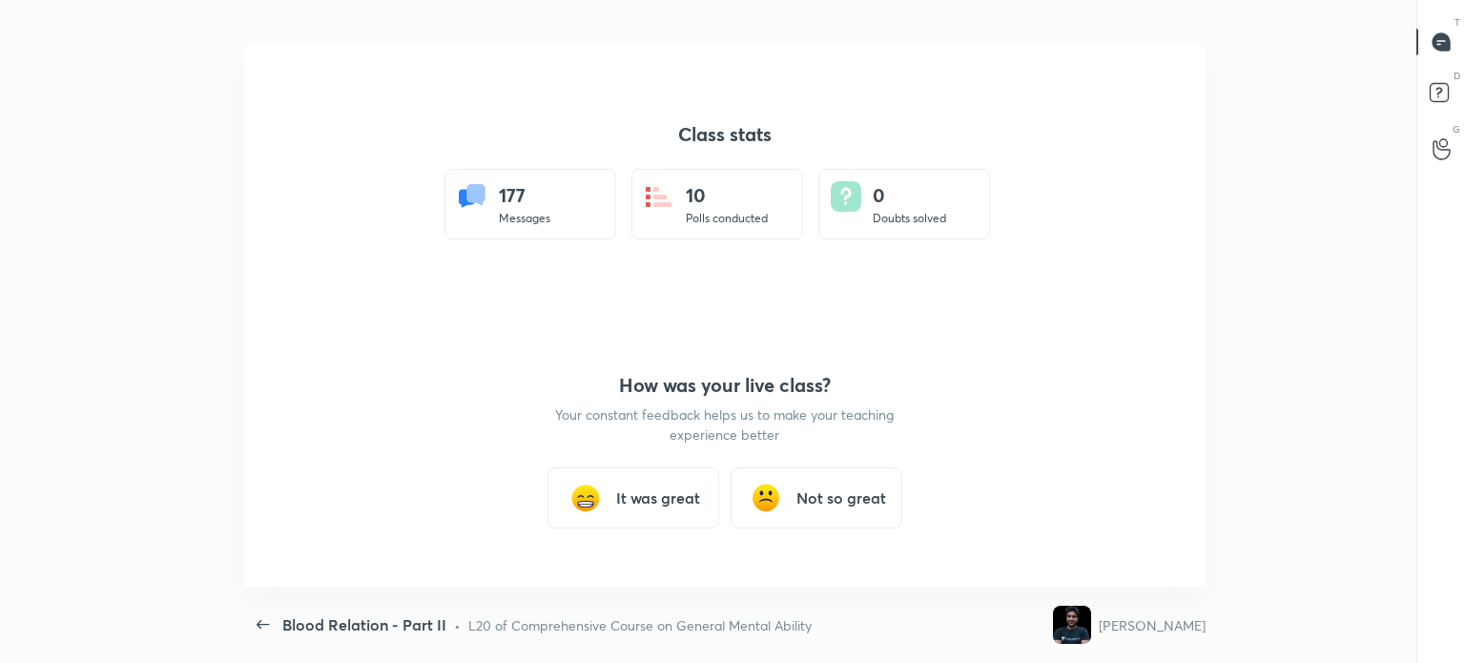
scroll to position [0, 0]
click at [669, 608] on div "Back Blood Relation - Part II • L20 of Comprehensive Course on General Mental A…" at bounding box center [644, 624] width 801 height 76
